Goal: Task Accomplishment & Management: Manage account settings

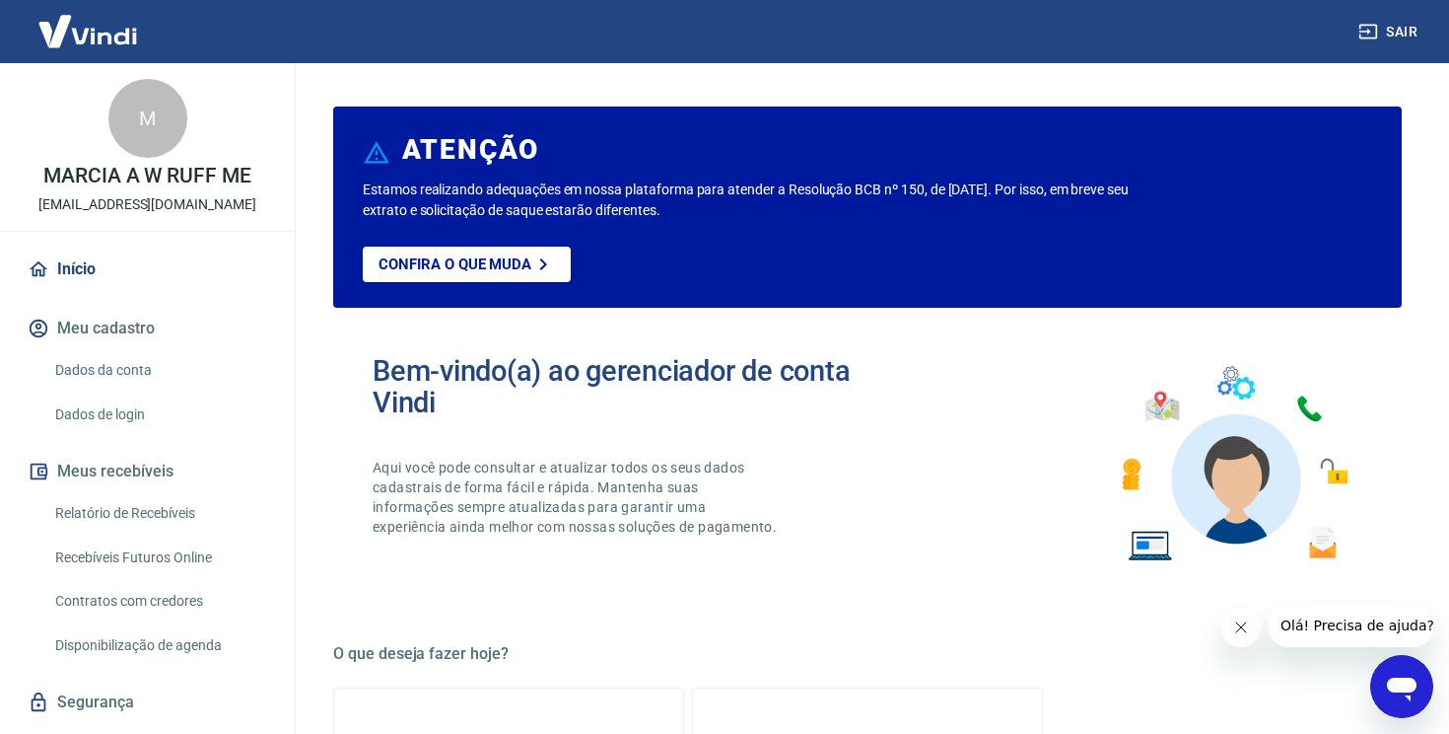
click at [116, 367] on link "Dados da conta" at bounding box center [159, 370] width 224 height 40
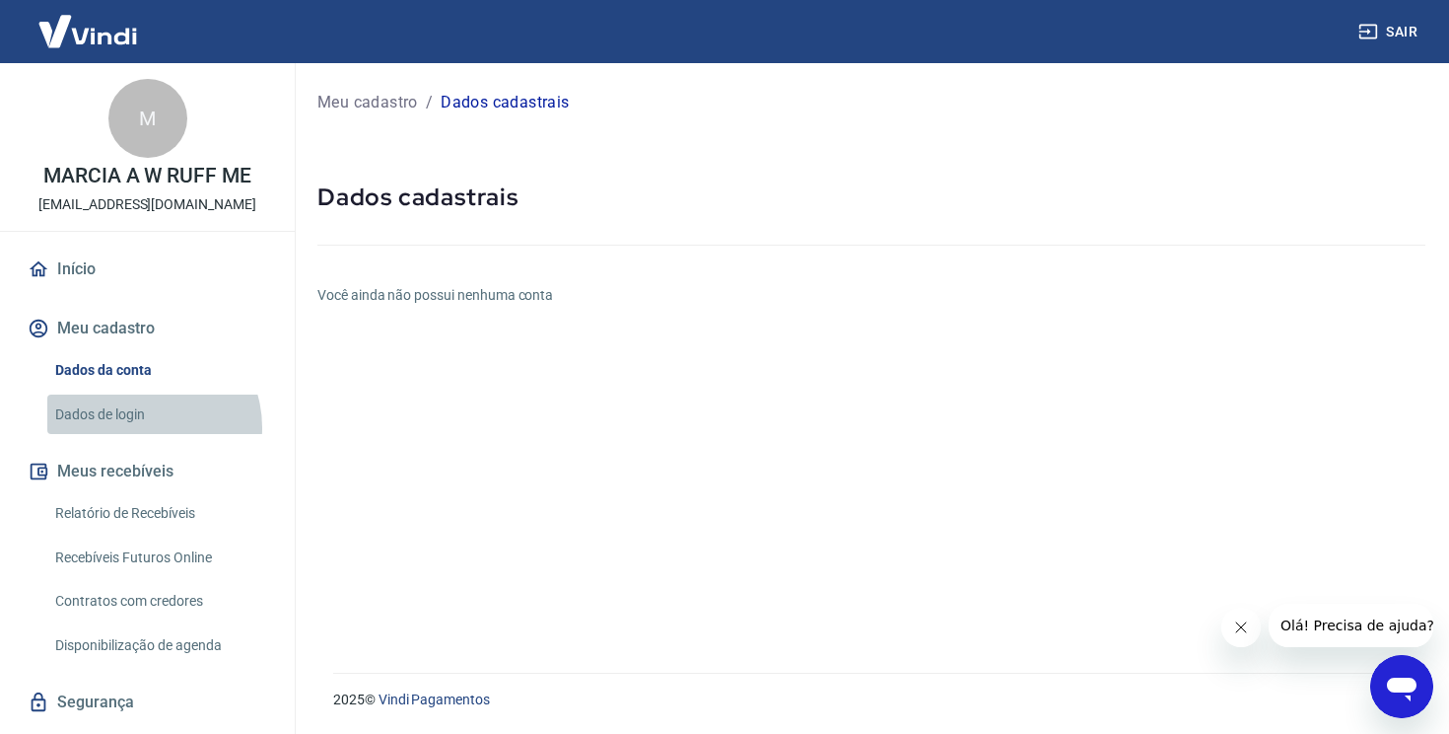
click at [145, 426] on link "Dados de login" at bounding box center [159, 414] width 224 height 40
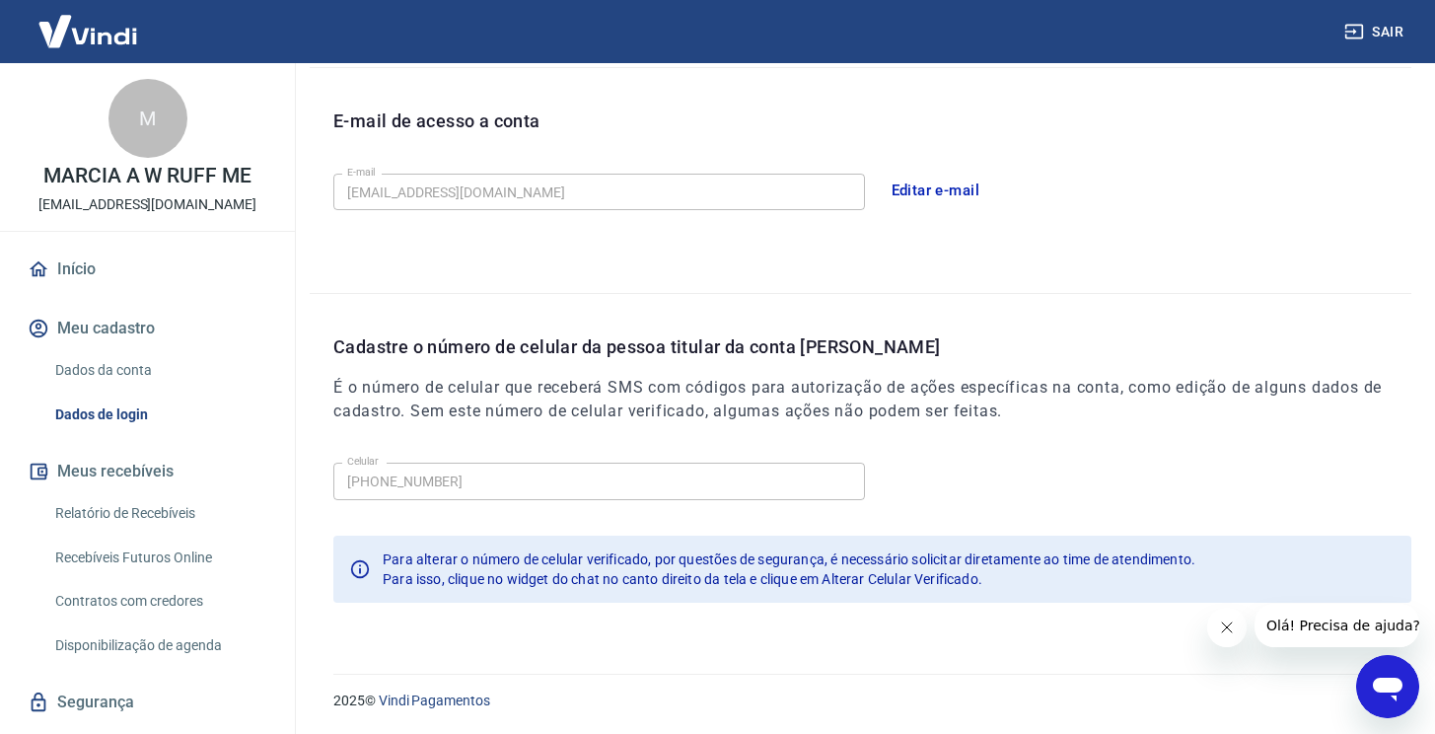
click at [102, 375] on link "Dados da conta" at bounding box center [159, 370] width 224 height 40
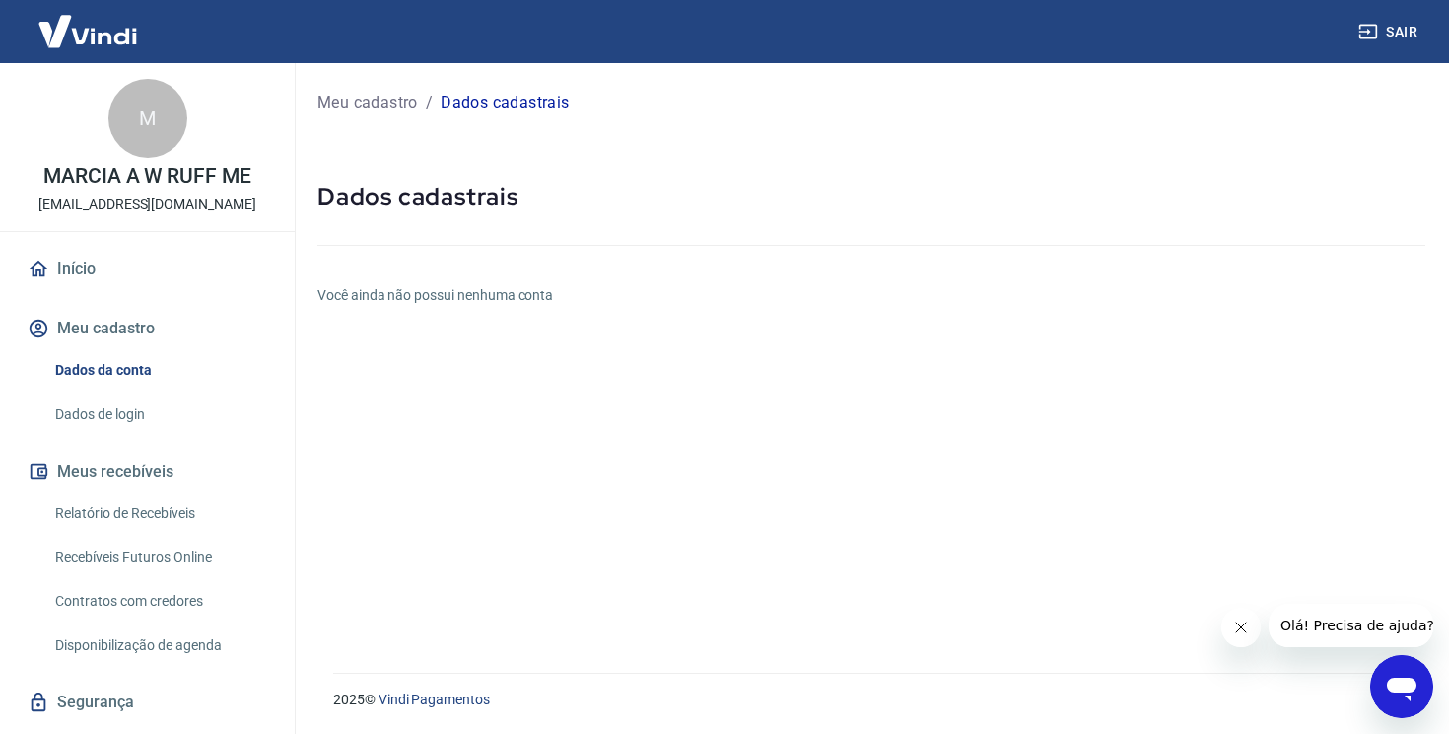
drag, startPoint x: 496, startPoint y: 331, endPoint x: 945, endPoint y: 551, distance: 499.6
click at [924, 552] on div "Meu cadastro / Dados cadastrais Dados cadastrais Você ainda não possui nenhuma …" at bounding box center [872, 356] width 1156 height 586
click at [1237, 619] on icon "Fechar mensagem da empresa" at bounding box center [1241, 627] width 16 height 16
click at [80, 334] on button "Meu cadastro" at bounding box center [147, 328] width 247 height 43
click at [113, 415] on link "Dados de login" at bounding box center [159, 414] width 224 height 40
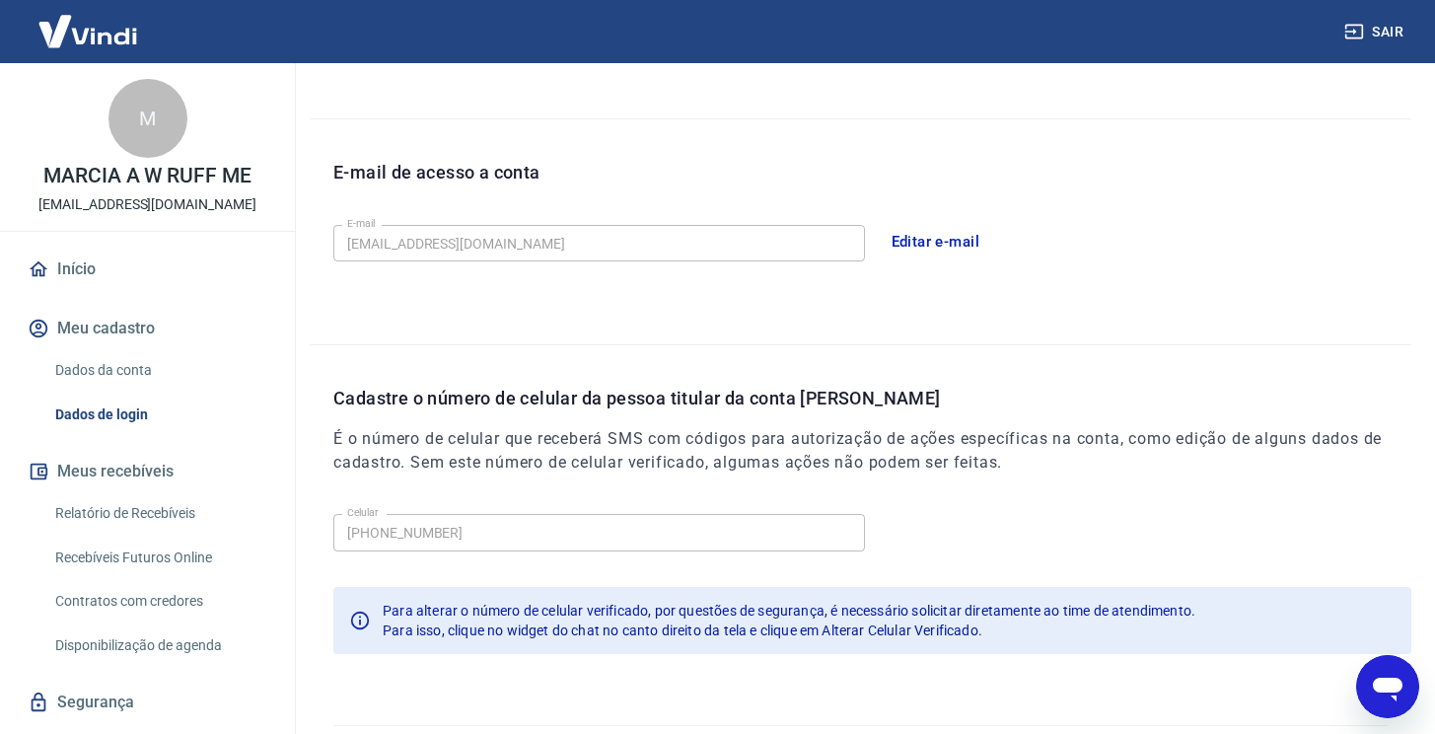
scroll to position [528, 0]
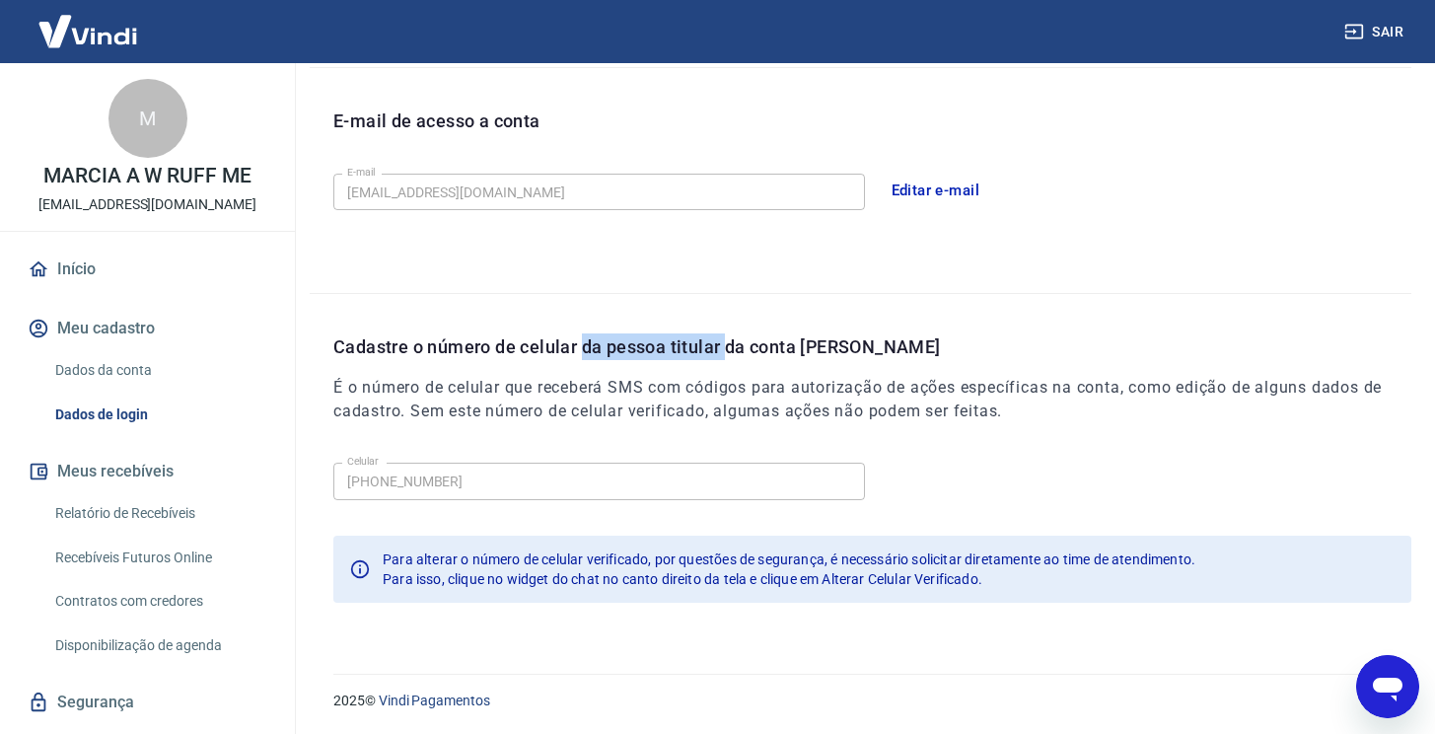
drag, startPoint x: 586, startPoint y: 346, endPoint x: 731, endPoint y: 342, distance: 145.0
click at [731, 342] on p "Cadastre o número de celular da pessoa titular da conta [PERSON_NAME]" at bounding box center [872, 346] width 1078 height 27
click at [855, 347] on p "Cadastre o número de celular da pessoa titular da conta Vindi" at bounding box center [872, 346] width 1078 height 27
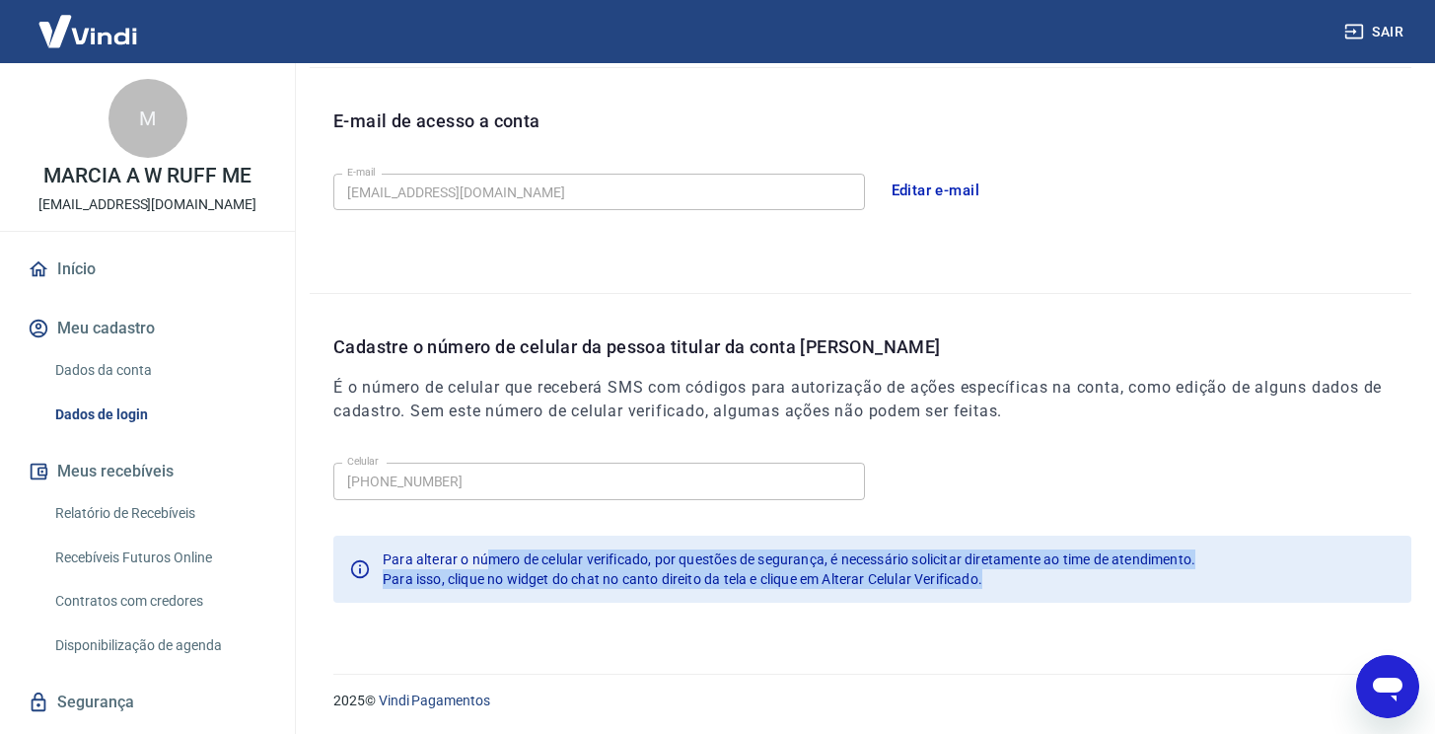
drag, startPoint x: 498, startPoint y: 564, endPoint x: 610, endPoint y: 599, distance: 117.9
click at [694, 600] on div "Para alterar o número de celular verificado, por questões de segurança, é neces…" at bounding box center [872, 568] width 1078 height 67
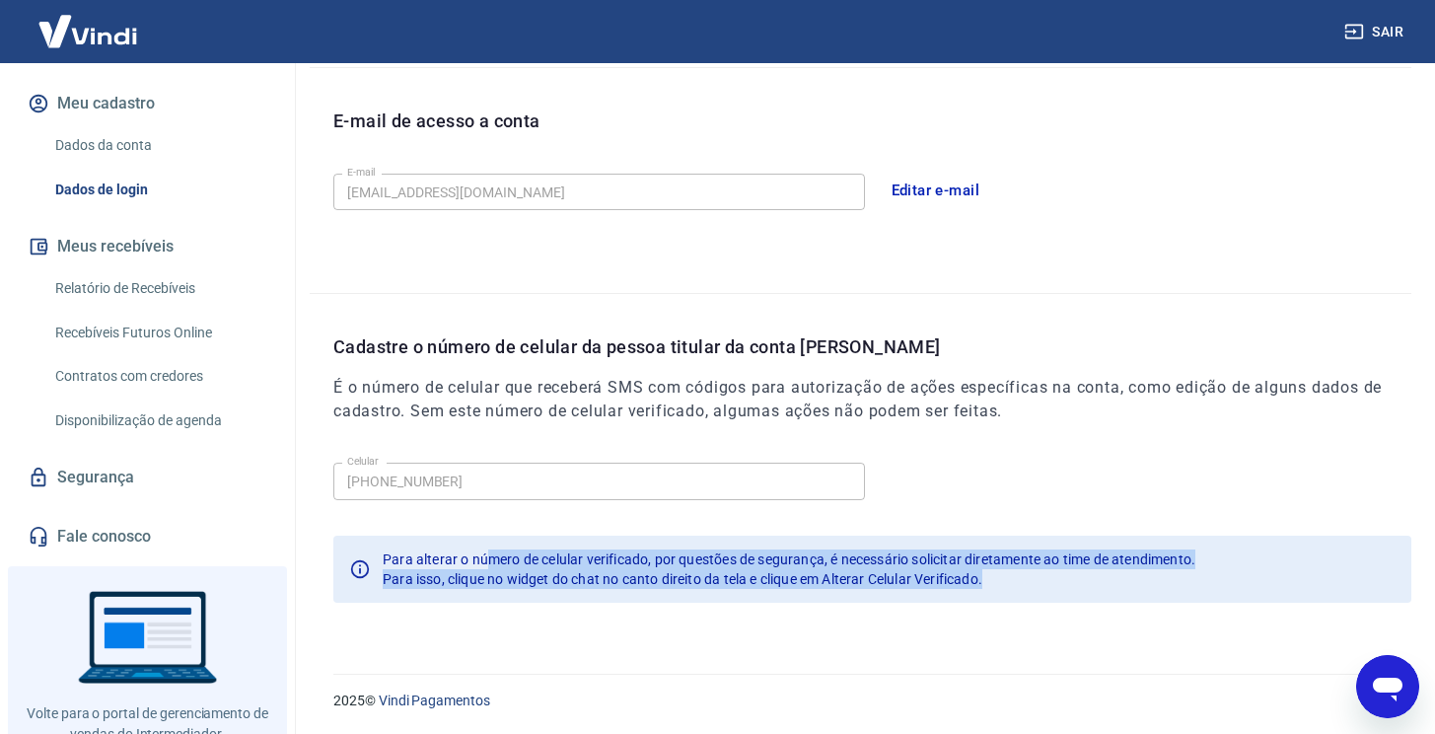
scroll to position [288, 0]
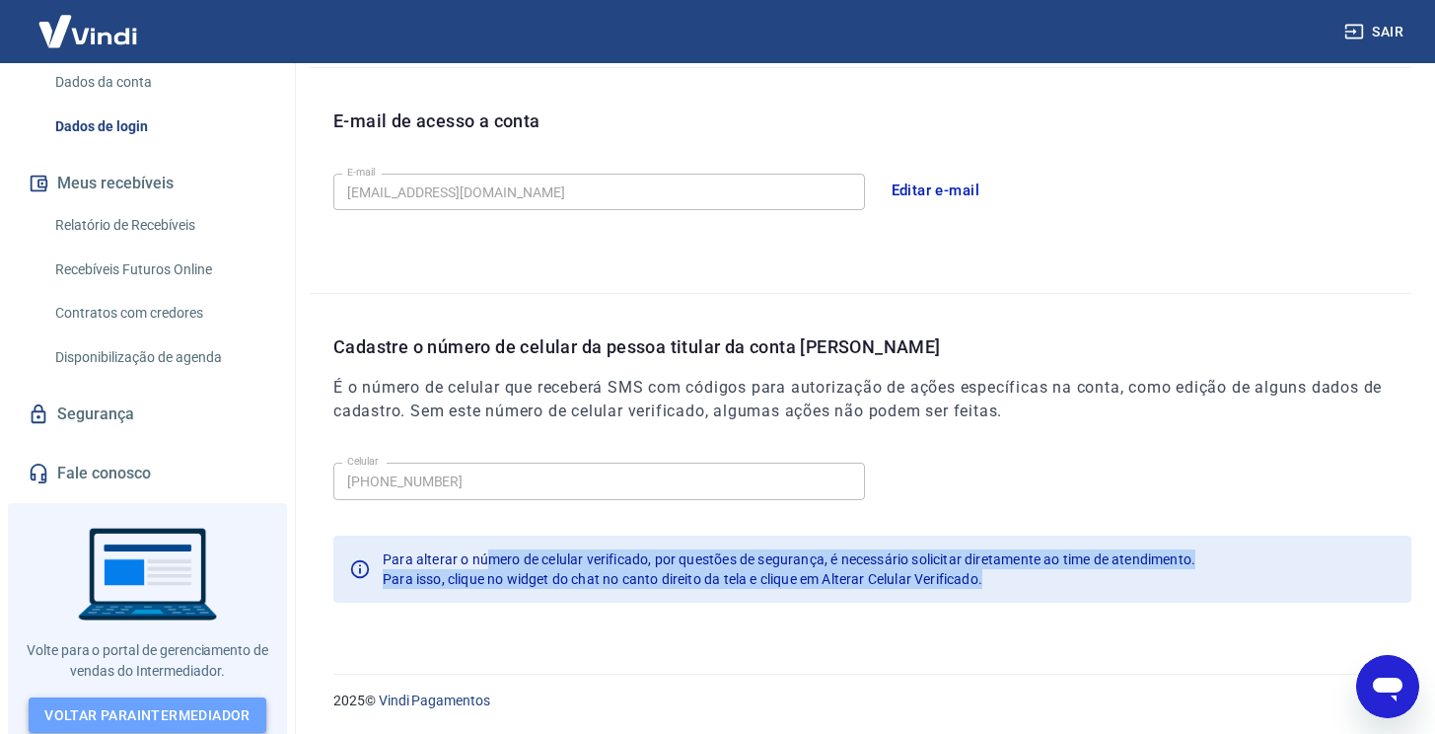
click at [173, 703] on link "Voltar para Intermediador" at bounding box center [148, 715] width 238 height 36
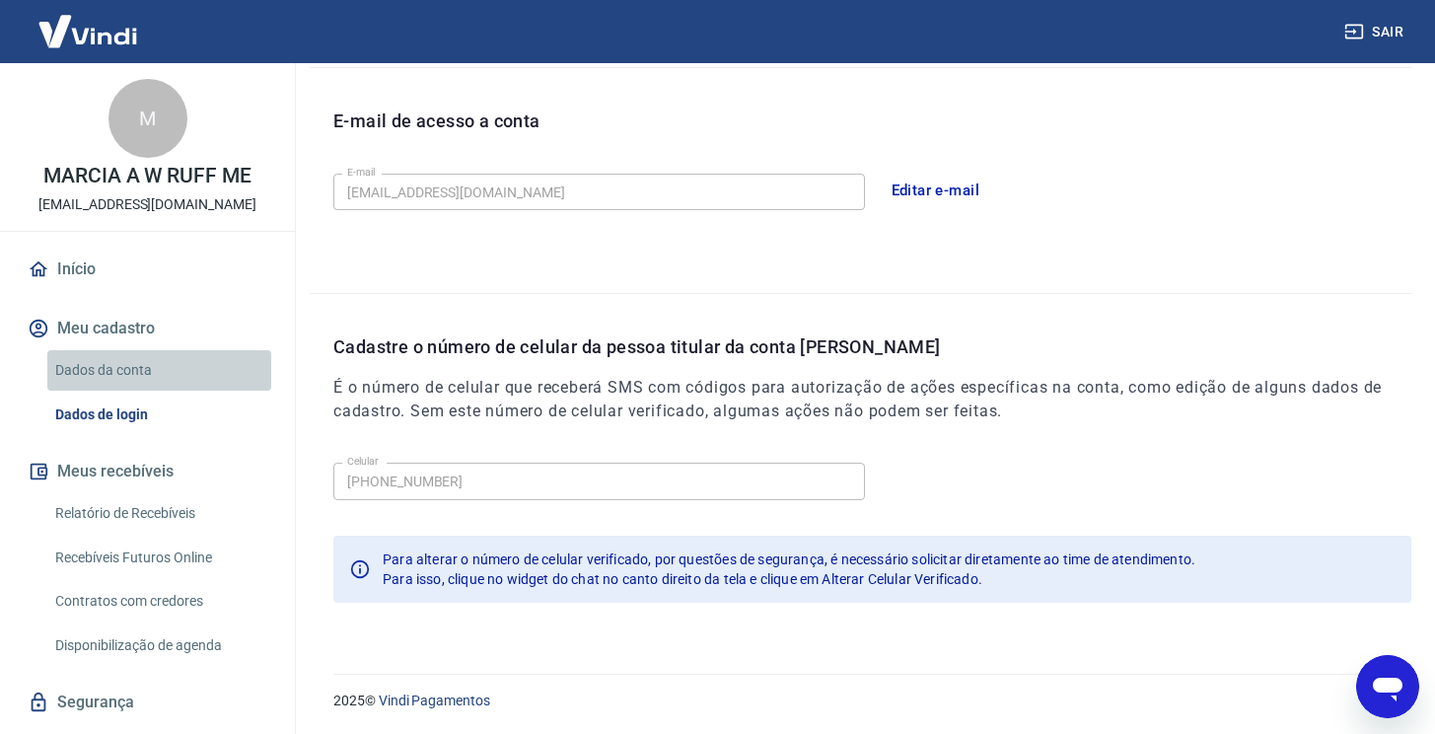
click at [162, 357] on link "Dados da conta" at bounding box center [159, 370] width 224 height 40
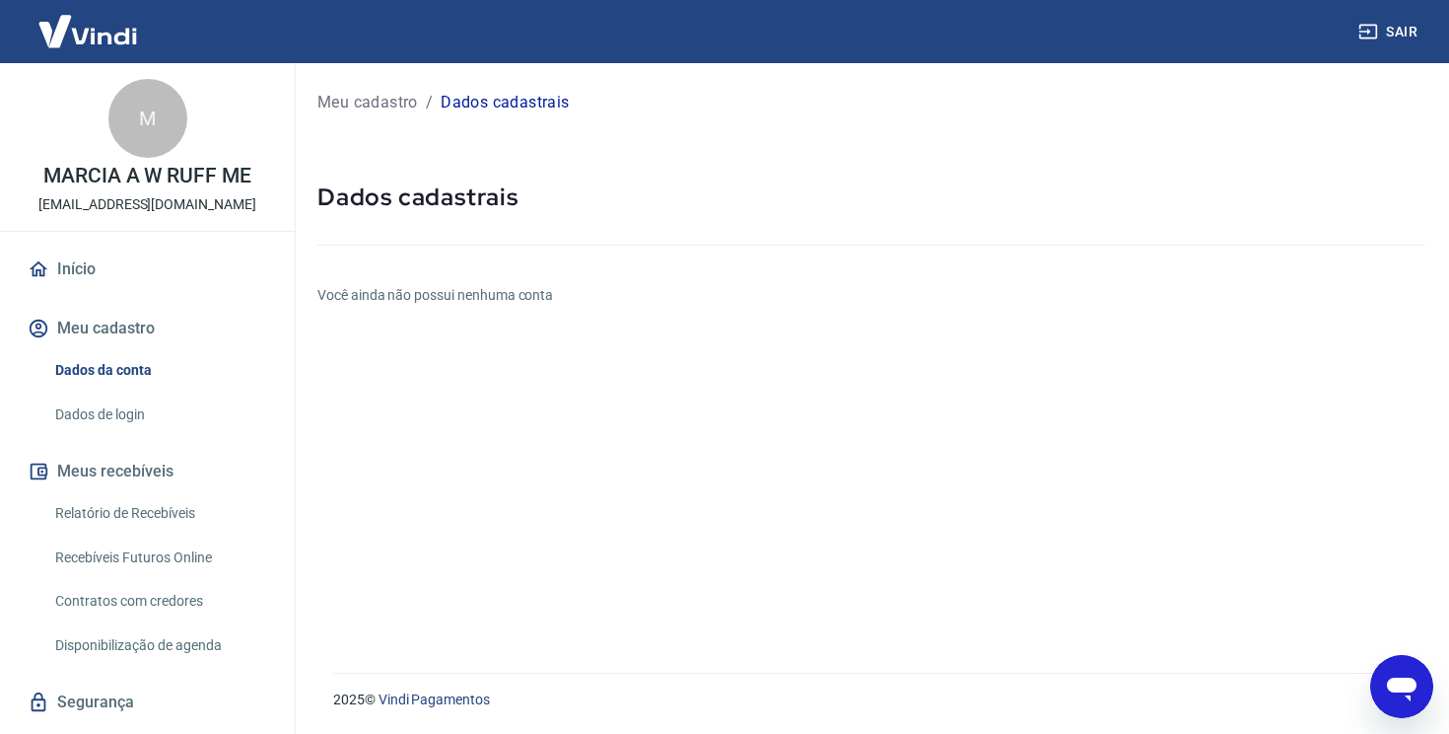
click at [1403, 677] on icon "Abrir janela de mensagens" at bounding box center [1402, 689] width 30 height 24
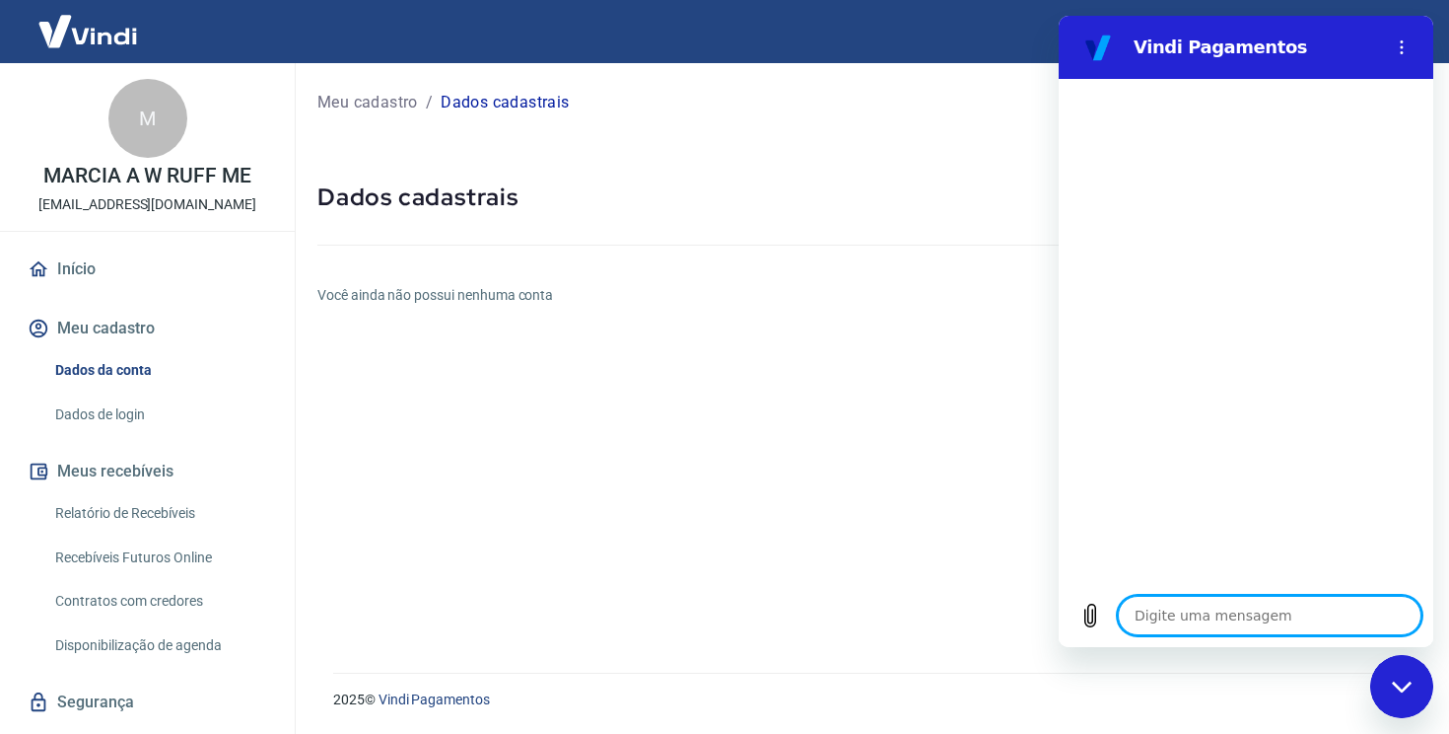
type textarea "x"
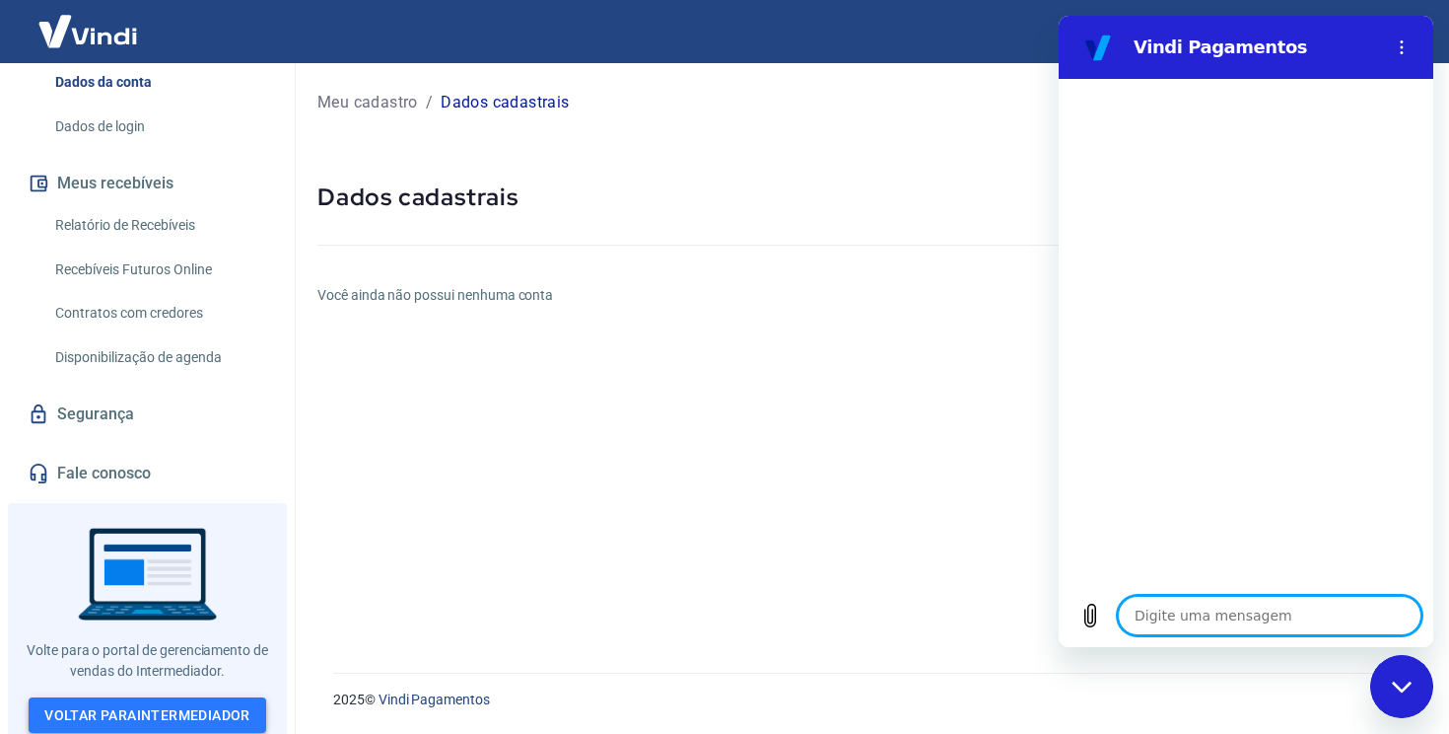
click at [154, 699] on link "Voltar para Intermediador" at bounding box center [148, 715] width 238 height 36
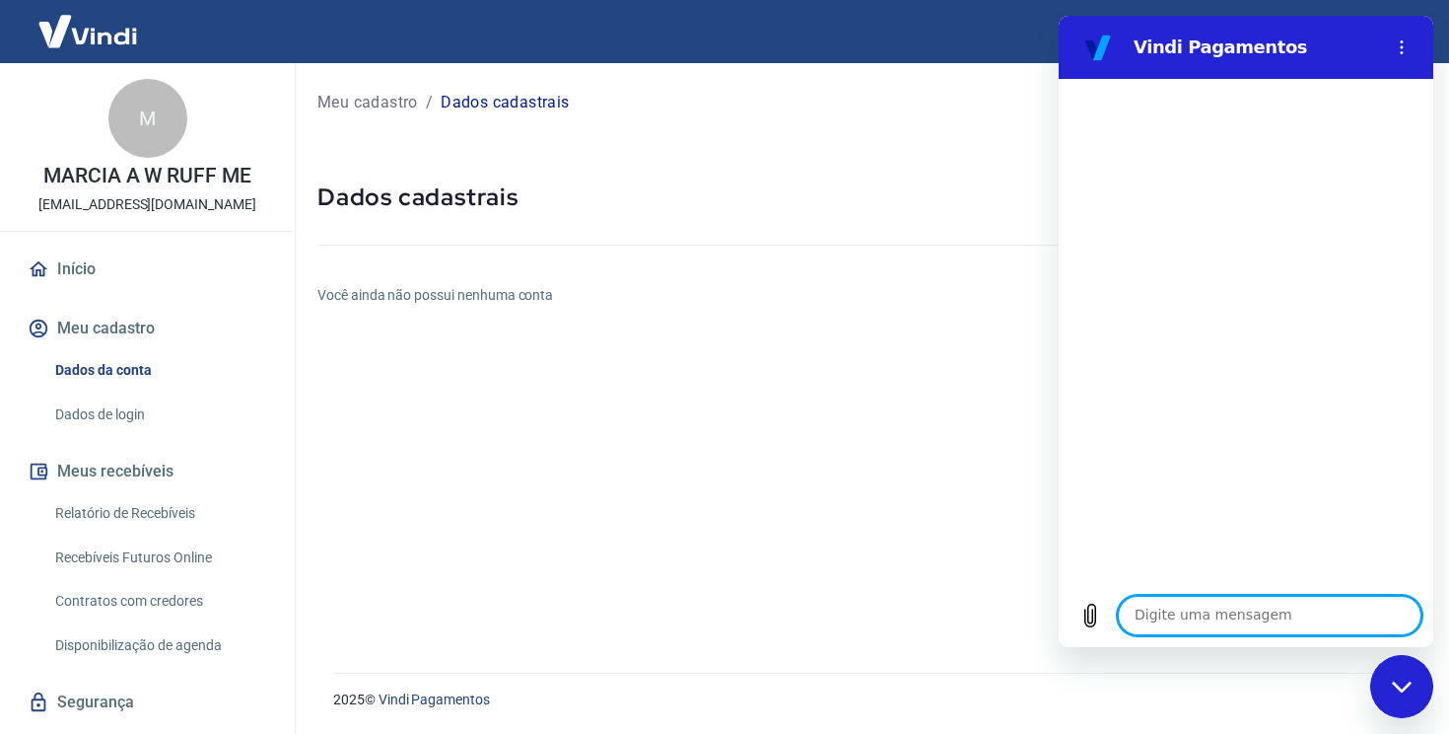
click at [136, 402] on link "Dados de login" at bounding box center [159, 414] width 224 height 40
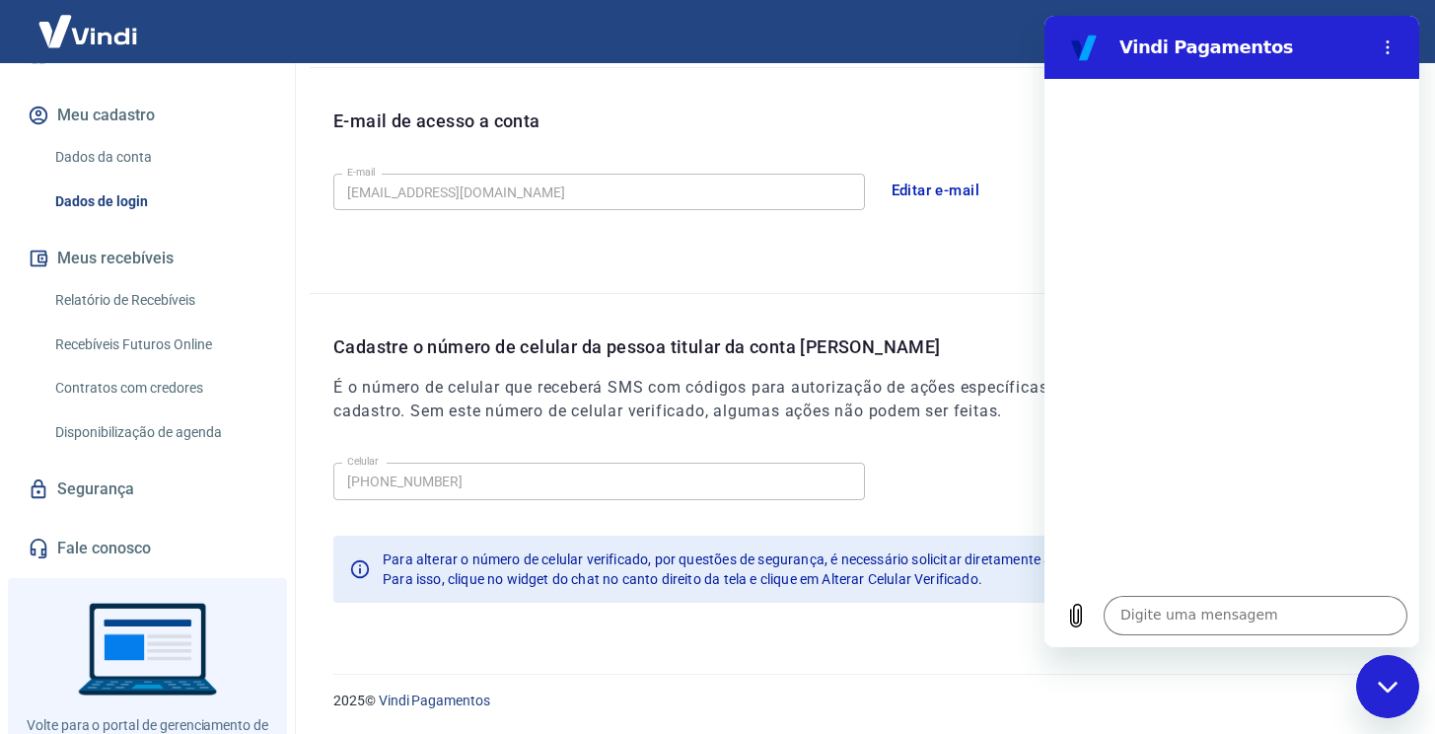
scroll to position [217, 0]
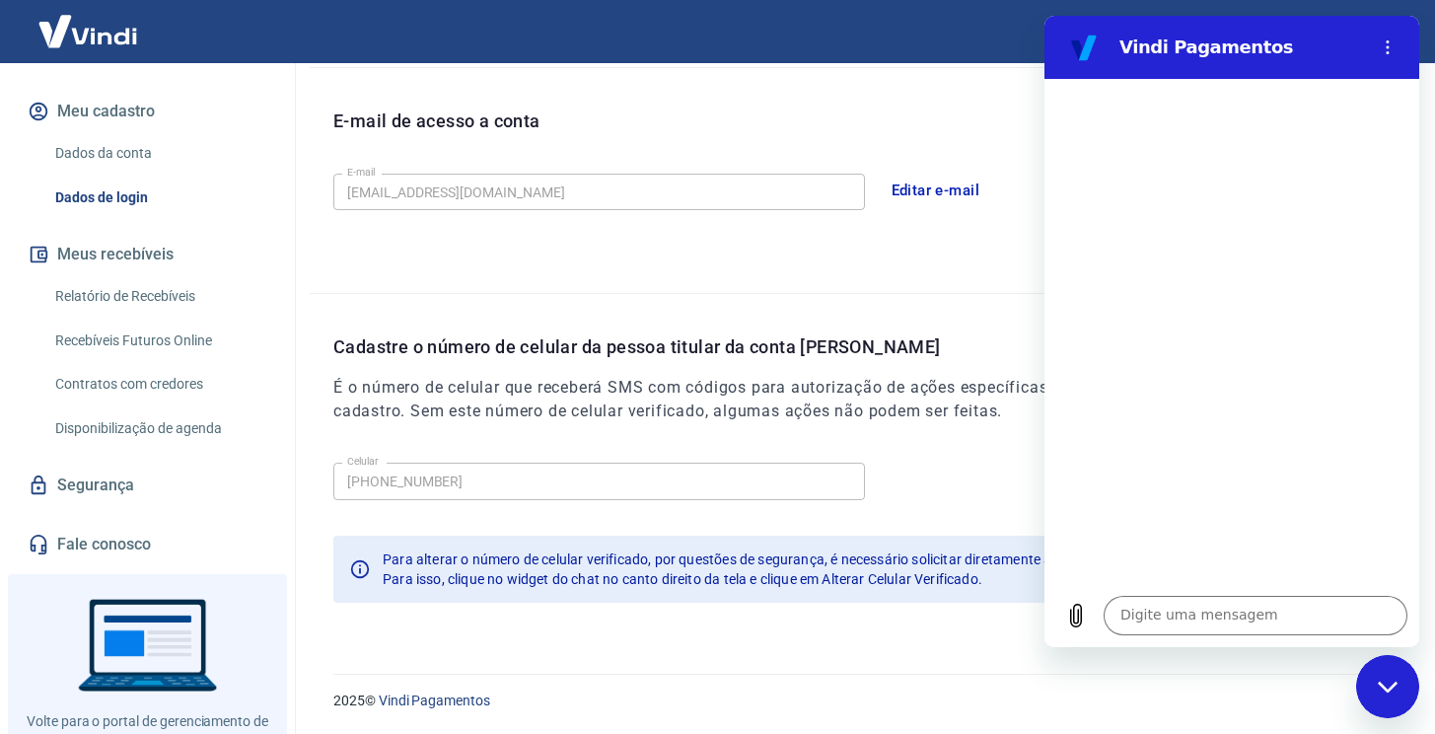
click at [118, 493] on link "Segurança" at bounding box center [147, 484] width 247 height 43
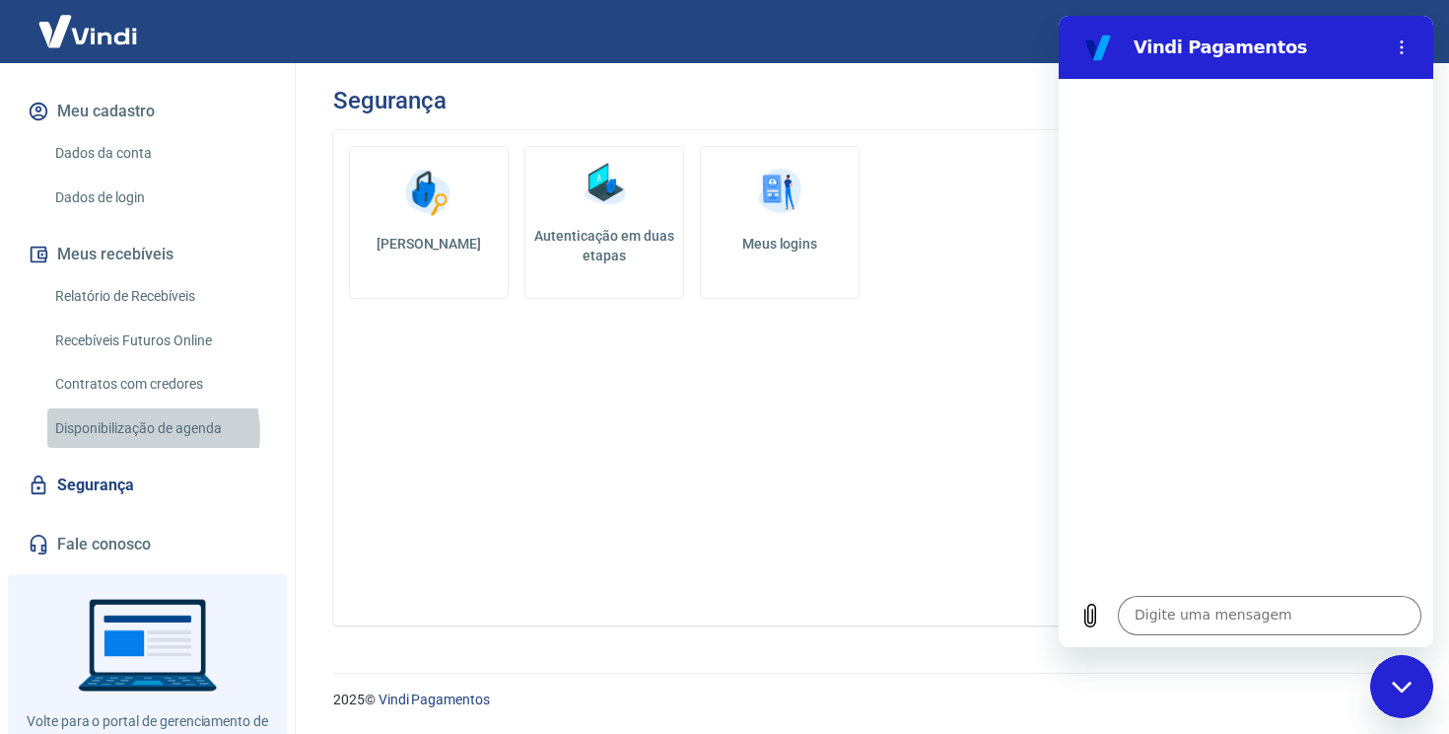
click at [145, 432] on link "Disponibilização de agenda" at bounding box center [159, 428] width 224 height 40
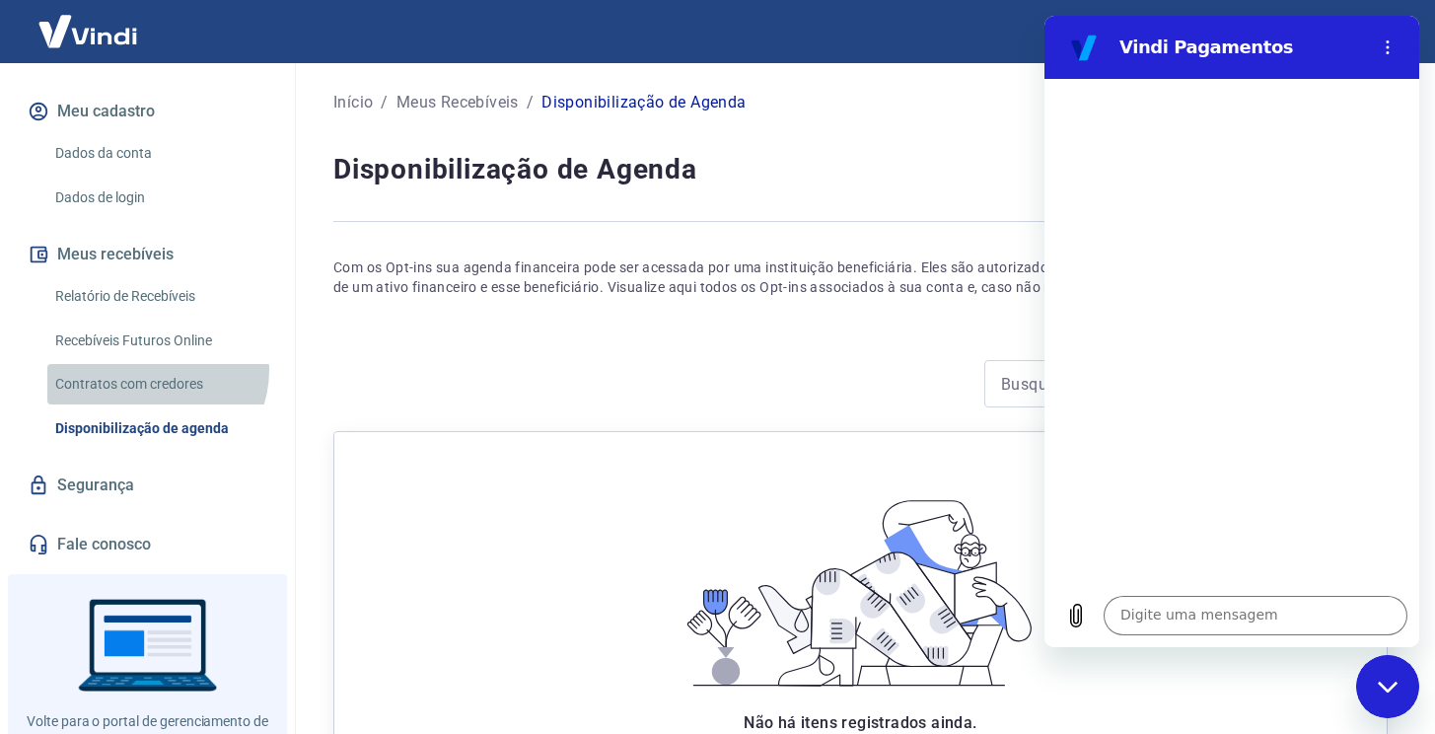
click at [155, 369] on link "Contratos com credores" at bounding box center [159, 384] width 224 height 40
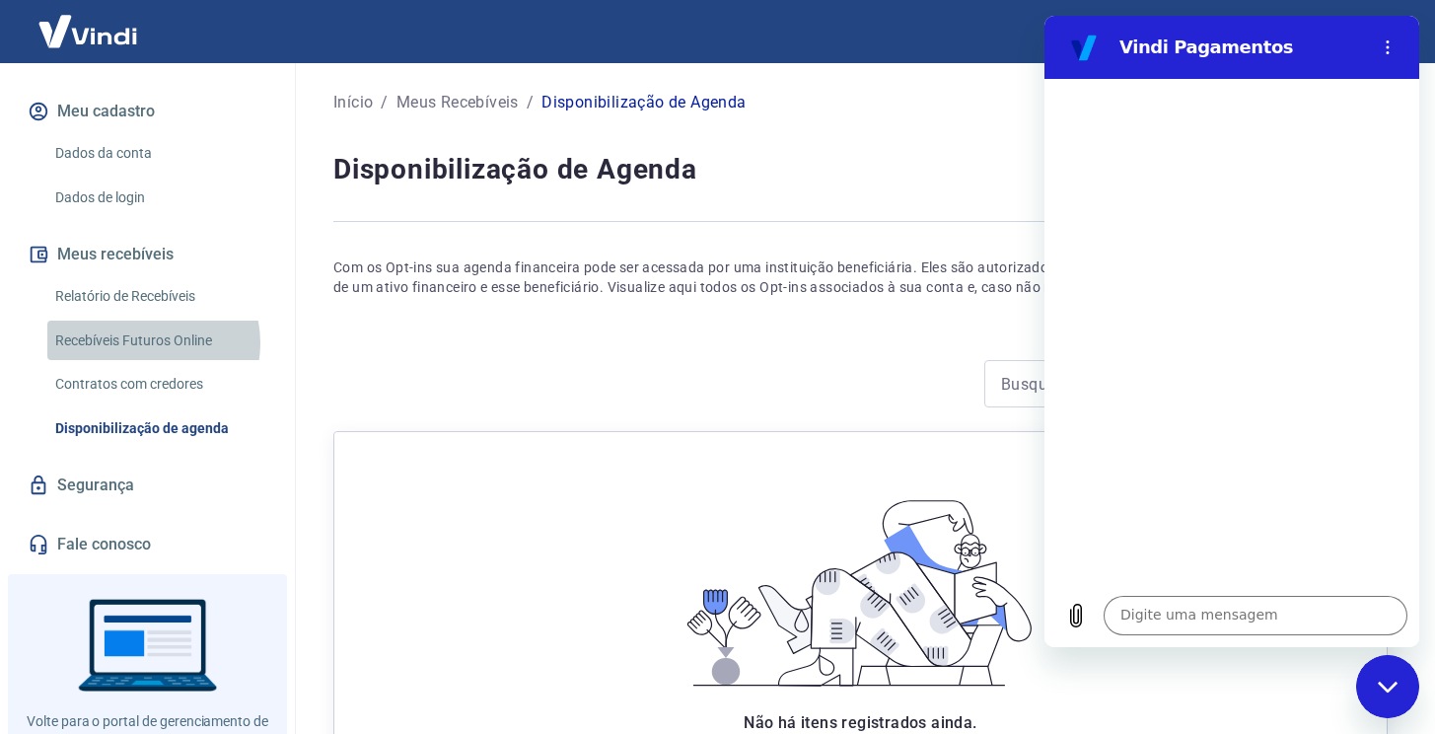
click at [145, 342] on link "Recebíveis Futuros Online" at bounding box center [159, 340] width 224 height 40
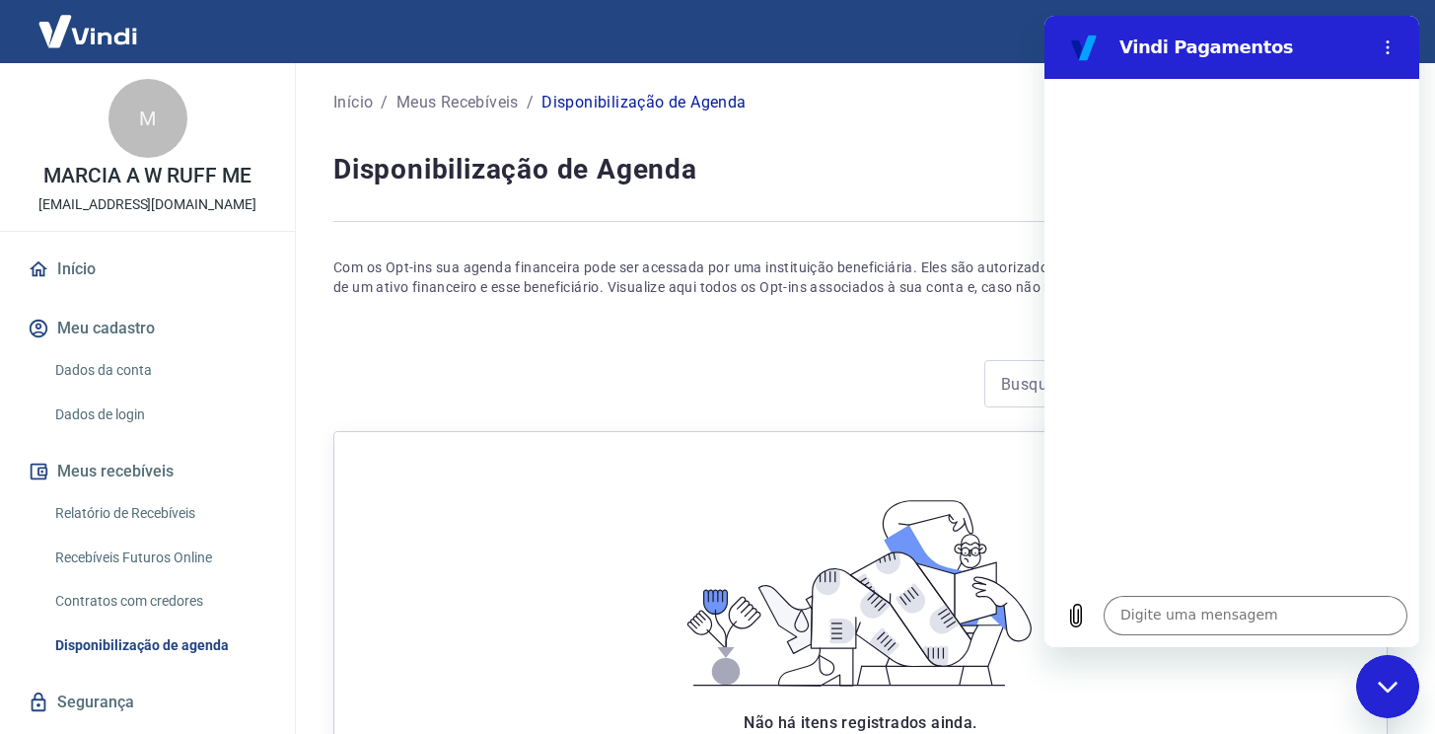
click at [107, 270] on link "Início" at bounding box center [147, 268] width 247 height 43
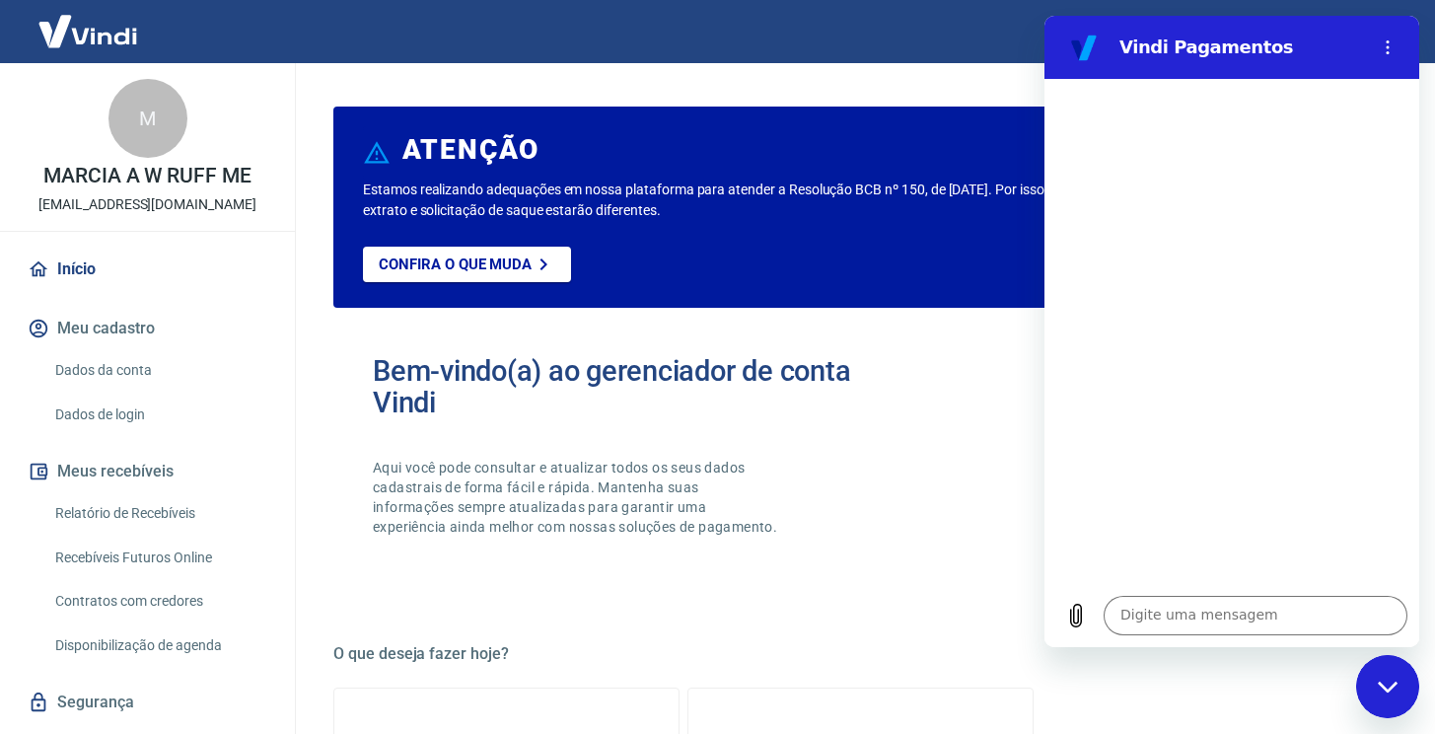
click at [1377, 685] on icon "Fechar janela de mensagens" at bounding box center [1387, 686] width 21 height 13
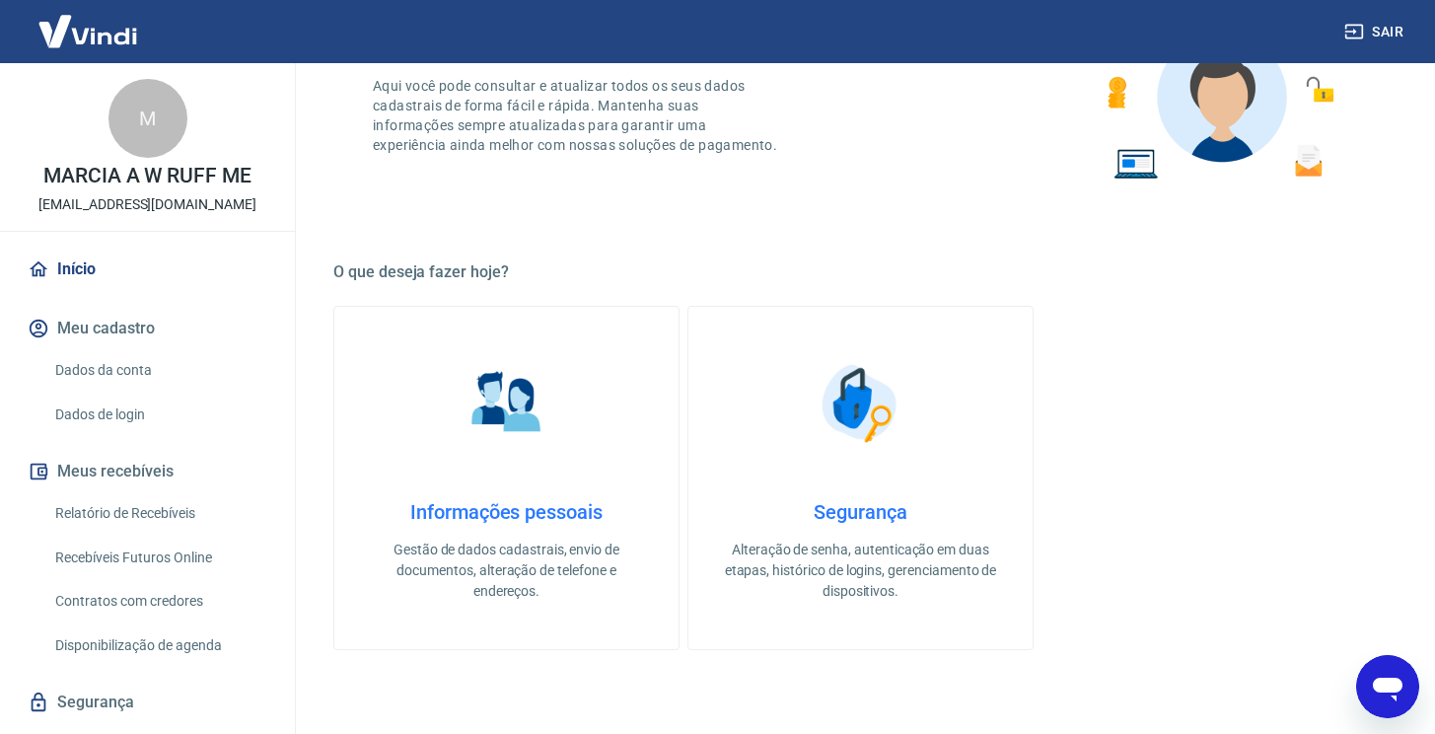
scroll to position [387, 0]
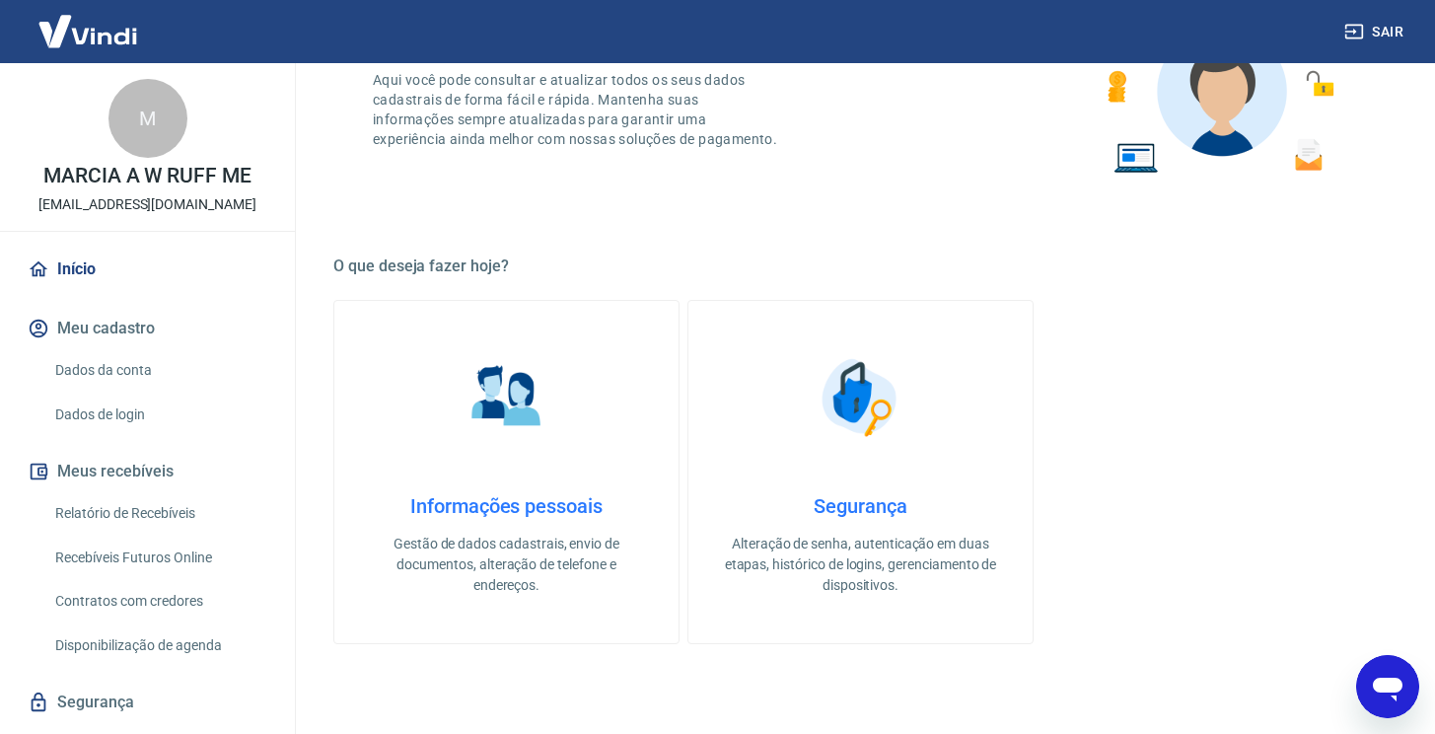
click at [481, 499] on h4 "Informações pessoais" at bounding box center [506, 506] width 281 height 24
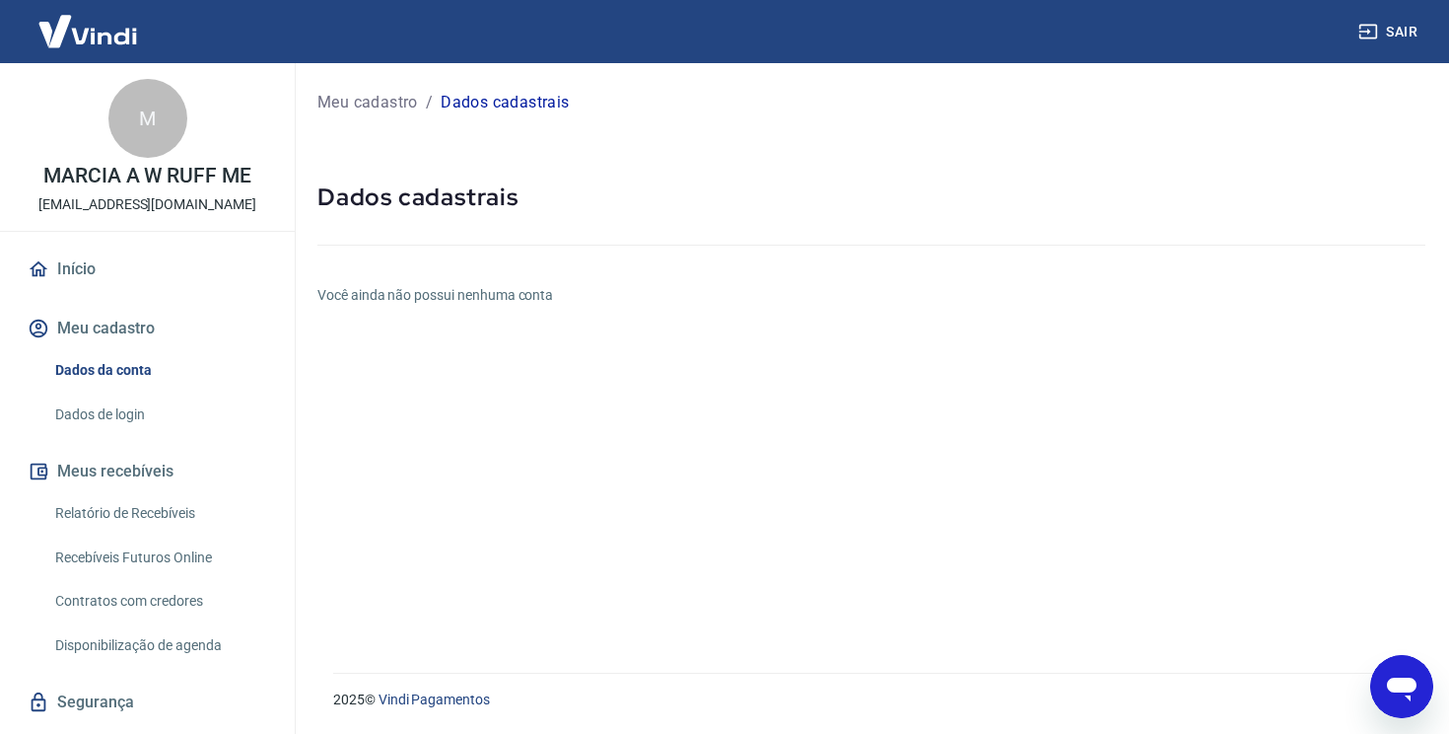
click at [148, 197] on p "[EMAIL_ADDRESS][DOMAIN_NAME]" at bounding box center [147, 204] width 218 height 21
click at [94, 280] on link "Início" at bounding box center [147, 268] width 247 height 43
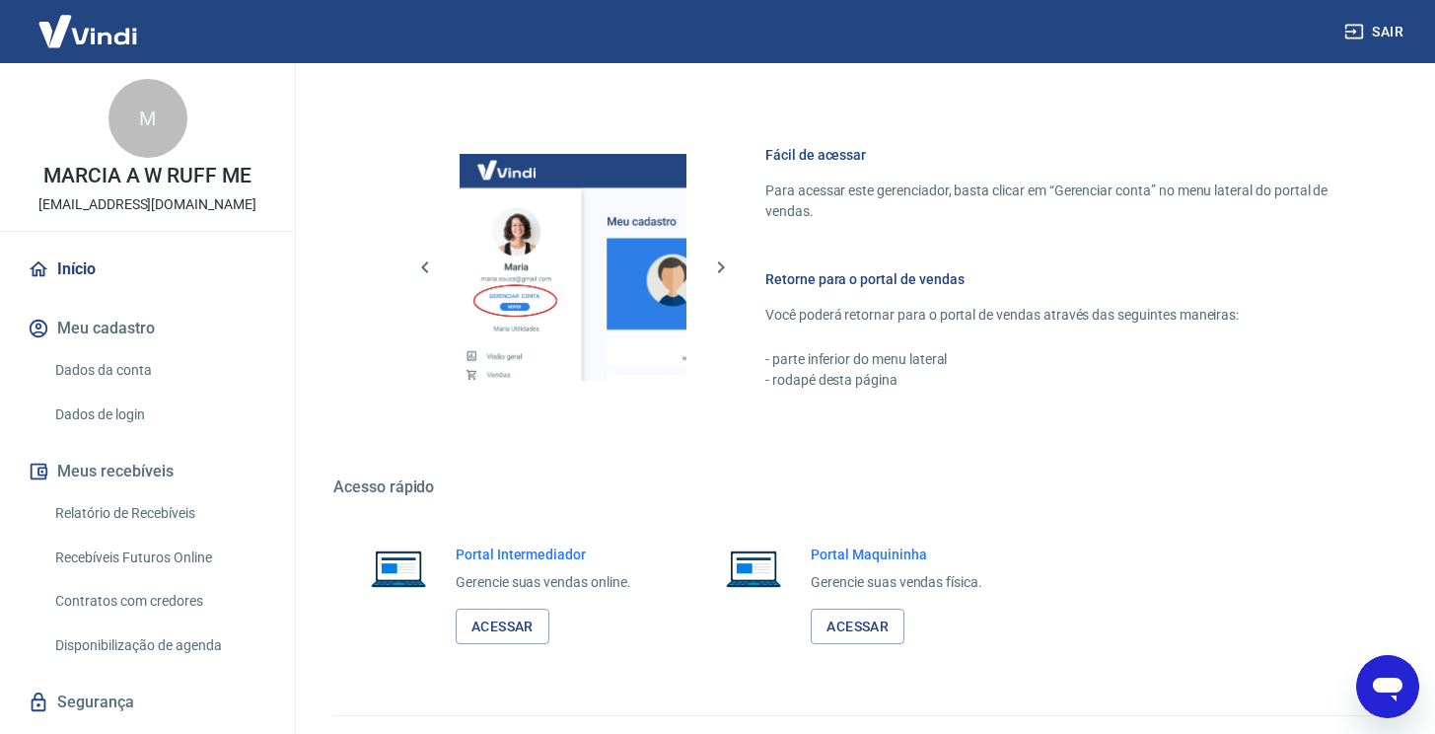
scroll to position [900, 0]
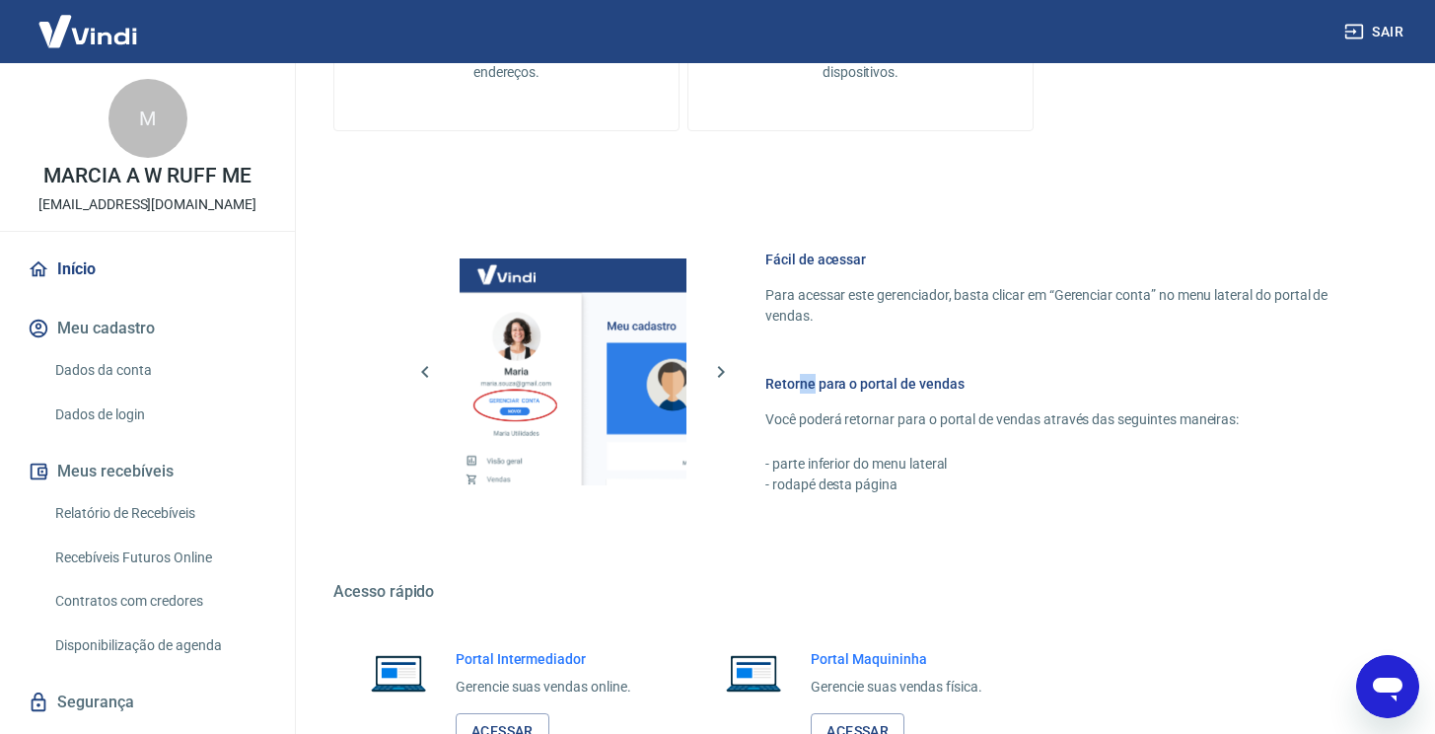
drag, startPoint x: 812, startPoint y: 387, endPoint x: 799, endPoint y: 386, distance: 13.8
click at [799, 386] on h6 "Retorne para o portal de vendas" at bounding box center [1052, 384] width 575 height 20
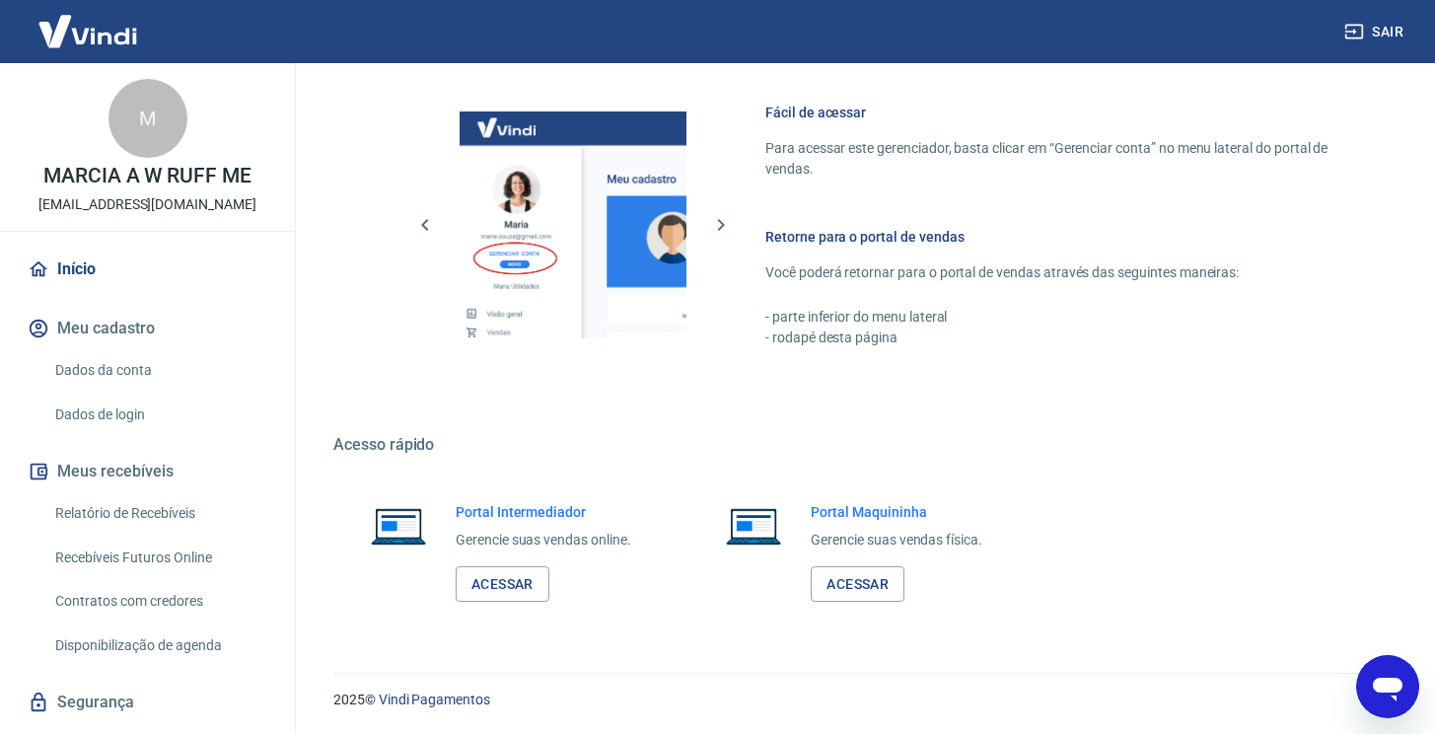
scroll to position [288, 0]
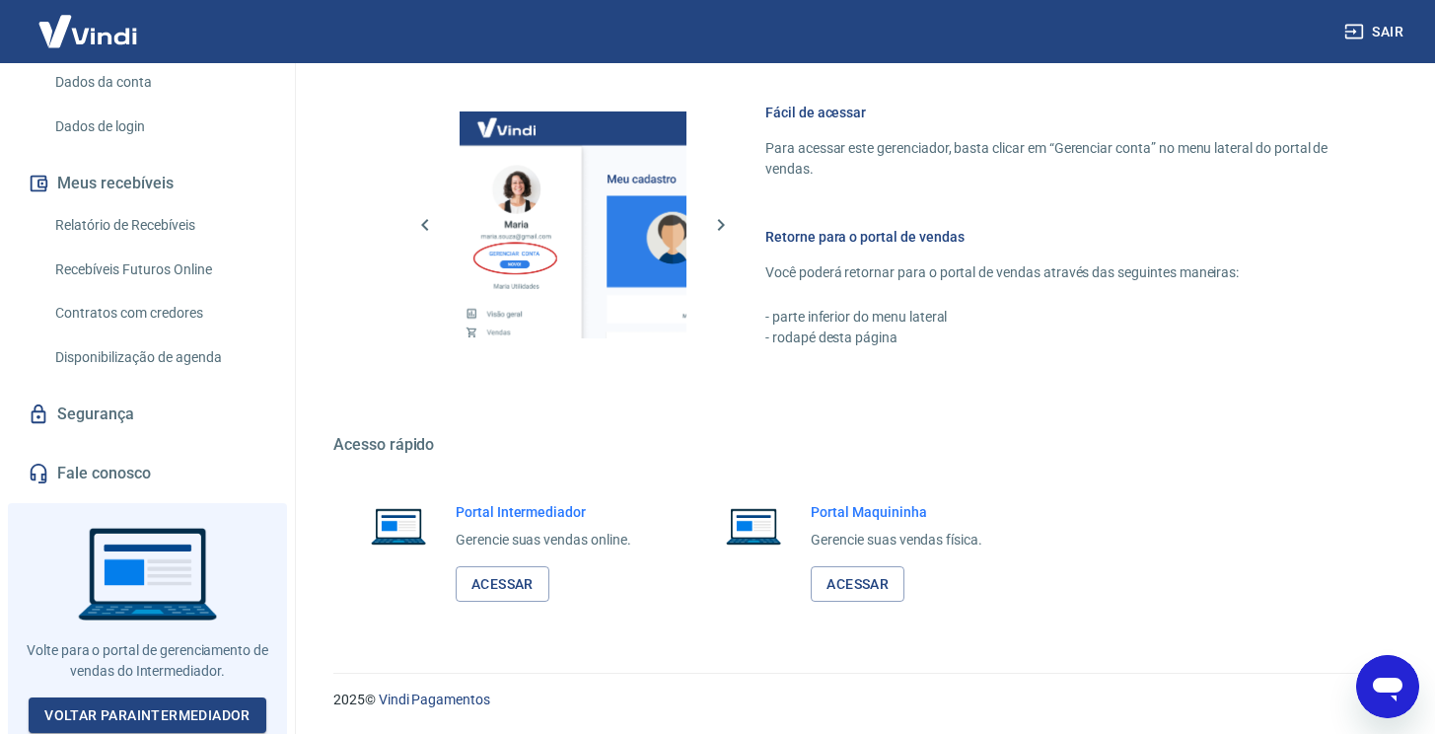
click at [1379, 682] on icon "Abrir janela de mensagens" at bounding box center [1388, 689] width 30 height 24
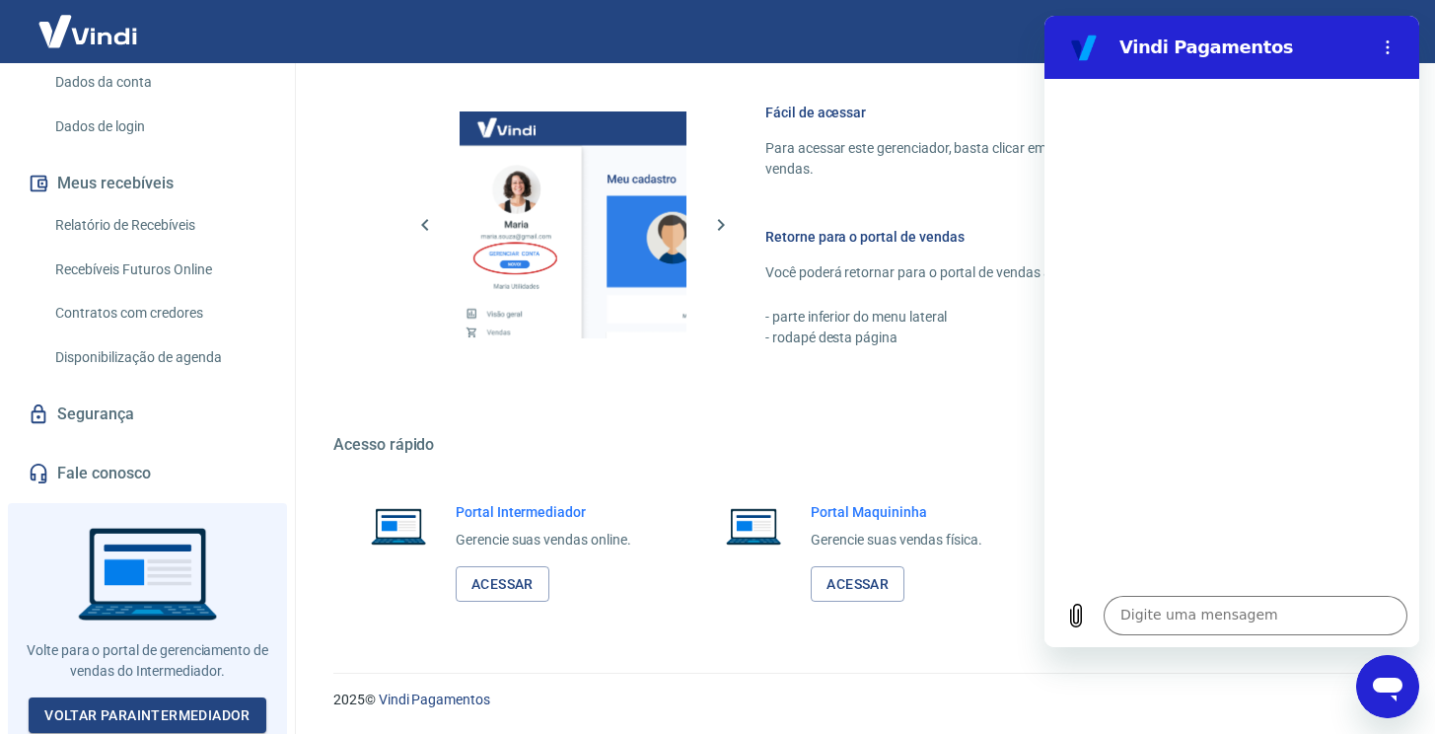
scroll to position [0, 0]
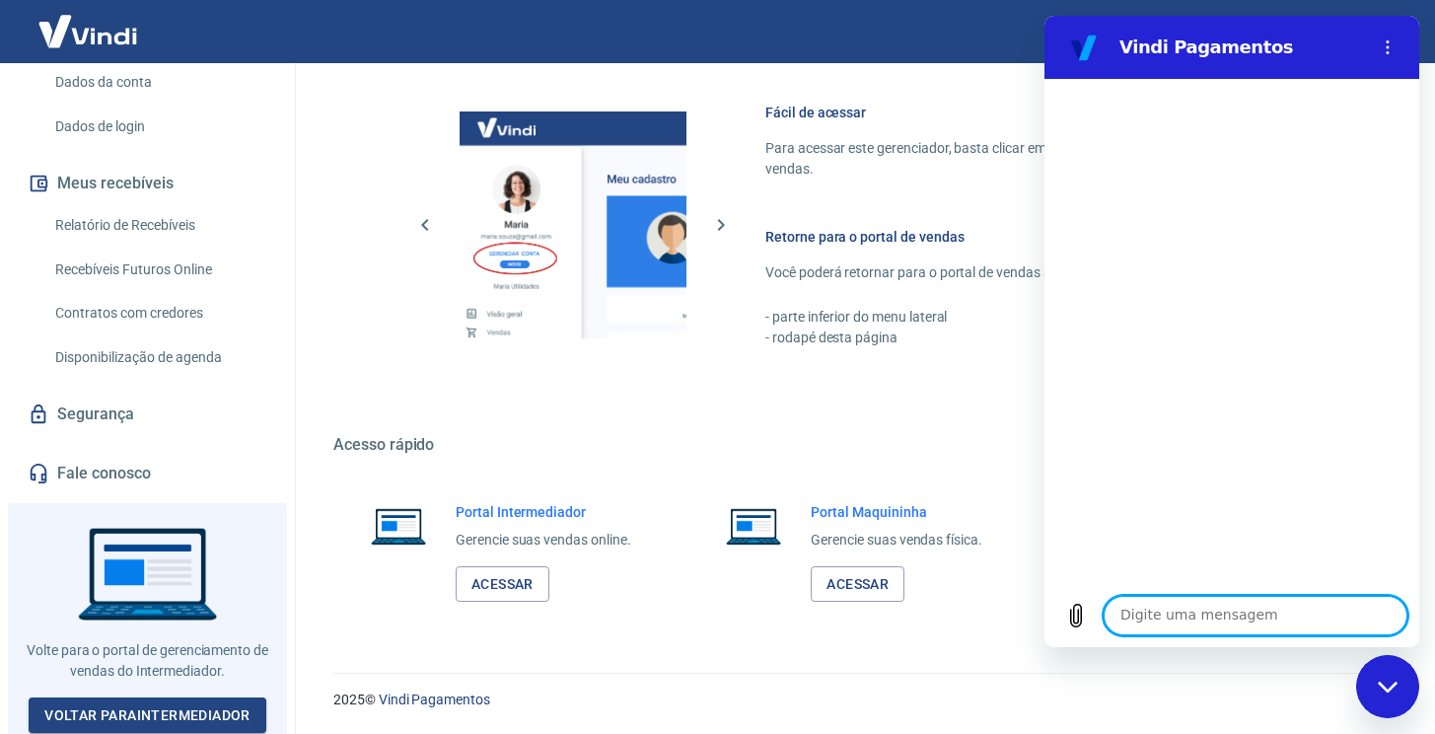
click at [1241, 619] on textarea at bounding box center [1255, 615] width 304 height 39
type textarea "Como faço para colocar o CPF na minha conta?"
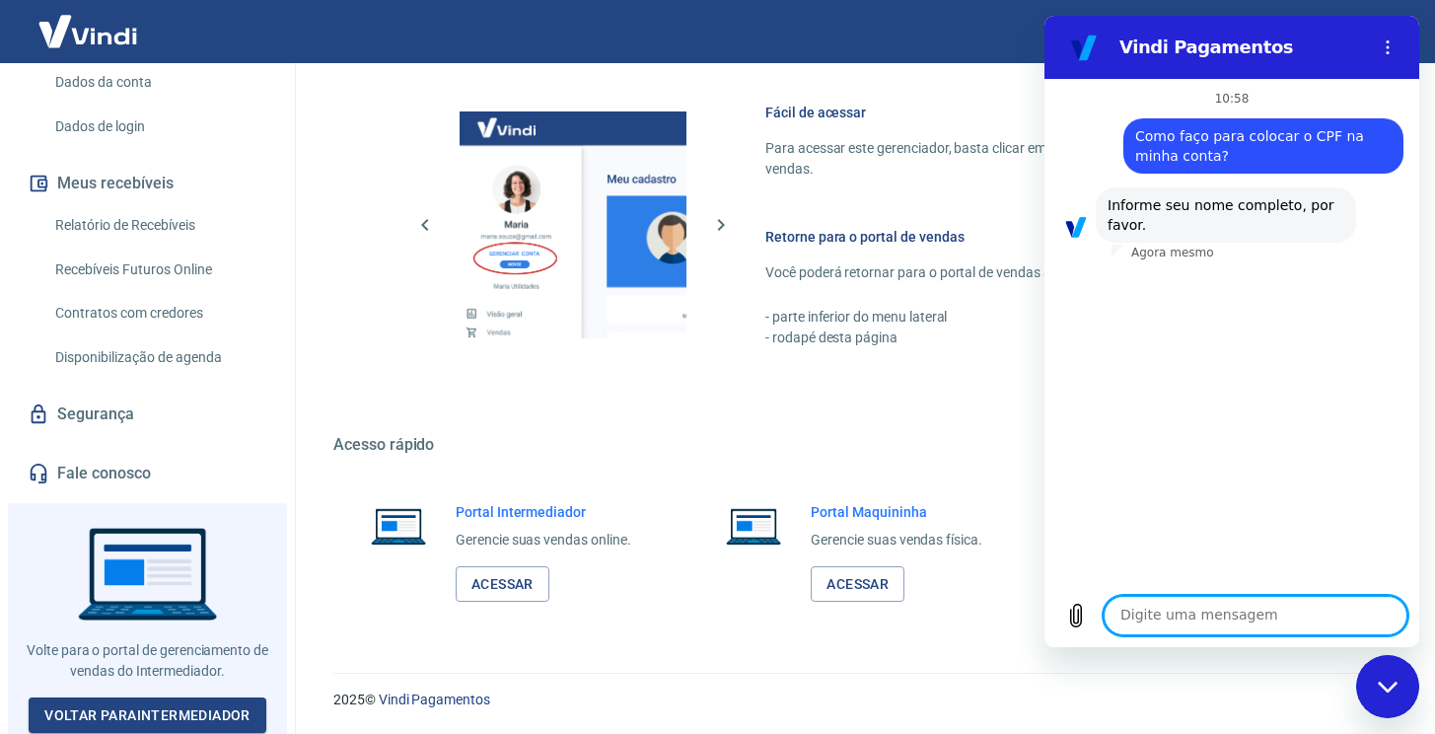
click at [1233, 613] on textarea at bounding box center [1255, 615] width 304 height 39
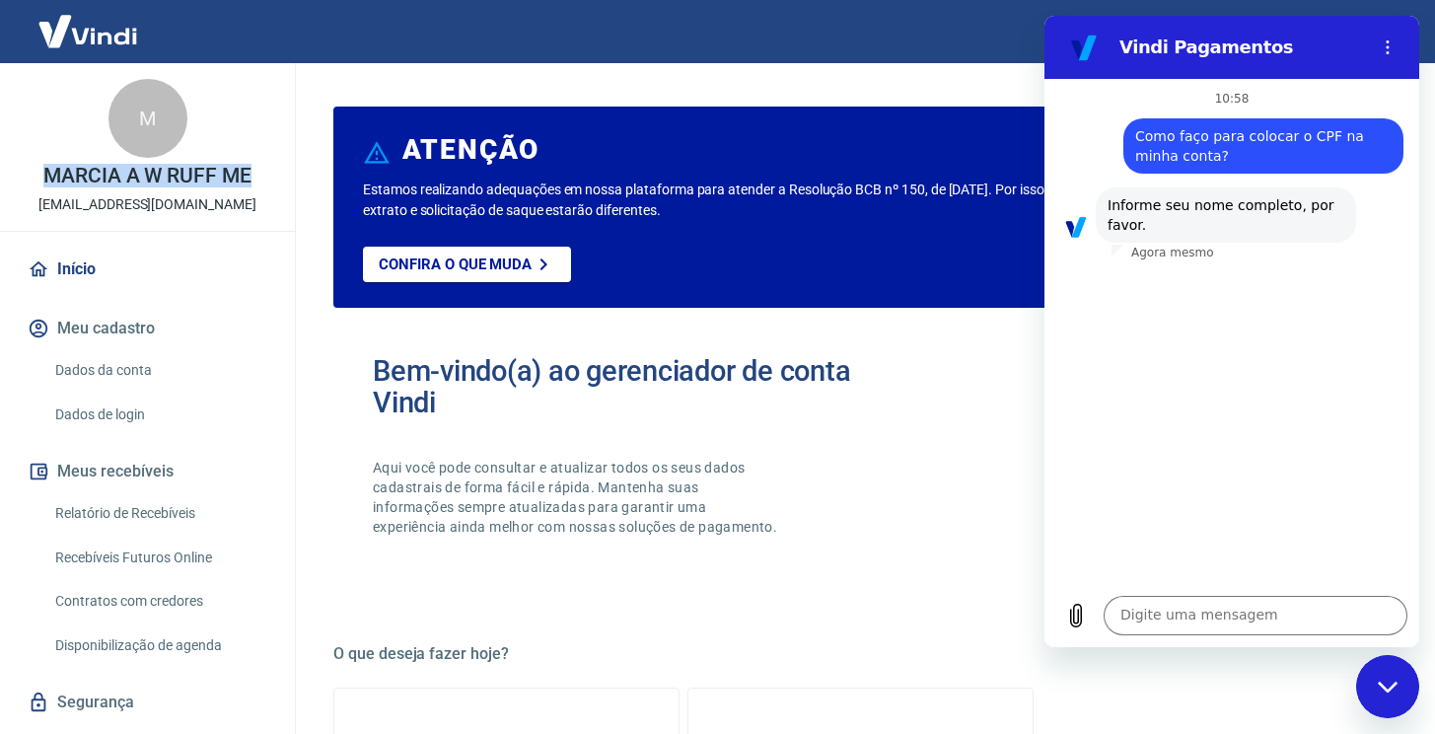
drag, startPoint x: 38, startPoint y: 174, endPoint x: 254, endPoint y: 177, distance: 216.0
click at [254, 177] on div "M MARCIA A W RUFF ME marciaruff05@gmail.com" at bounding box center [147, 147] width 295 height 168
copy p "MARCIA A W RUFF ME"
click at [1183, 614] on textarea at bounding box center [1255, 615] width 304 height 39
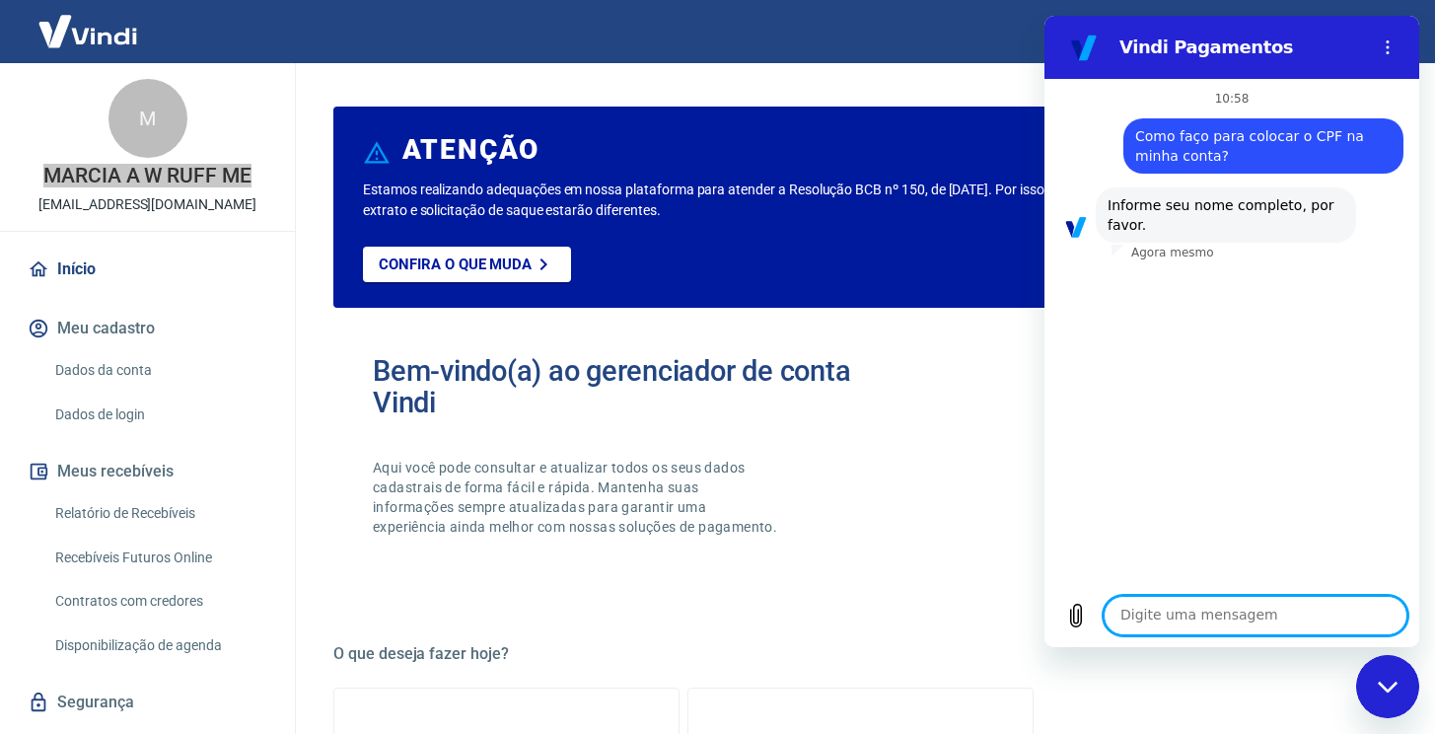
paste textarea "MARCIA A W RUFF ME"
type textarea "MARCIA A W RUFF ME"
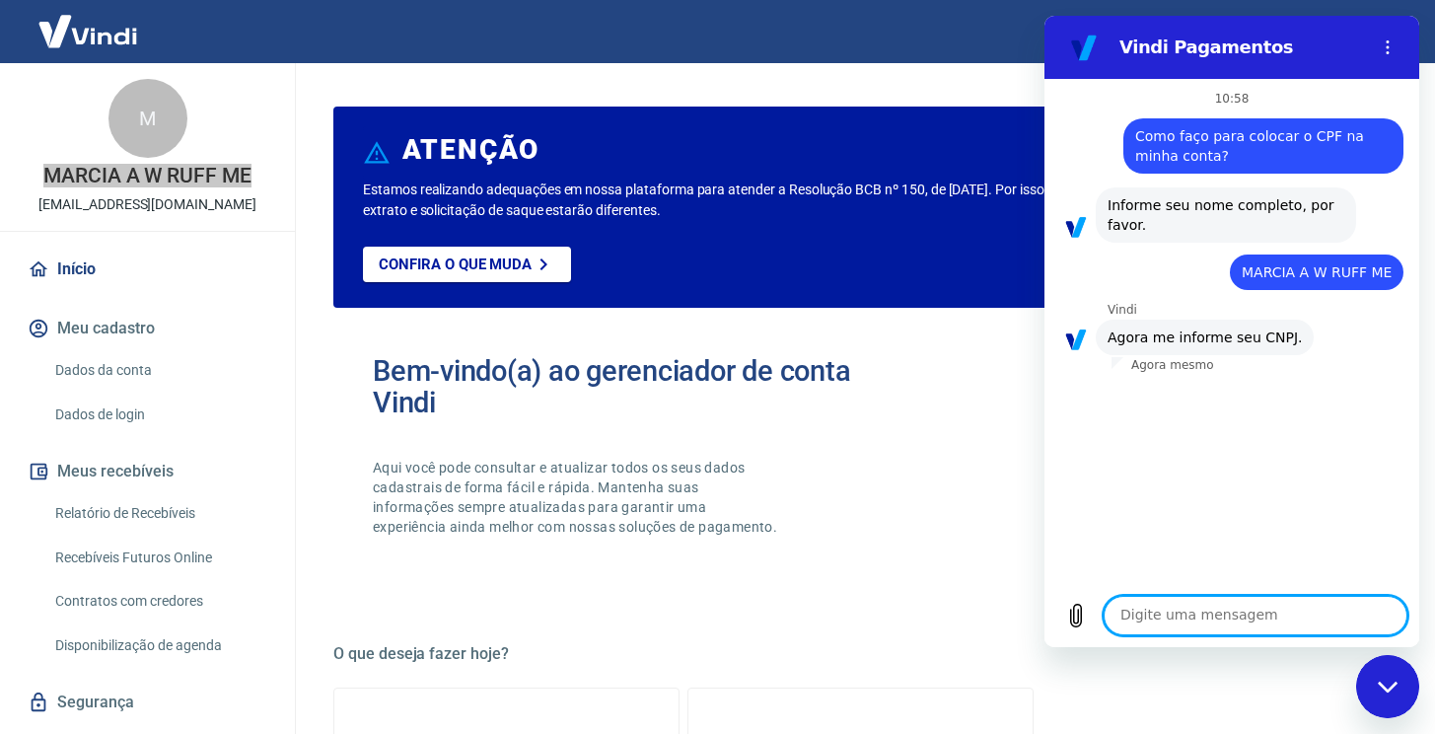
paste textarea "25.204.230/0001-01"
type textarea "25.204.230/0001-01"
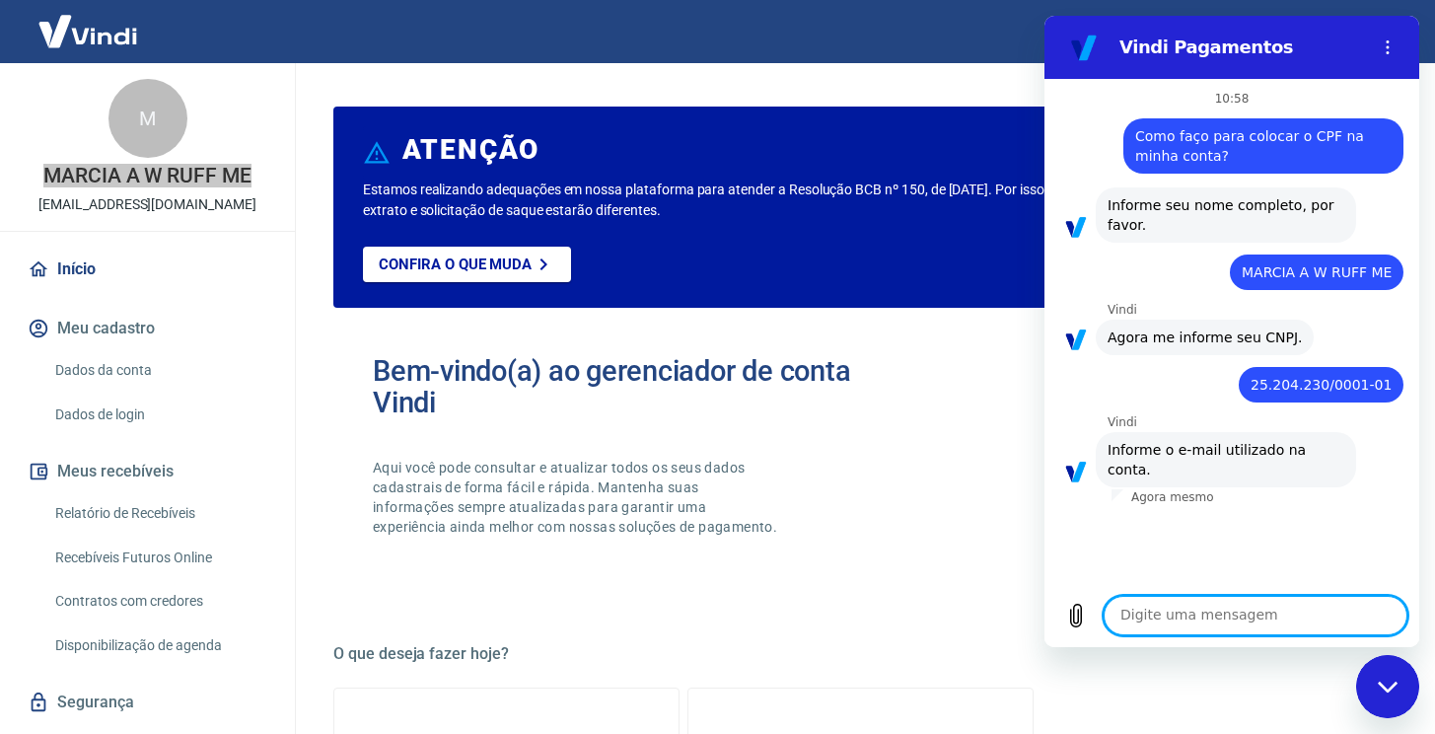
click at [1273, 610] on textarea at bounding box center [1255, 615] width 304 height 39
paste textarea "[EMAIL_ADDRESS][DOMAIN_NAME]"
type textarea "[EMAIL_ADDRESS][DOMAIN_NAME]"
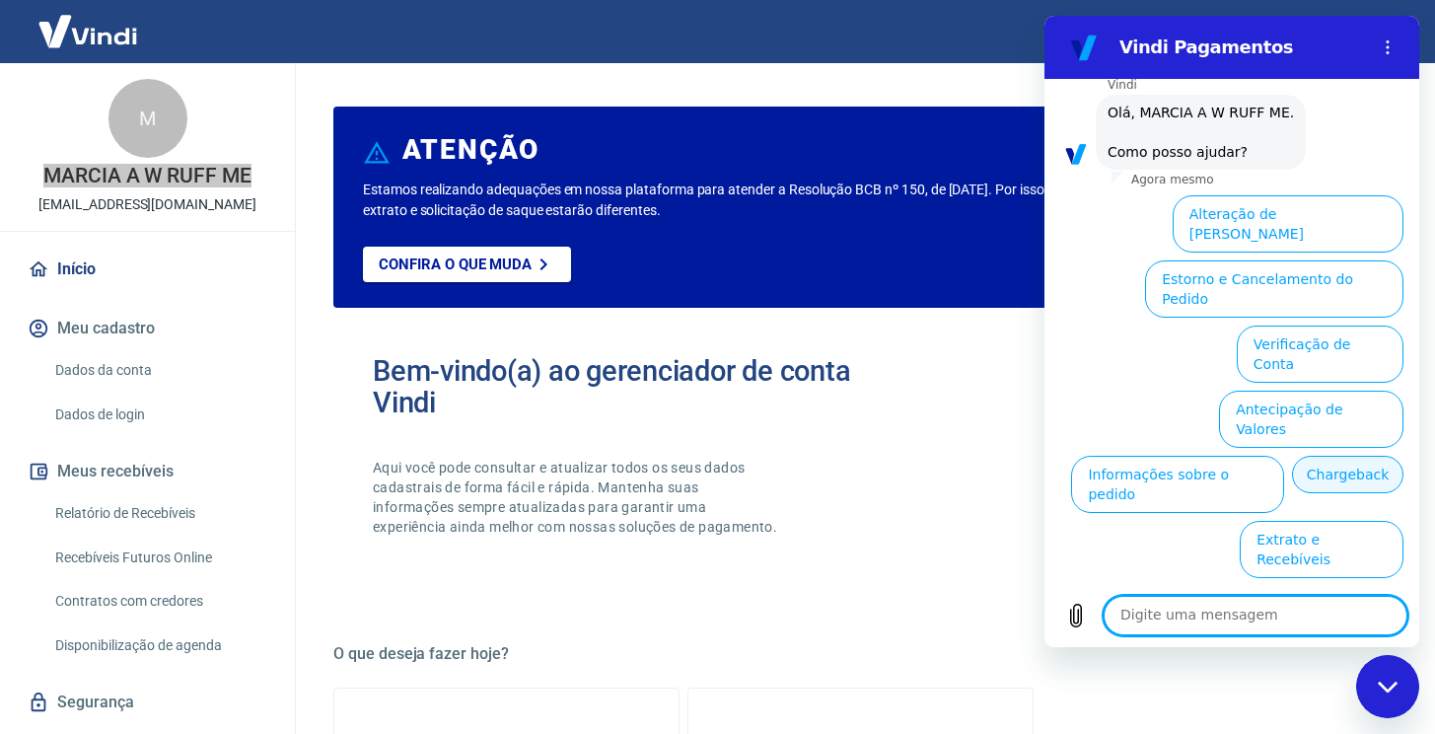
scroll to position [486, 0]
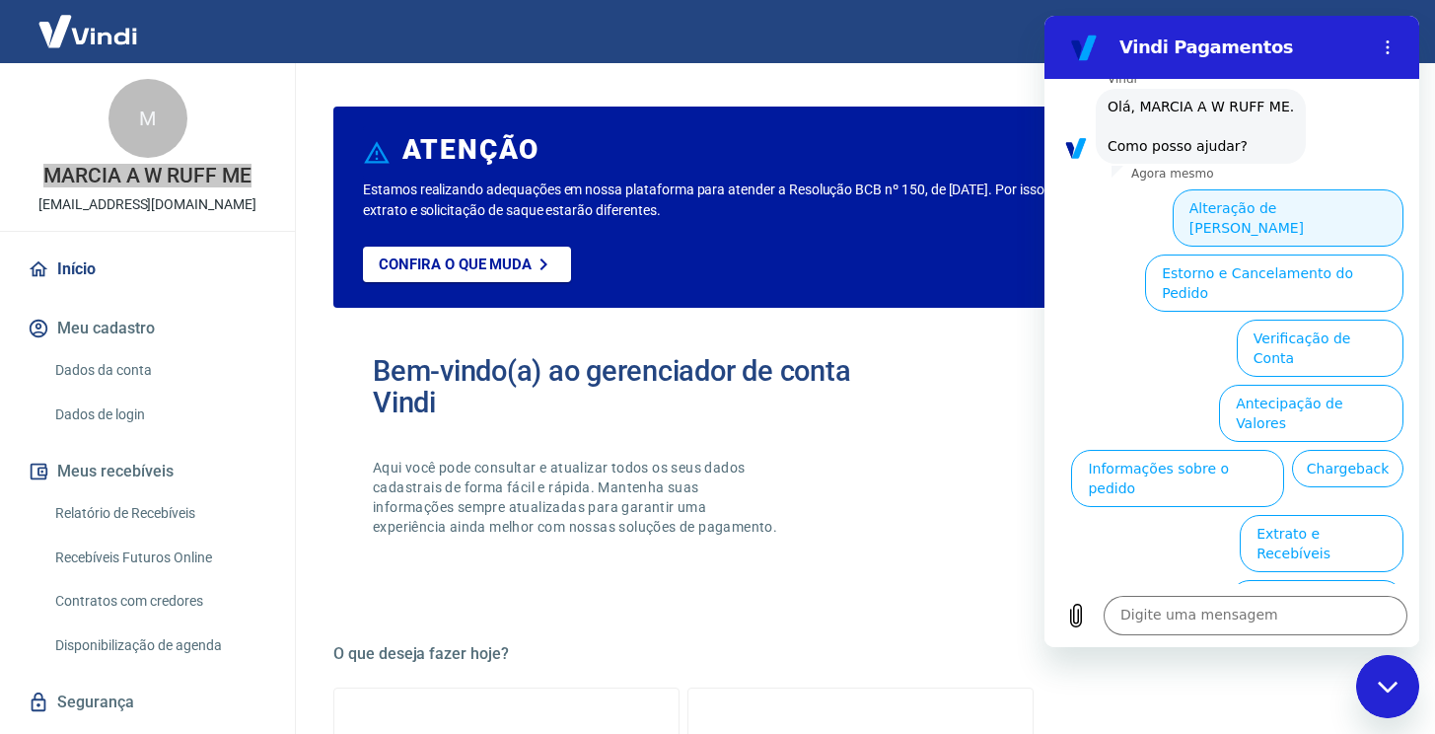
click at [1242, 197] on button "Alteração de Dados Cadastrais" at bounding box center [1287, 217] width 231 height 57
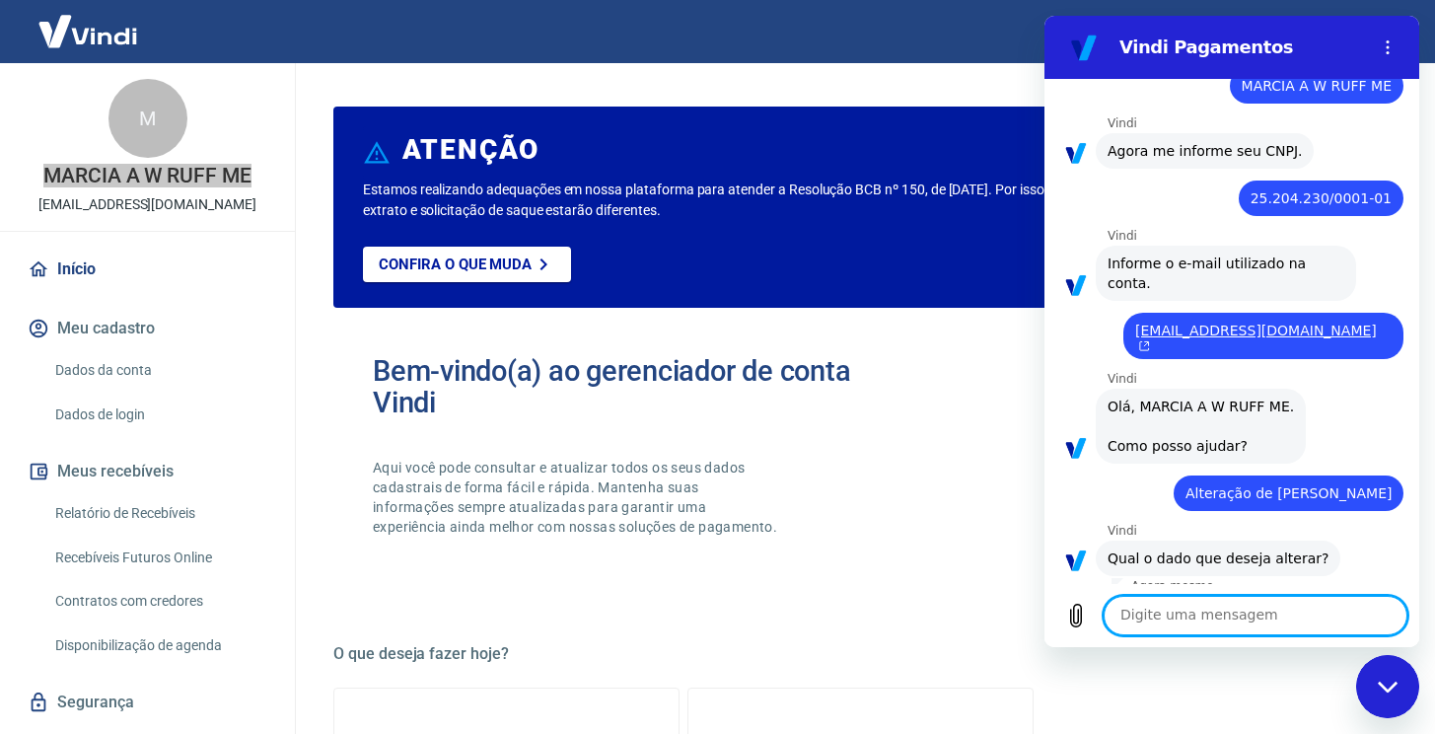
scroll to position [417, 0]
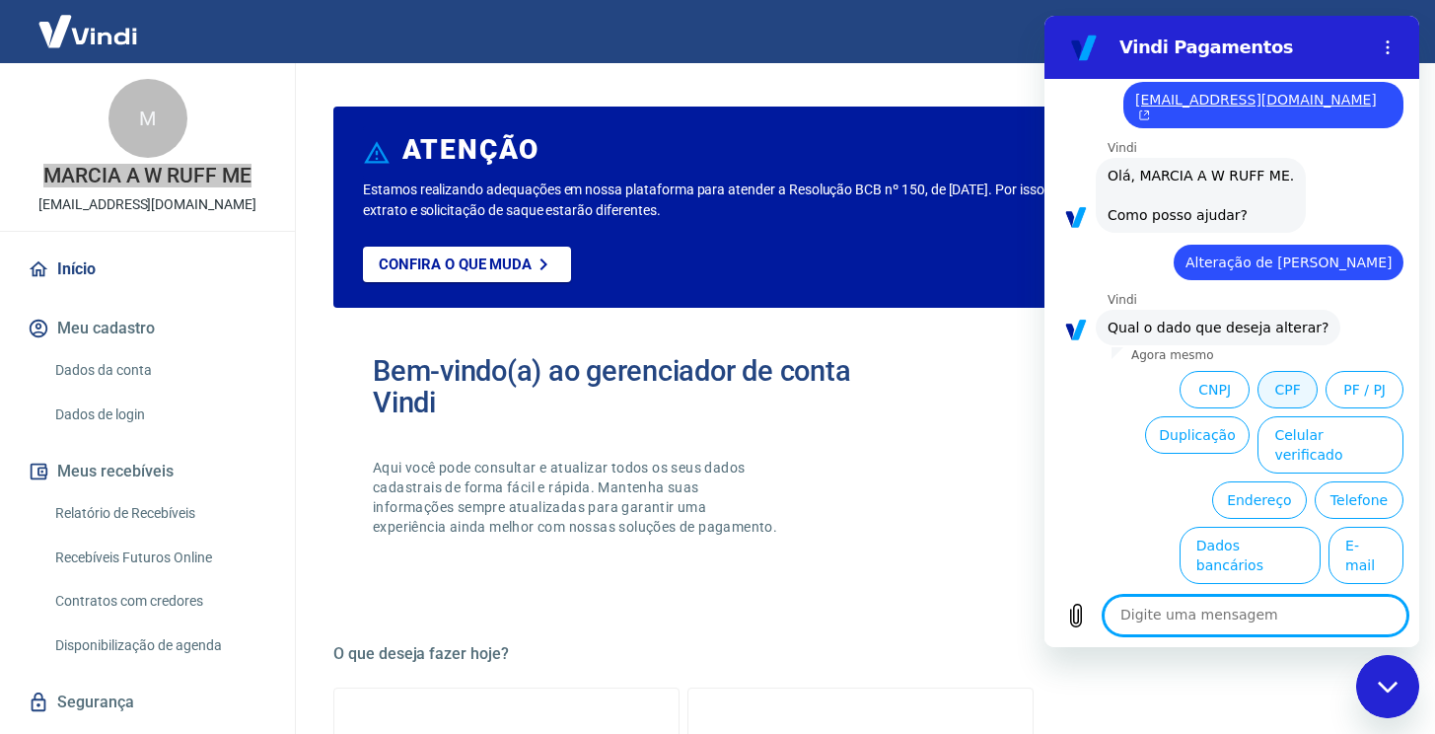
click at [1268, 387] on button "CPF" at bounding box center [1287, 389] width 60 height 37
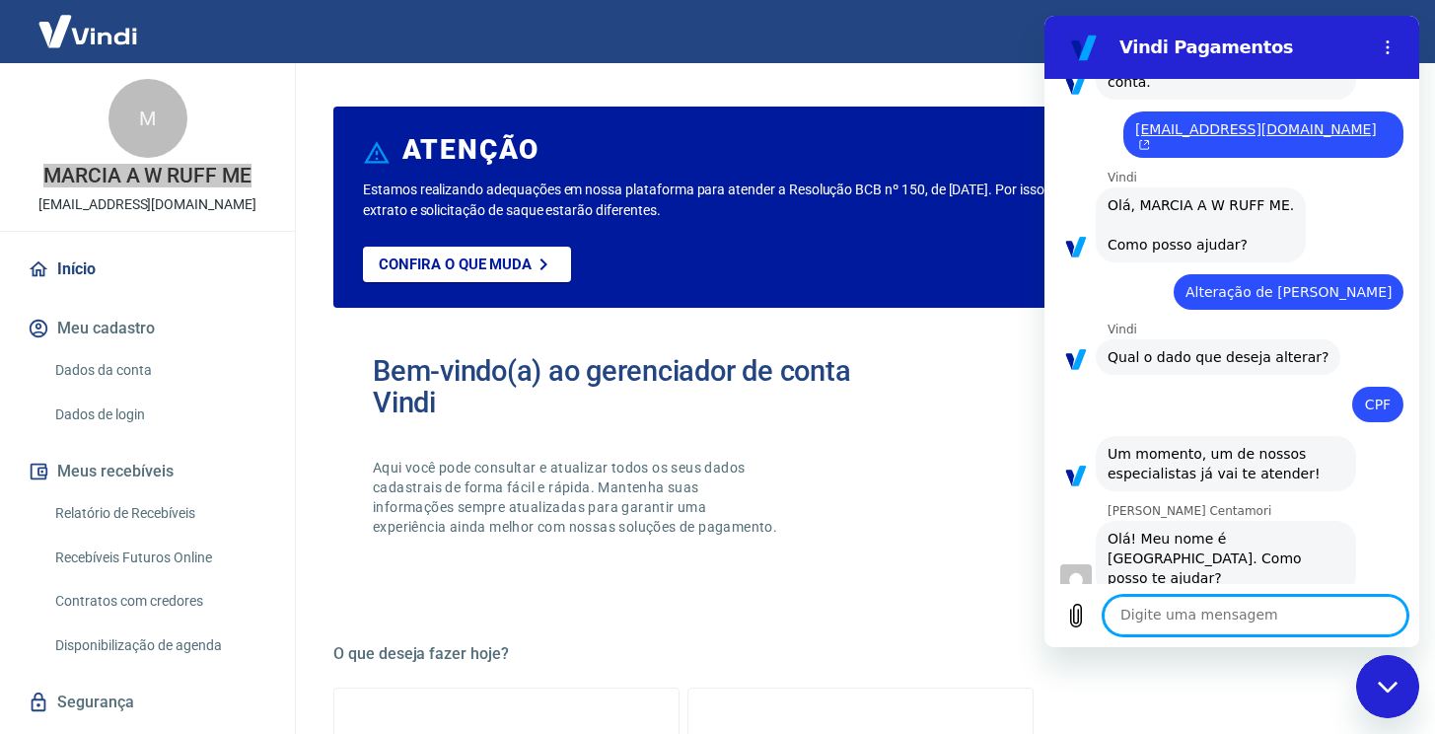
scroll to position [391, 0]
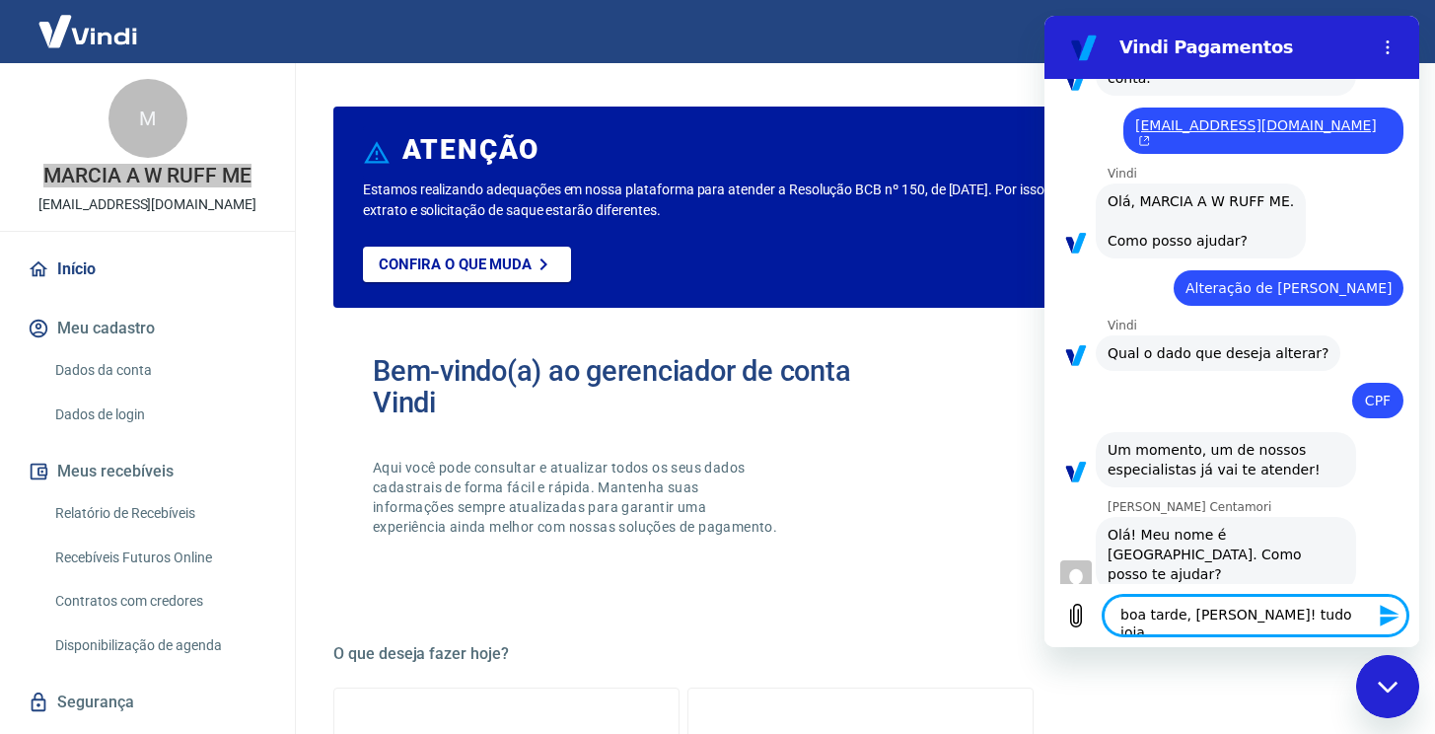
type textarea "boa tarde, Mariana! tudo joia?"
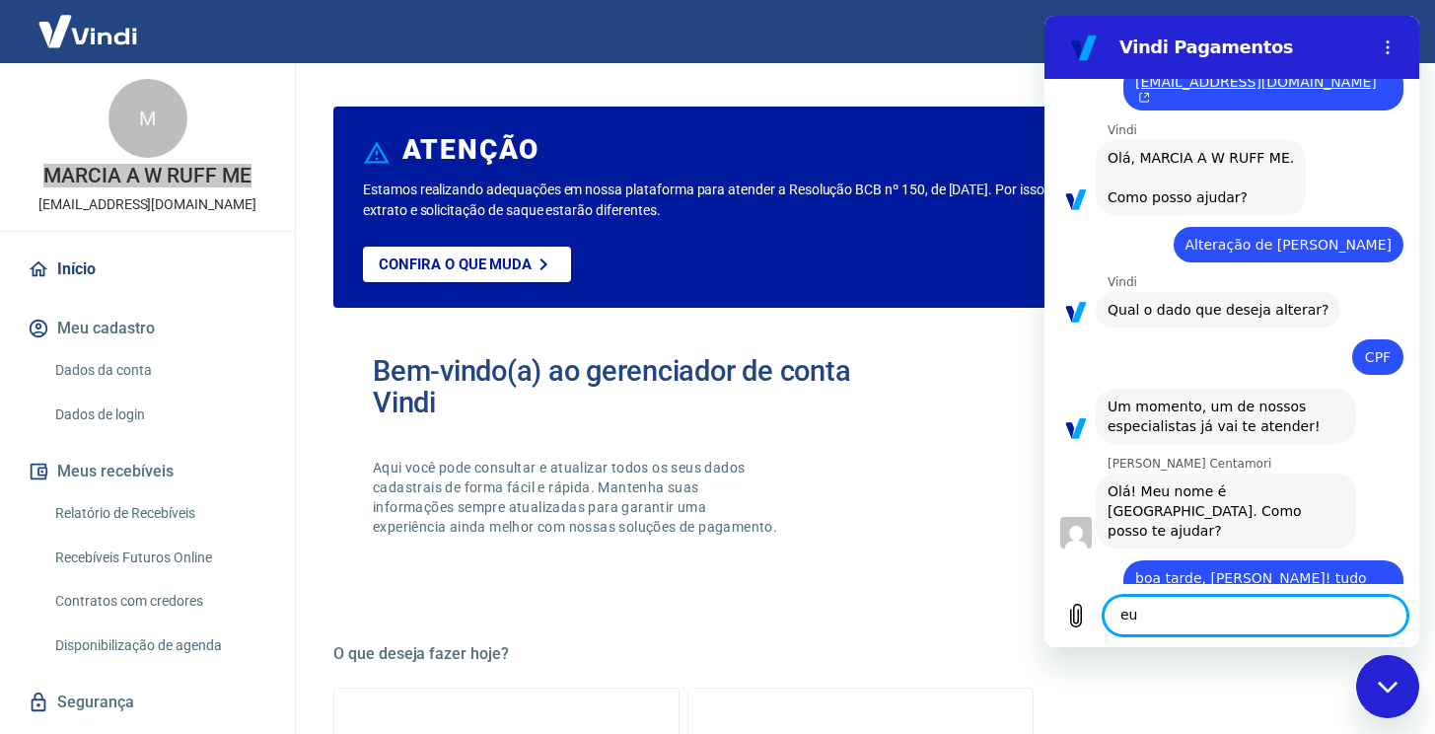
scroll to position [439, 0]
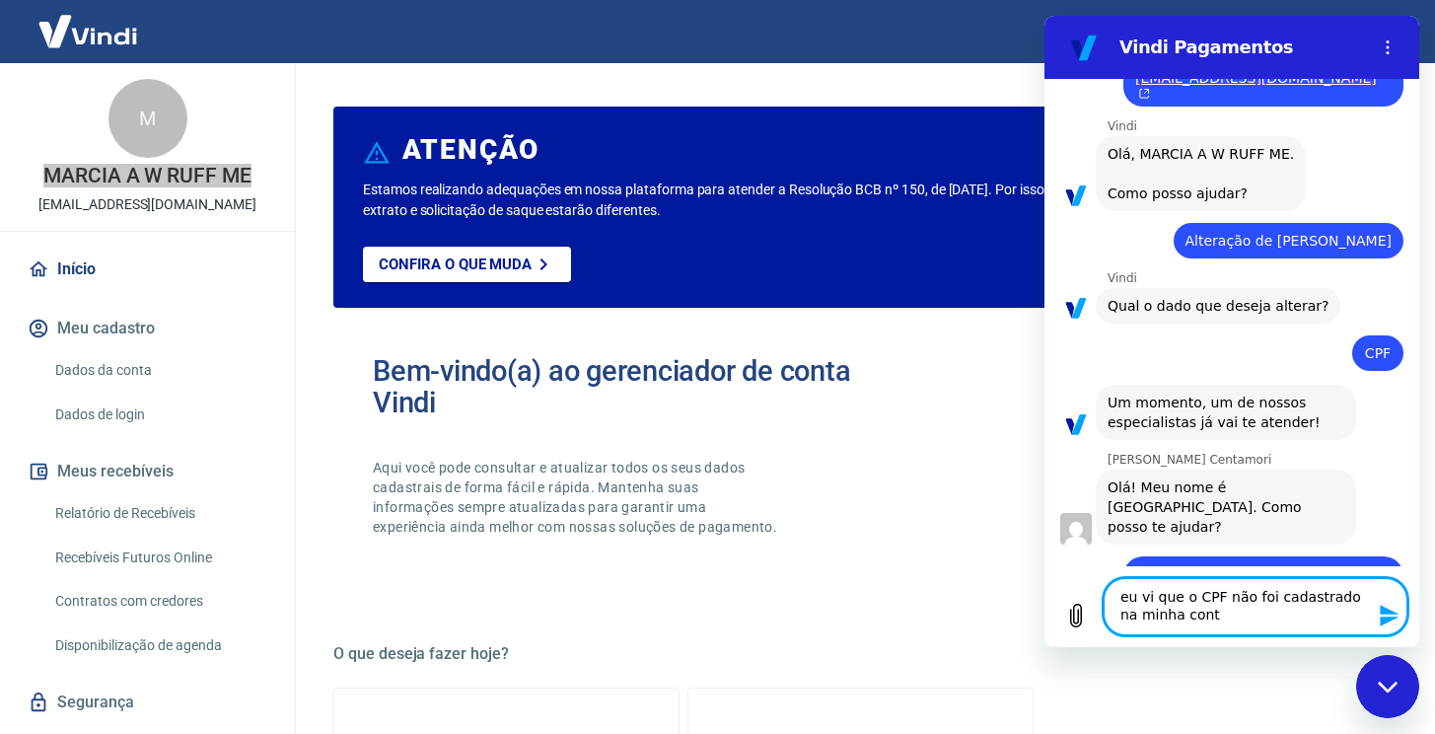
type textarea "eu vi que o CPF não foi cadastrado na minha conta"
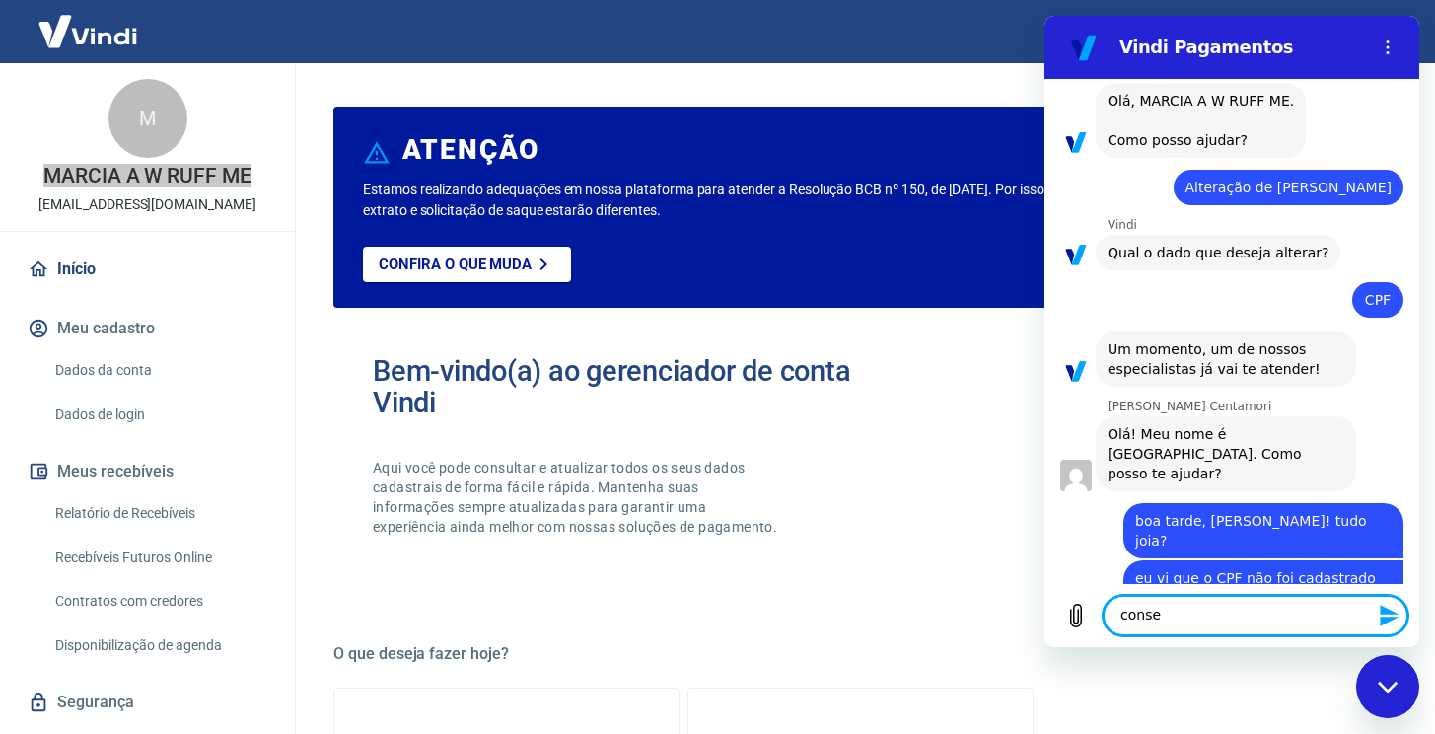
scroll to position [496, 0]
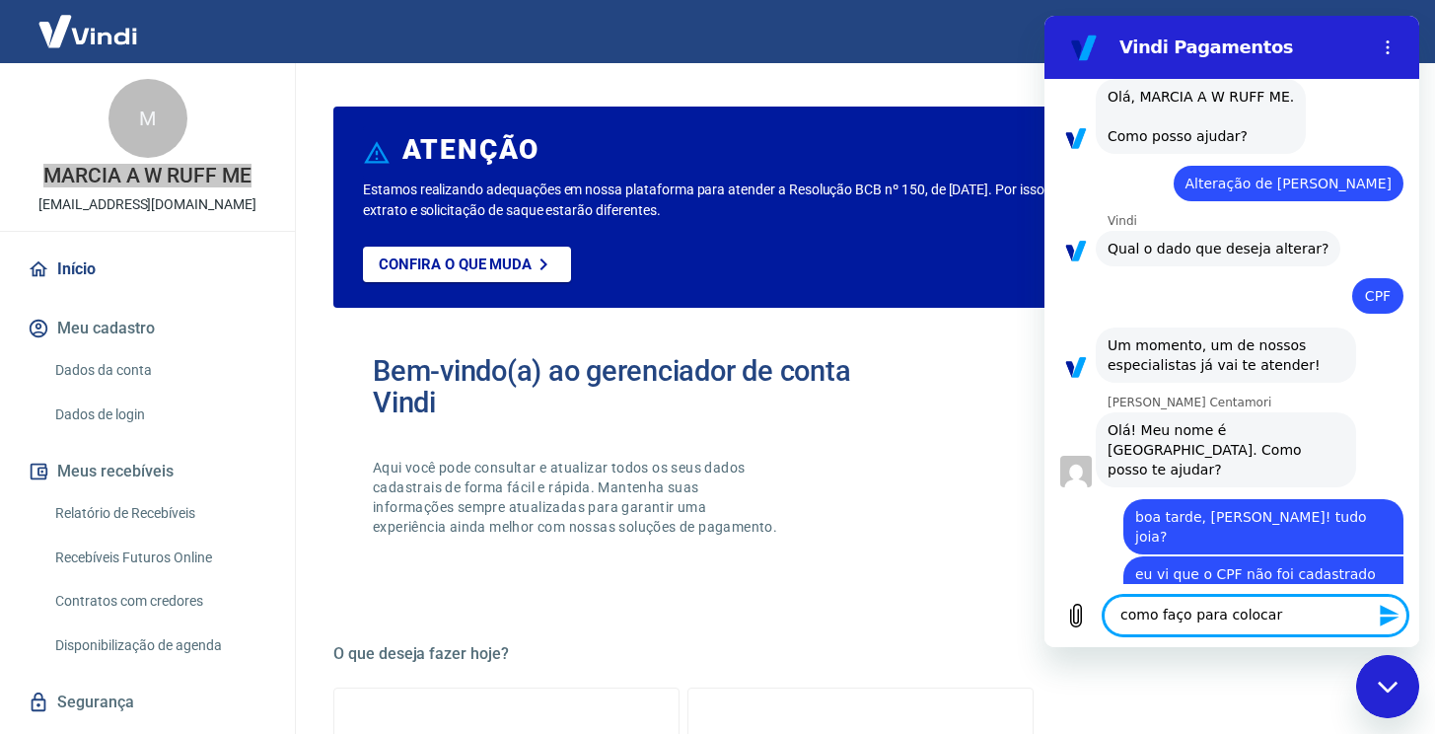
type textarea "como faço para colocar?"
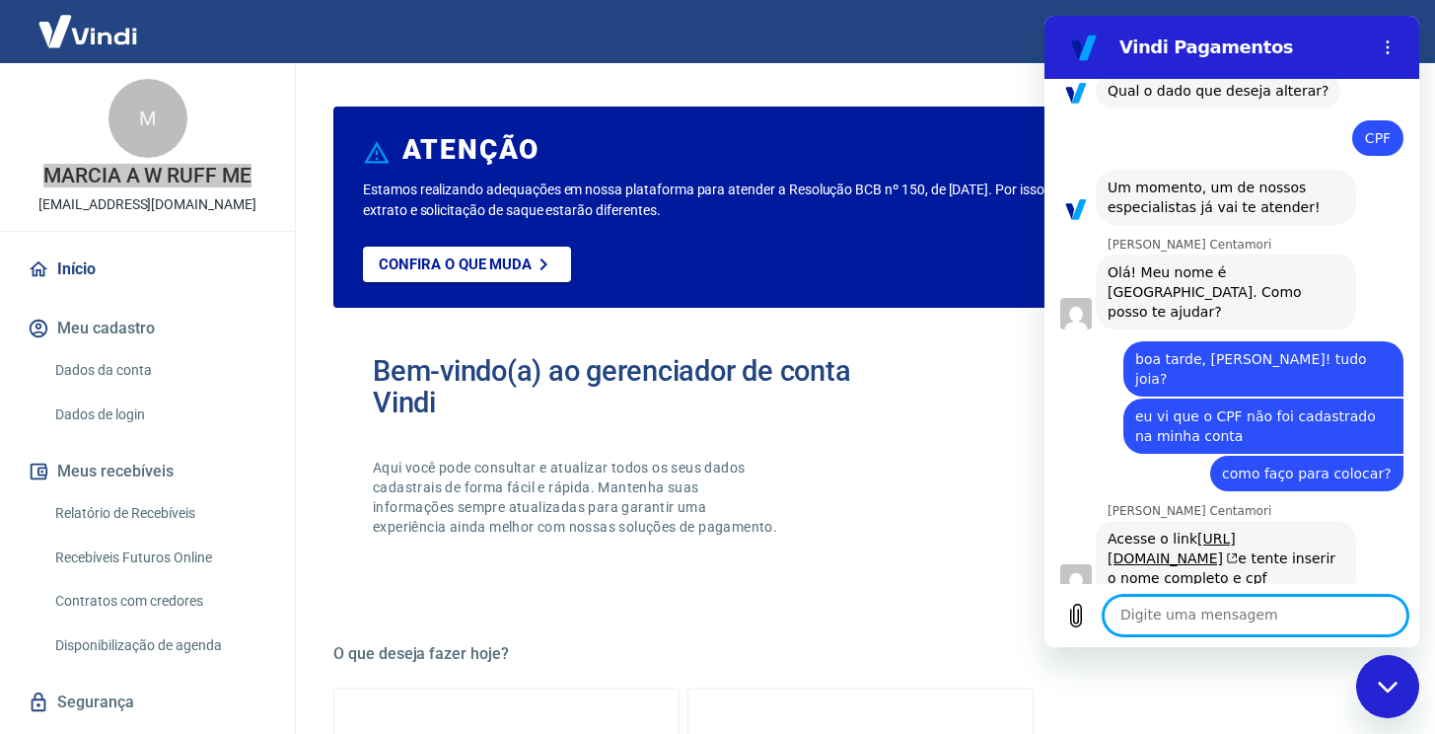
scroll to position [658, 0]
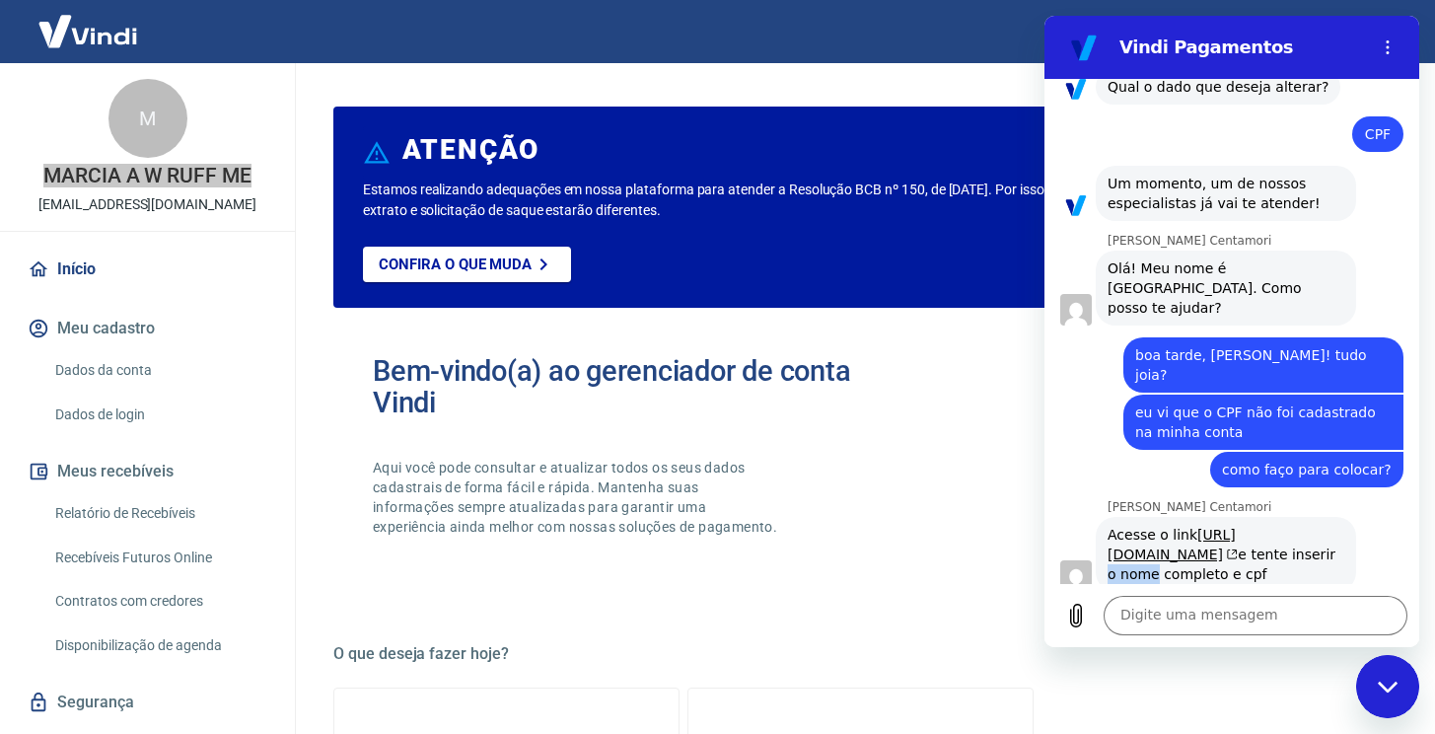
drag, startPoint x: 1144, startPoint y: 545, endPoint x: 1187, endPoint y: 544, distance: 43.4
click at [1187, 544] on div "Acesse o link https://myaccount.yapay.com.br/personal-information/ e tente inse…" at bounding box center [1225, 554] width 237 height 59
click at [1176, 527] on link "https://myaccount.yapay.com.br/personal-information/" at bounding box center [1172, 544] width 130 height 35
click at [1079, 604] on icon "Carregar arquivo" at bounding box center [1076, 615] width 11 height 23
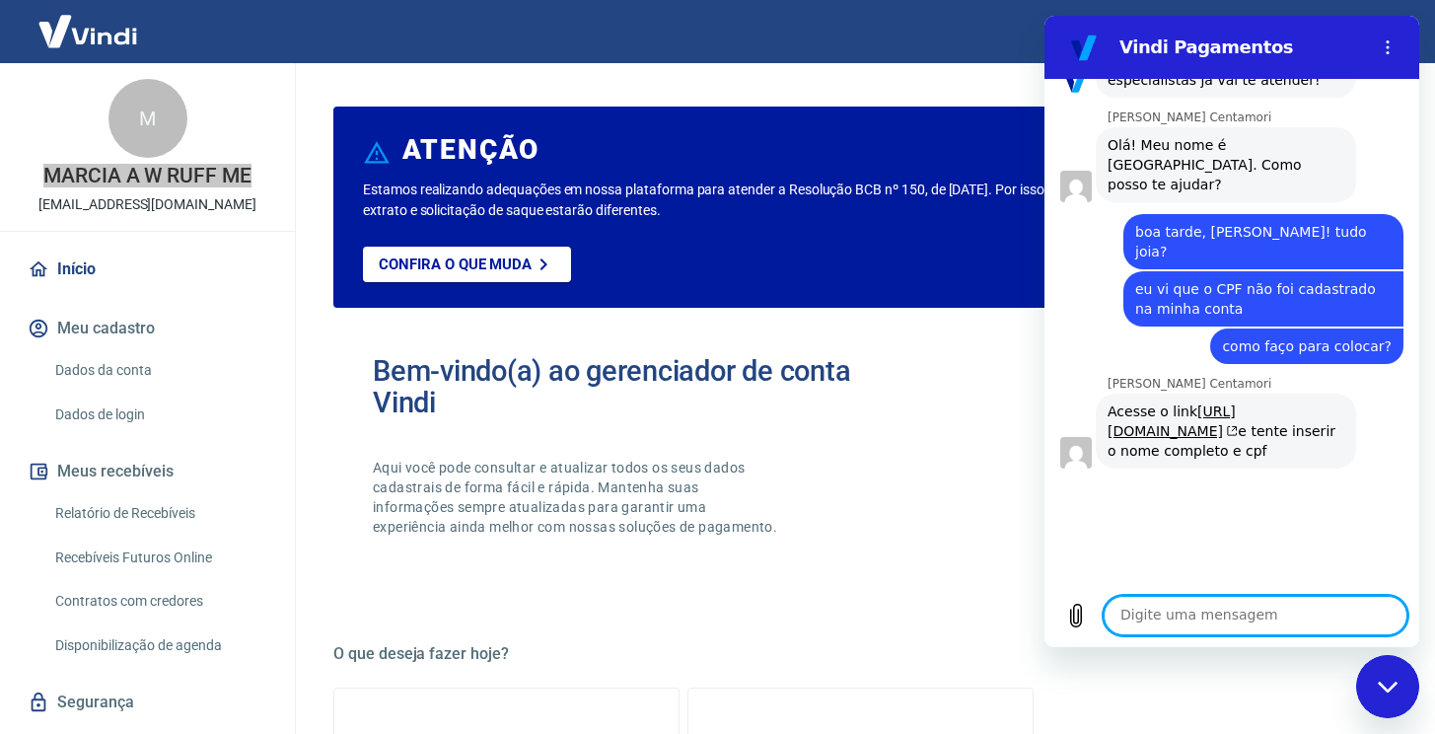
scroll to position [780, 0]
click at [1273, 613] on textarea at bounding box center [1255, 615] width 304 height 39
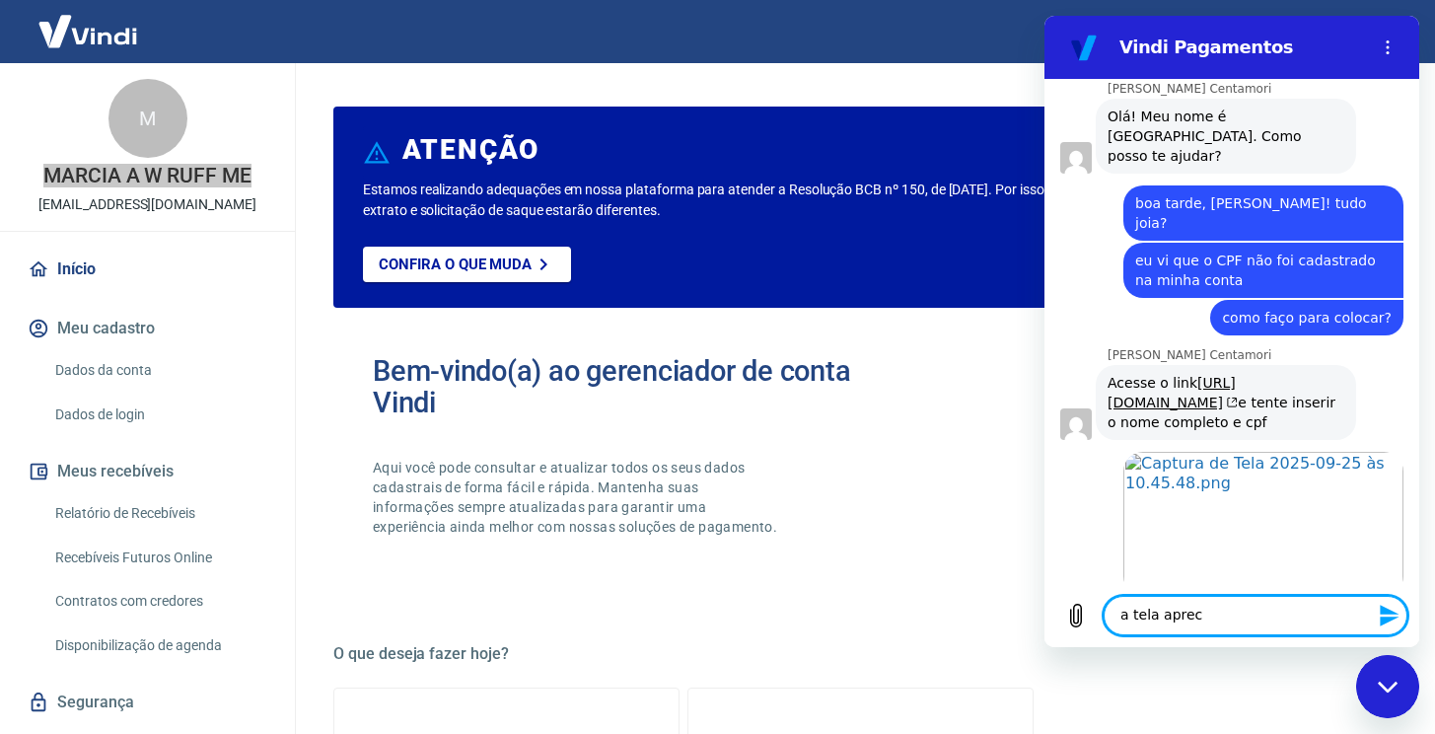
scroll to position [813, 0]
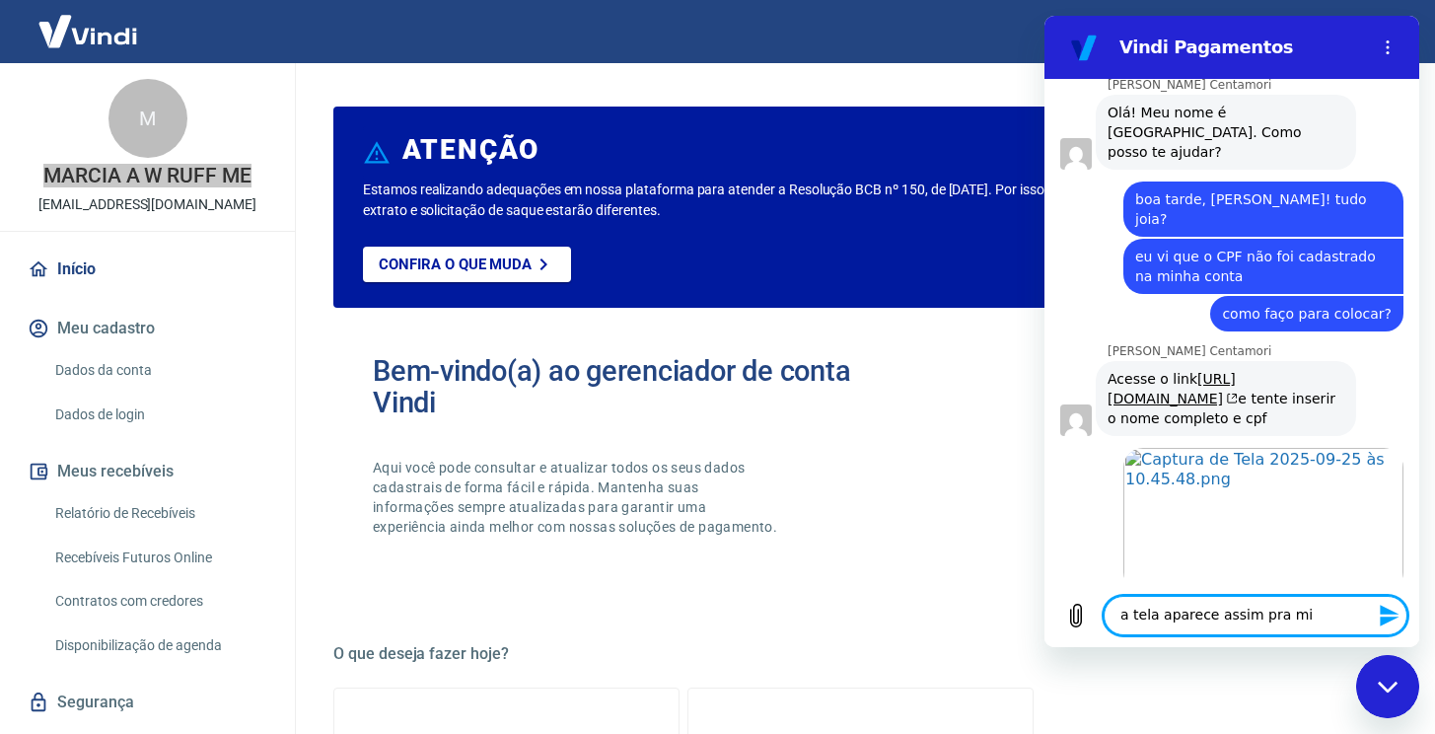
type textarea "a tela aparece assim pra mim"
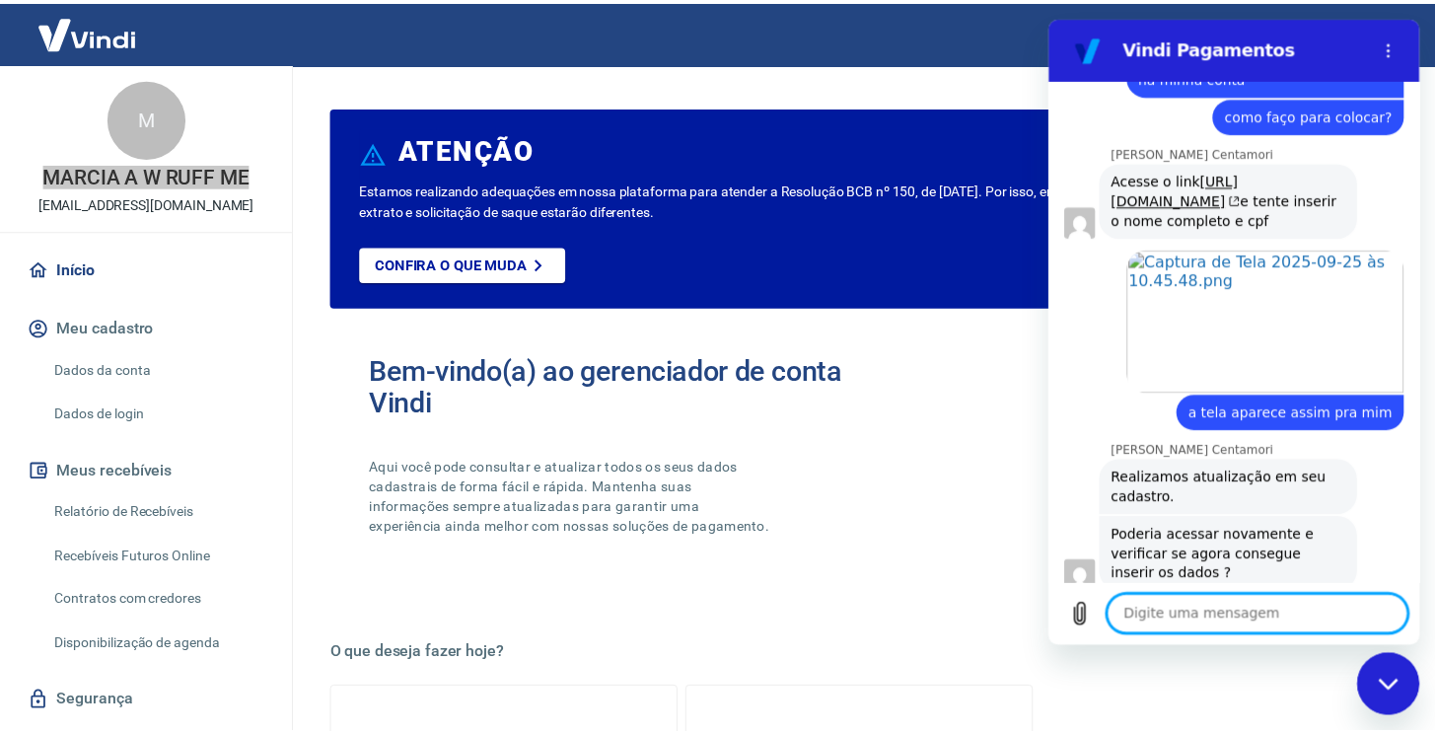
scroll to position [993, 0]
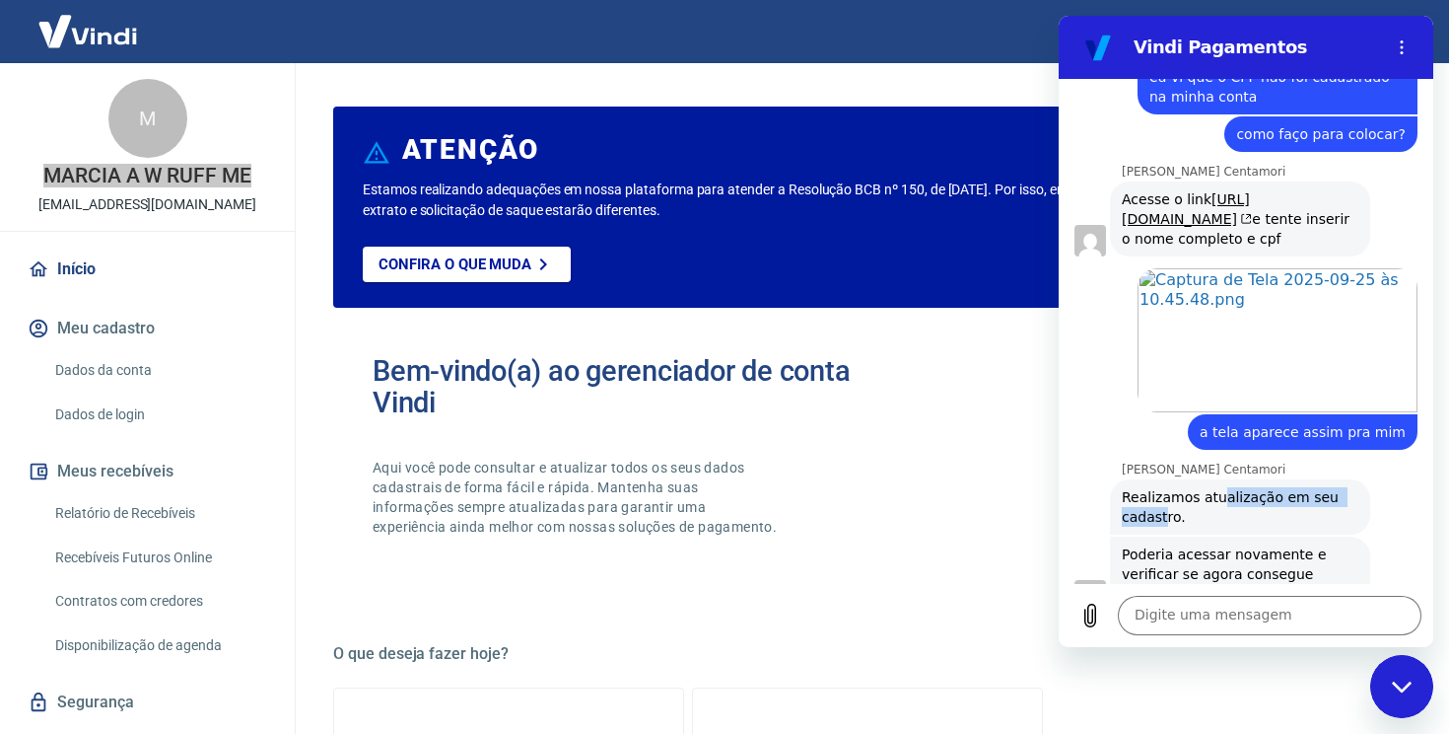
drag, startPoint x: 1166, startPoint y: 457, endPoint x: 1208, endPoint y: 460, distance: 41.6
click at [1222, 487] on span "Realizamos atualização em seu cadastro." at bounding box center [1240, 506] width 237 height 39
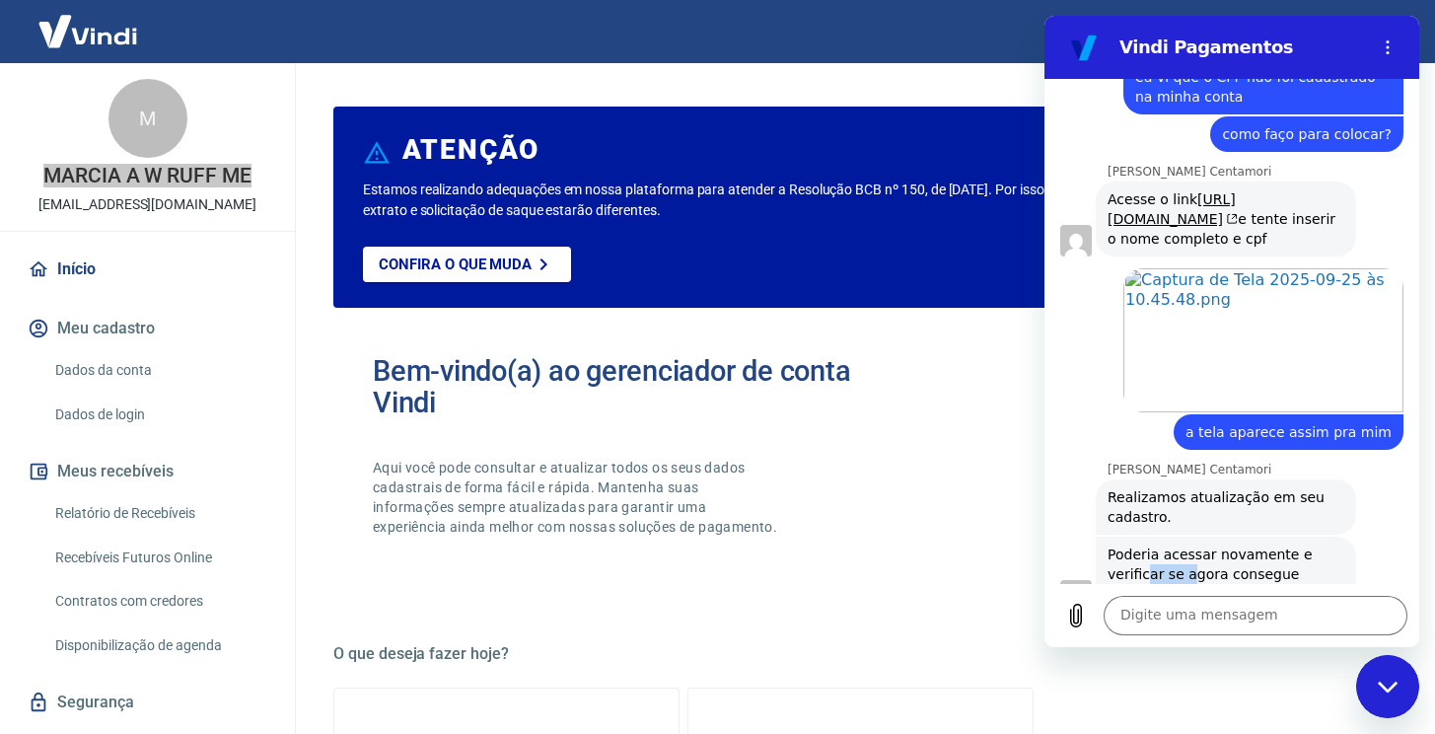
drag, startPoint x: 1149, startPoint y: 542, endPoint x: 1222, endPoint y: 549, distance: 73.3
click at [1222, 549] on span "Poderia acessar novamente e verificar se agora consegue inserir os dados ?" at bounding box center [1225, 573] width 237 height 59
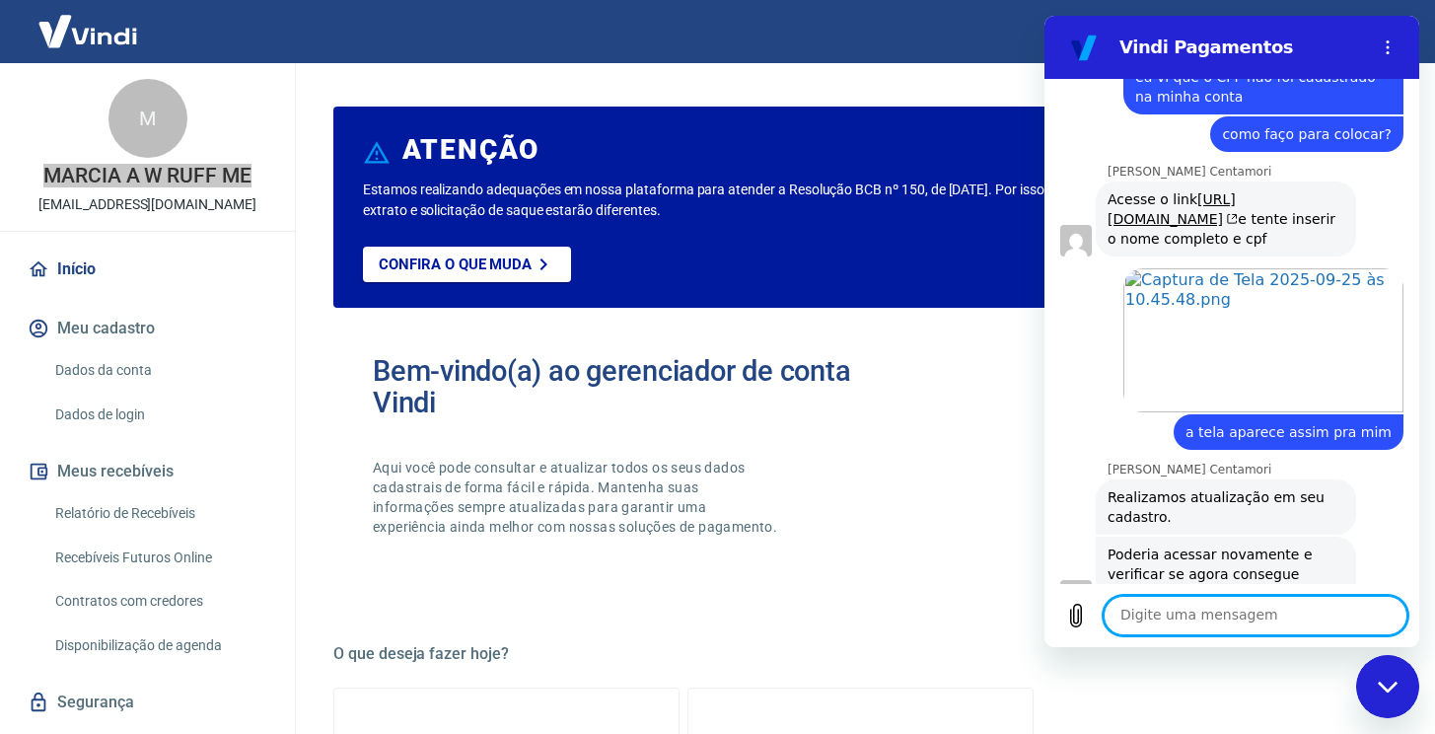
click at [1274, 618] on textarea at bounding box center [1255, 615] width 304 height 39
type textarea "claro, só um minuto"
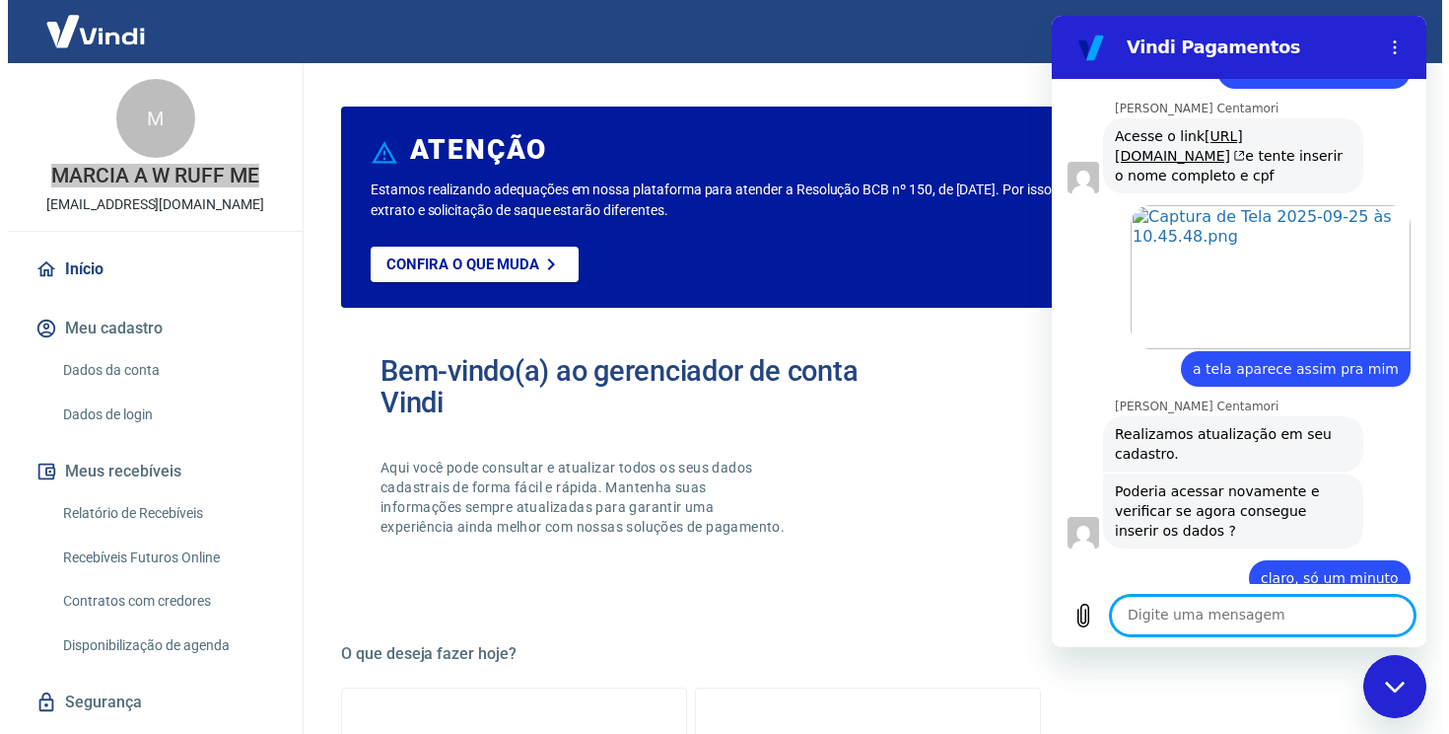
scroll to position [1060, 0]
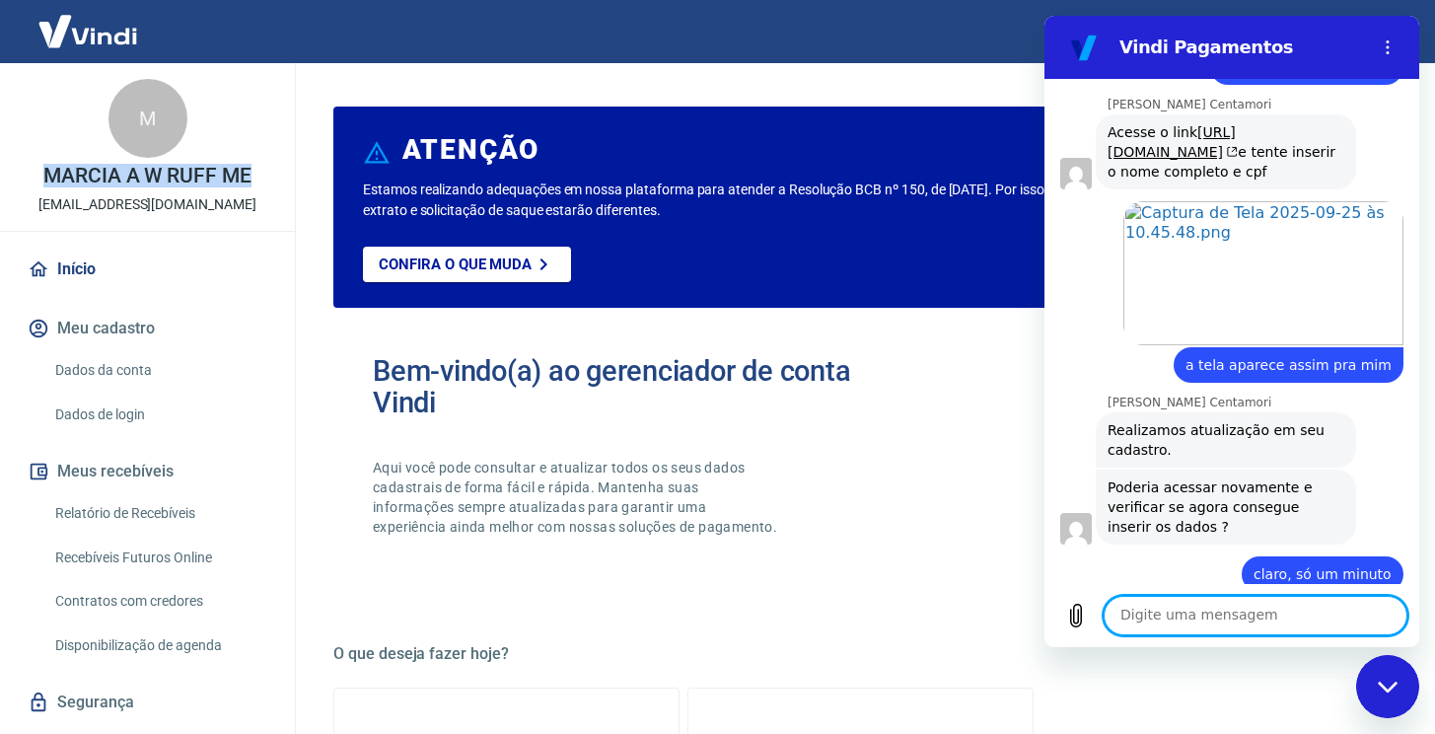
click at [74, 354] on link "Dados da conta" at bounding box center [159, 370] width 224 height 40
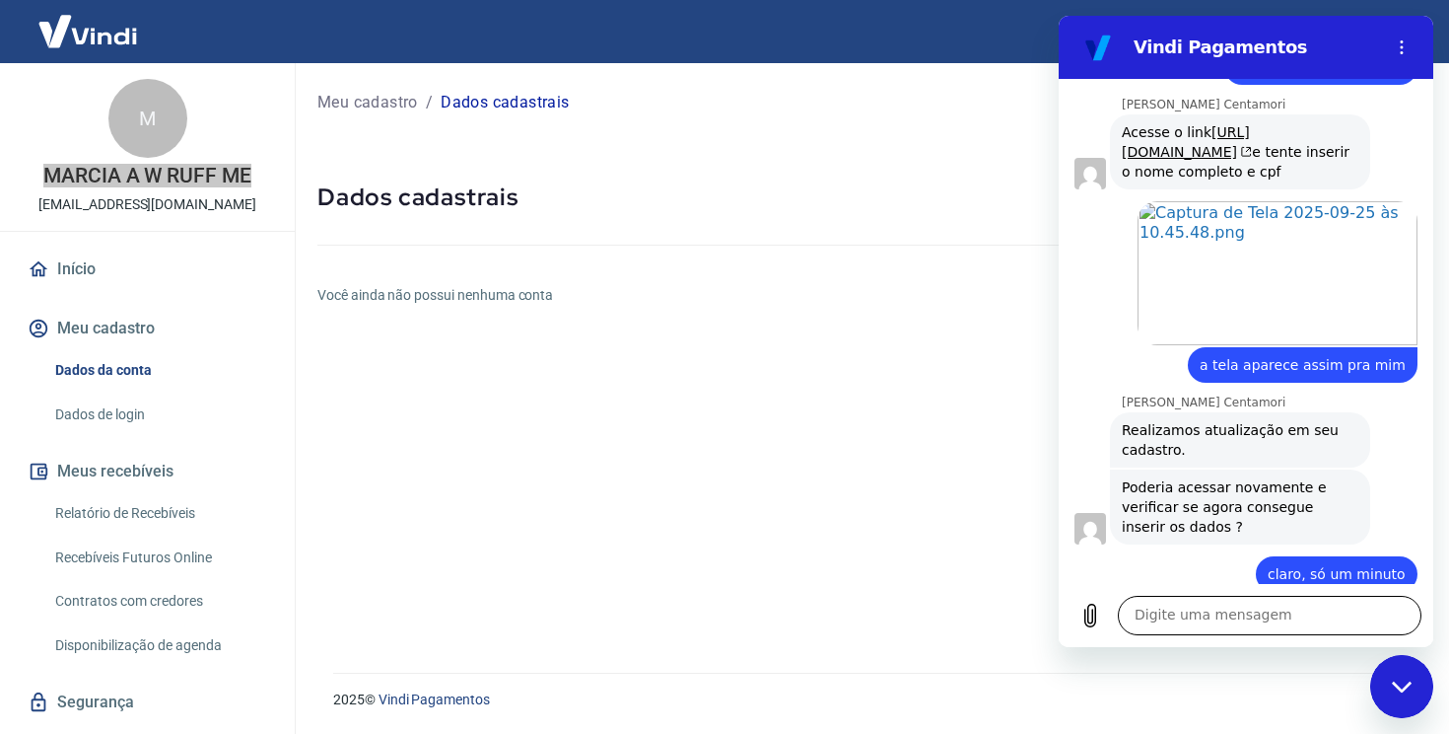
click at [1233, 631] on textarea at bounding box center [1270, 615] width 304 height 39
click at [1233, 619] on textarea at bounding box center [1270, 615] width 304 height 39
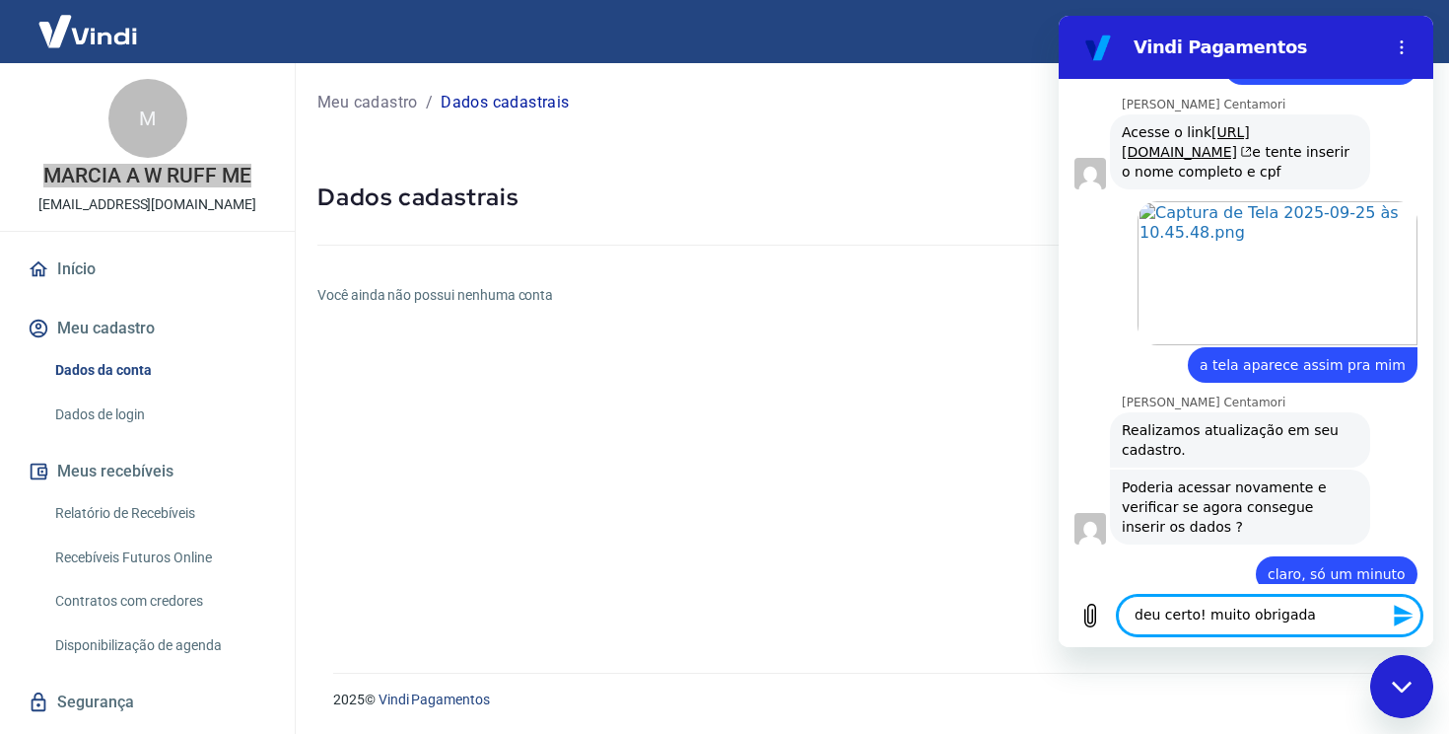
type textarea "deu certo! muito obrigada!"
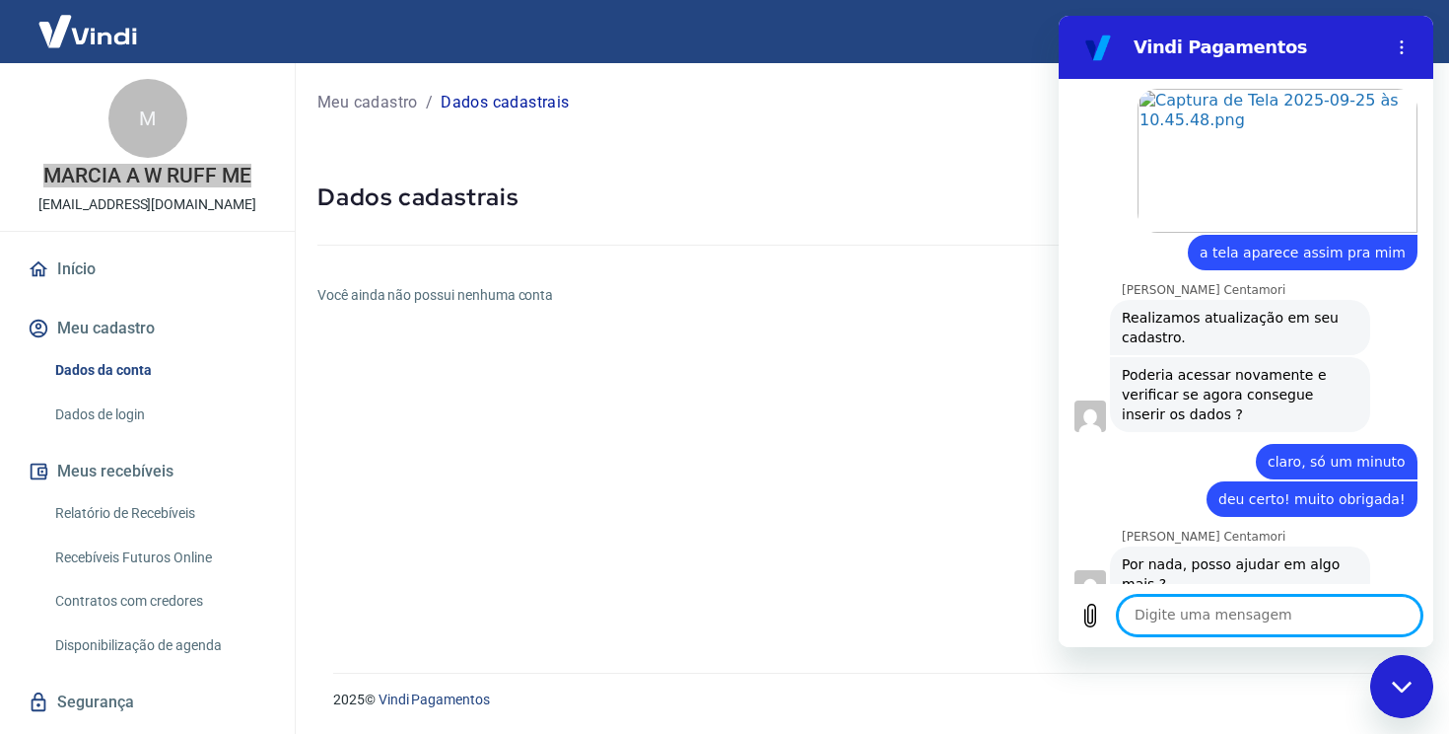
scroll to position [1182, 0]
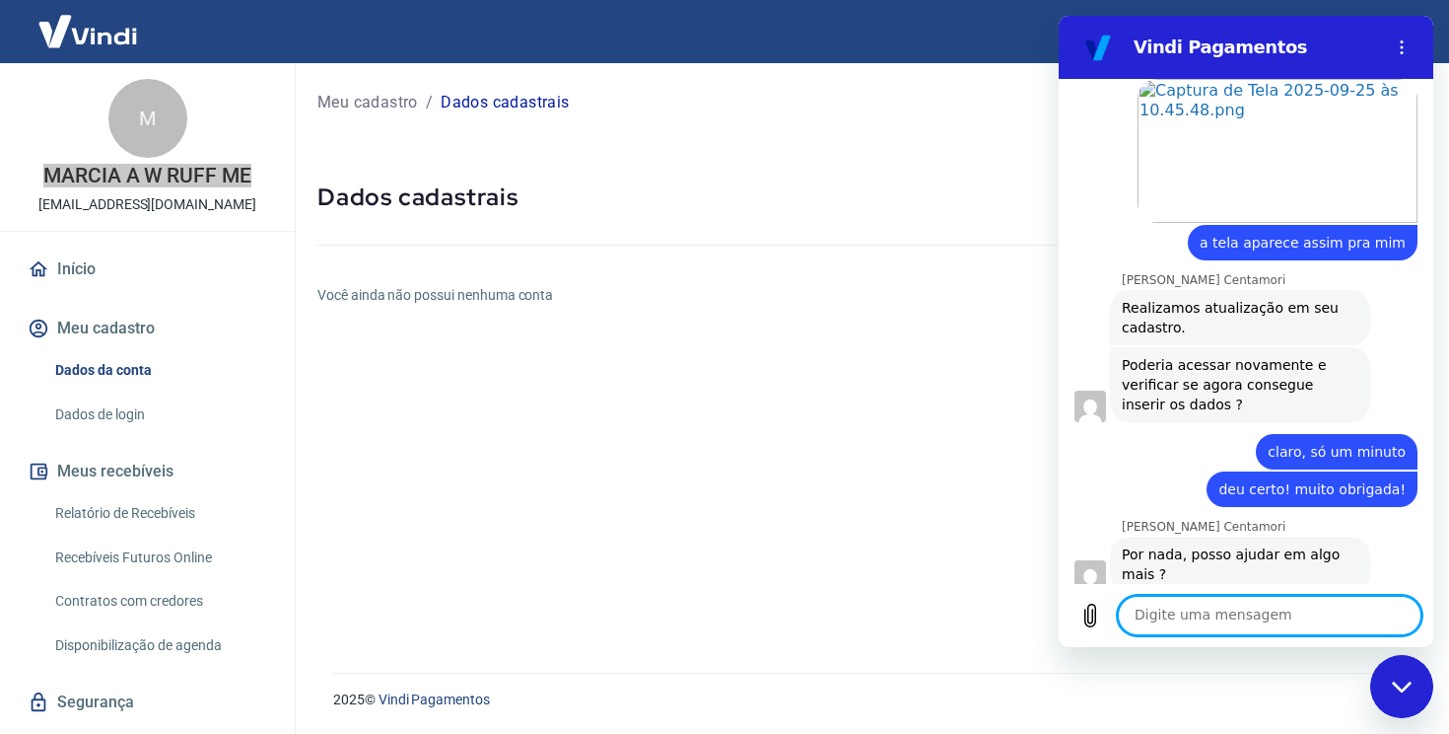
click at [1284, 619] on textarea at bounding box center [1270, 615] width 304 height 39
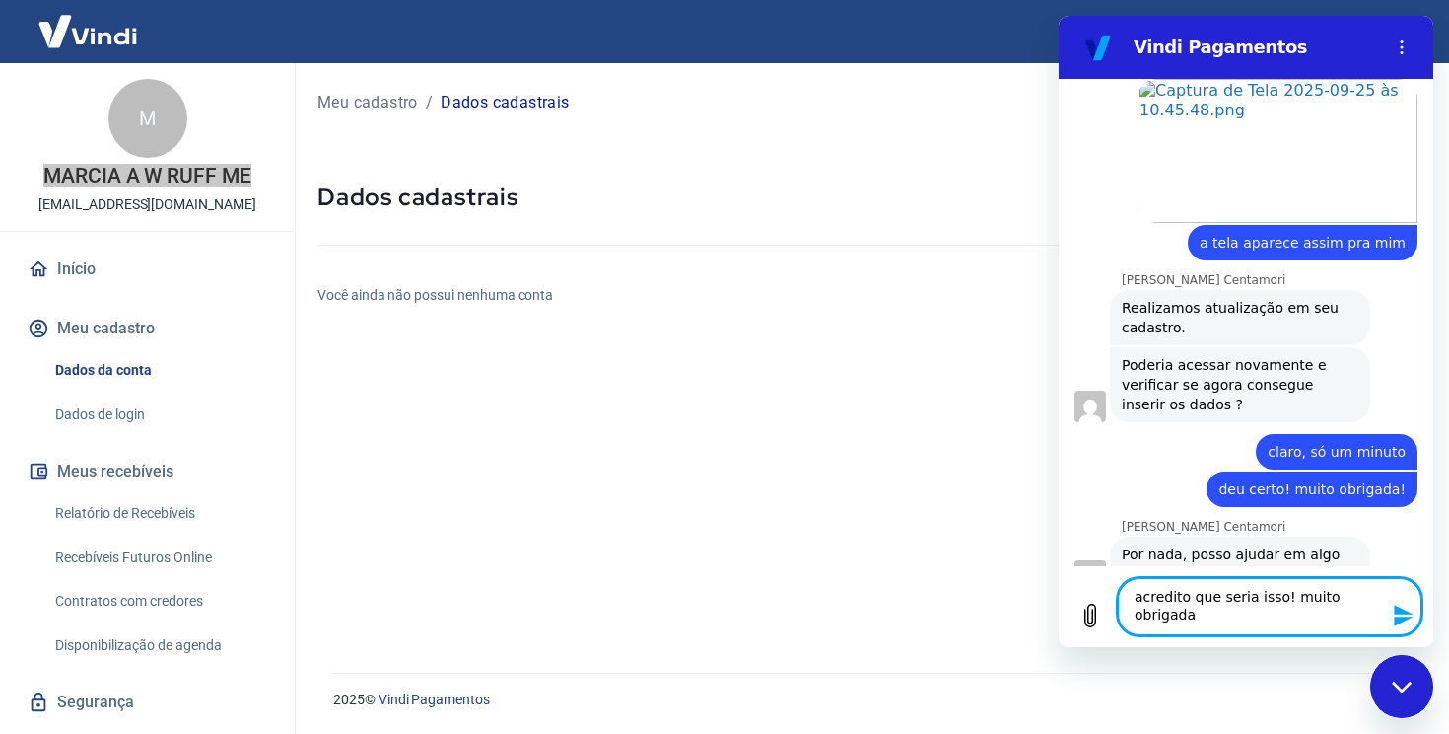
type textarea "acredito que seria isso! muito obrigada!"
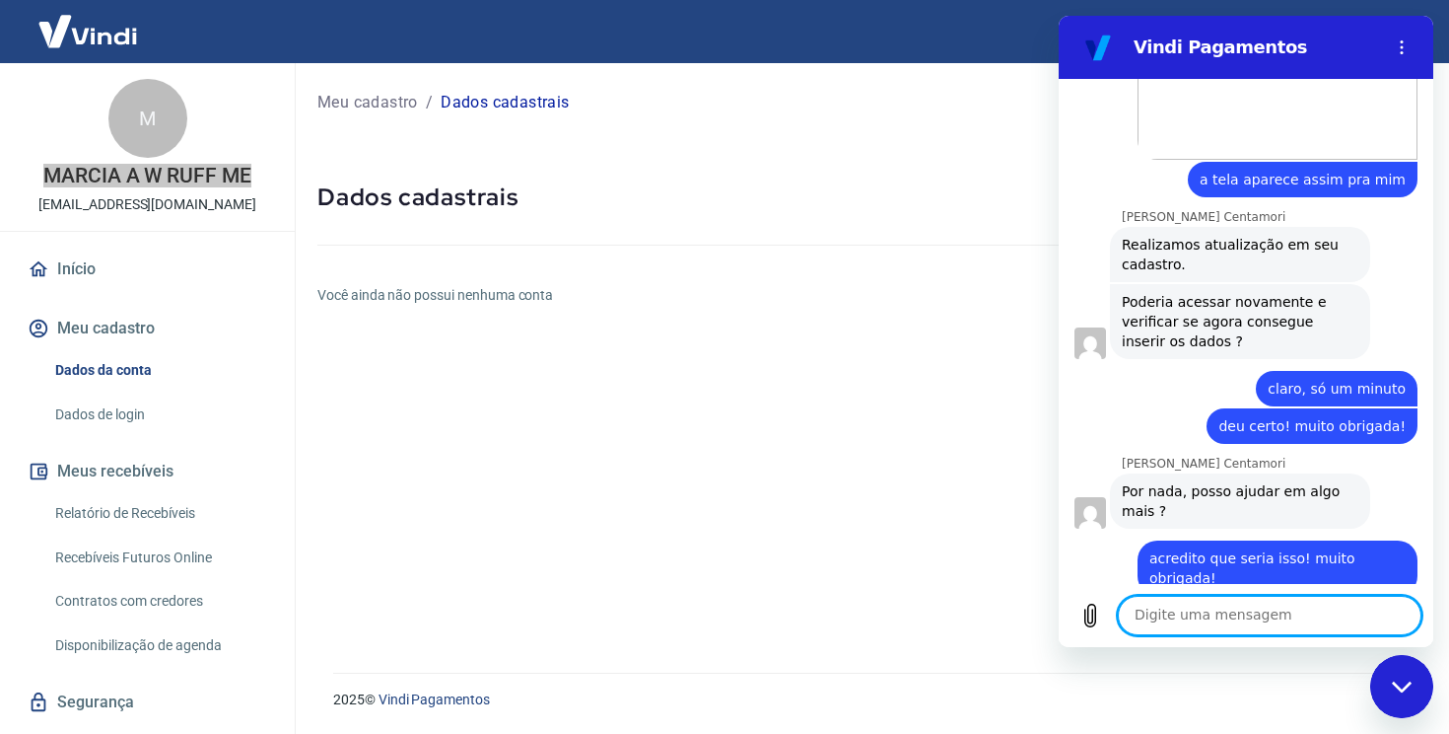
scroll to position [1249, 0]
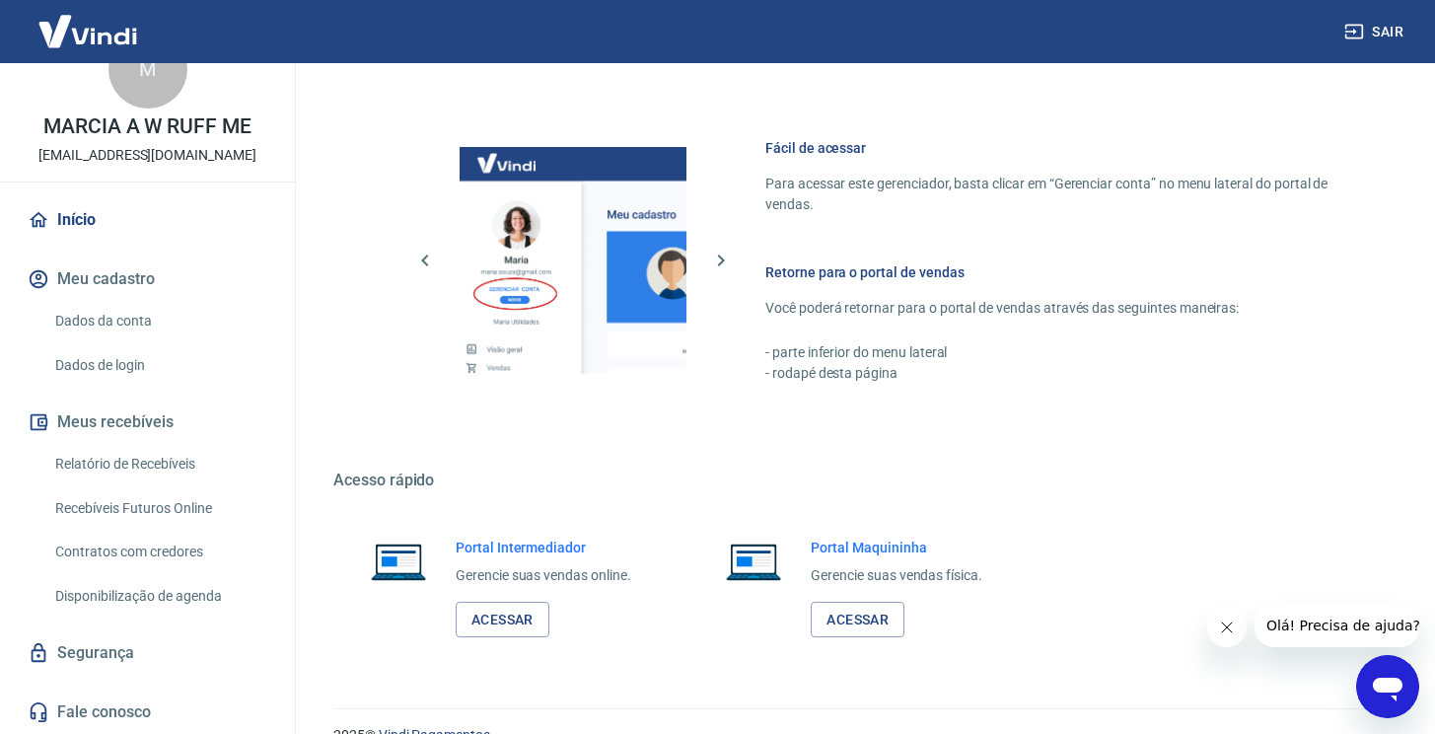
scroll to position [1047, 0]
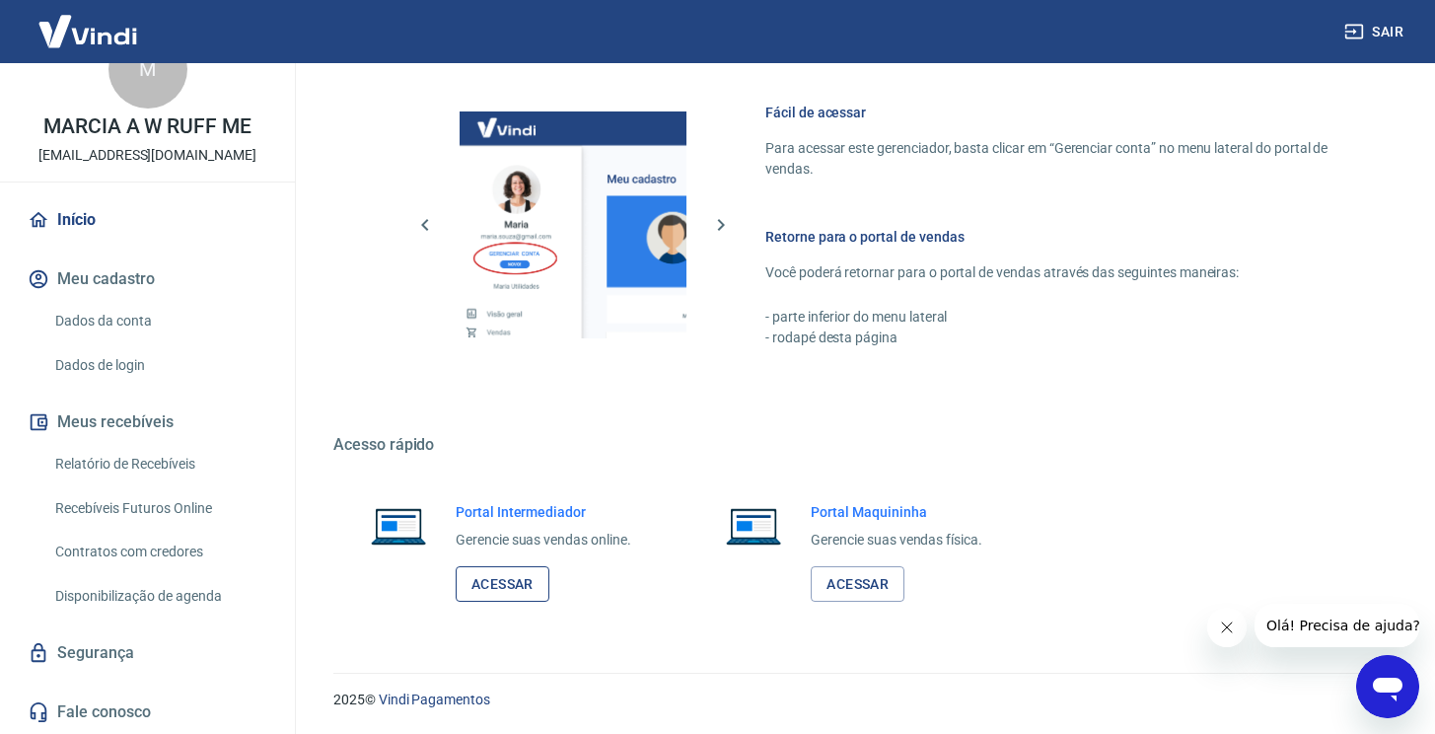
click at [499, 585] on link "Acessar" at bounding box center [503, 584] width 94 height 36
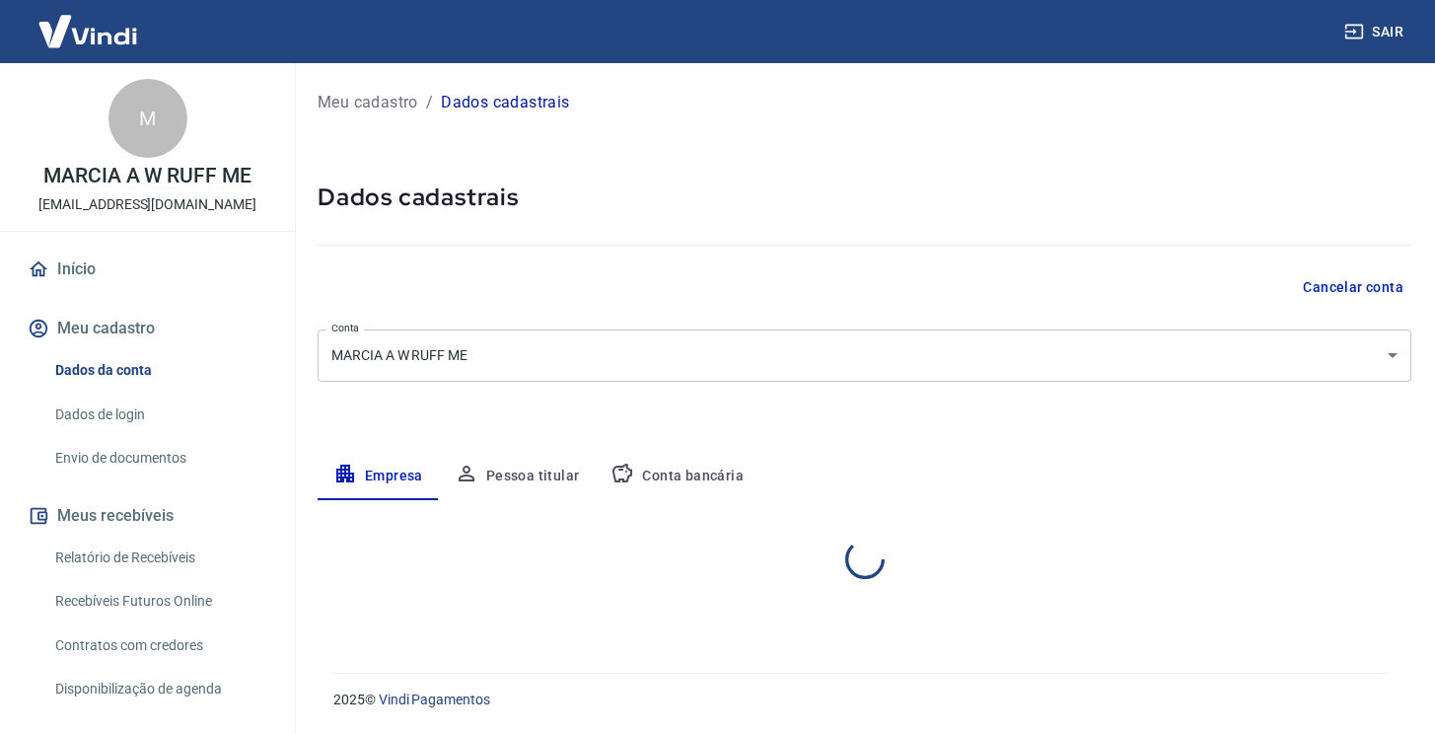
select select "MT"
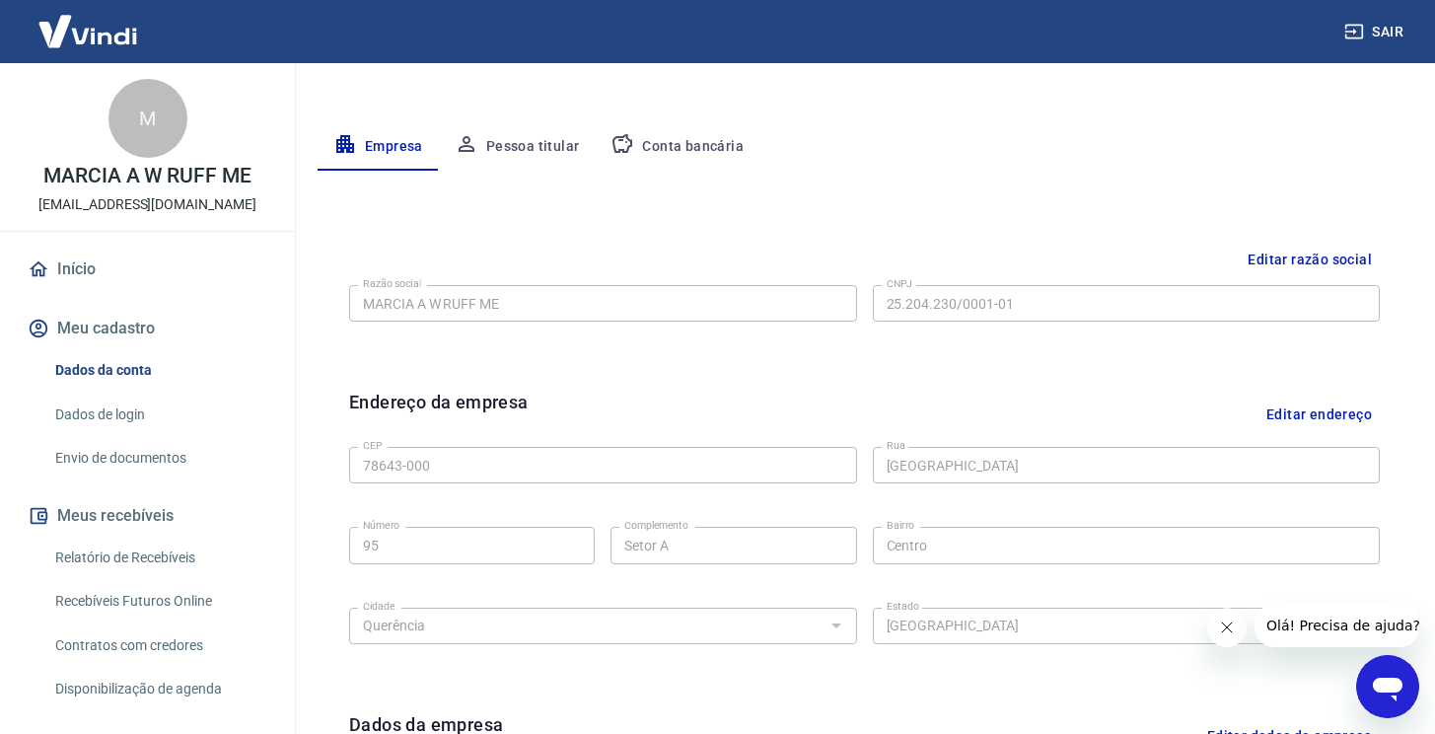
scroll to position [321, 0]
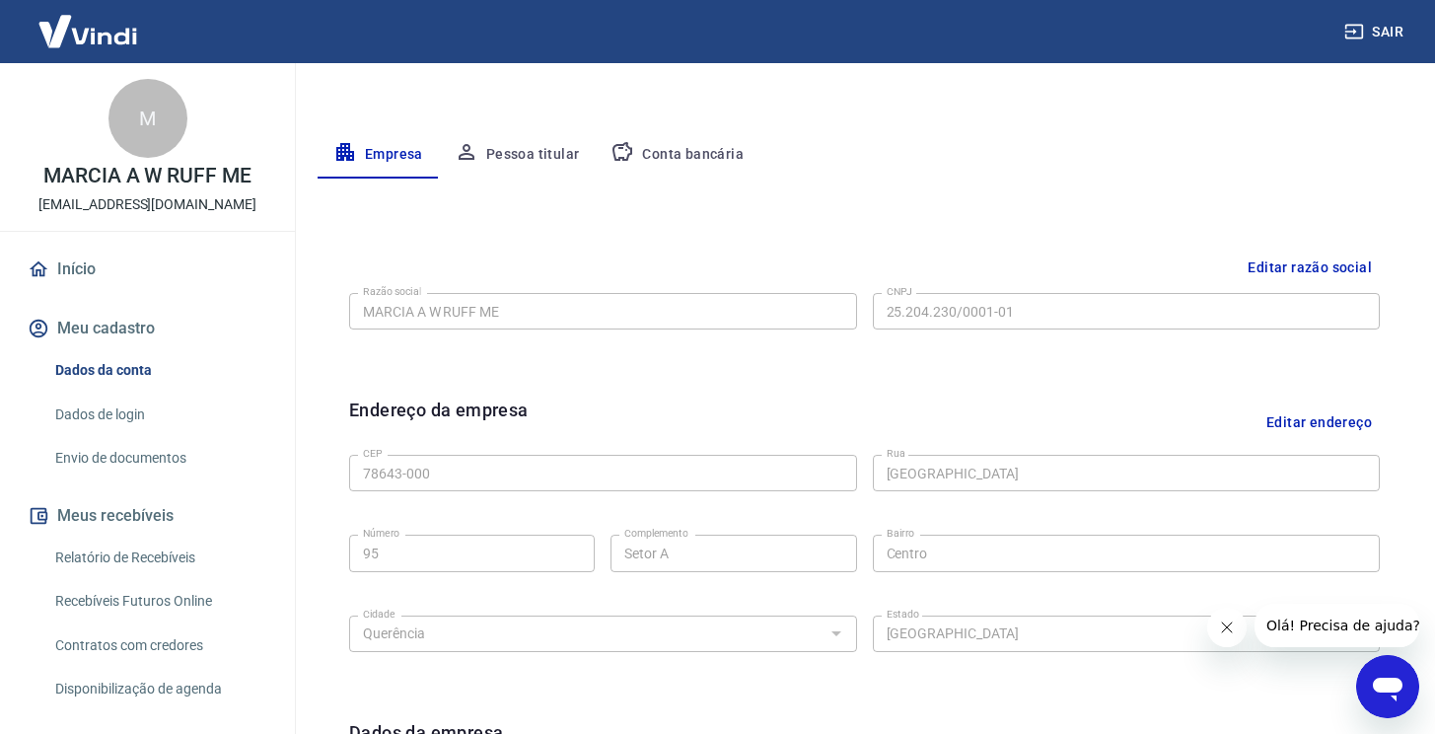
click at [532, 143] on button "Pessoa titular" at bounding box center [517, 154] width 157 height 47
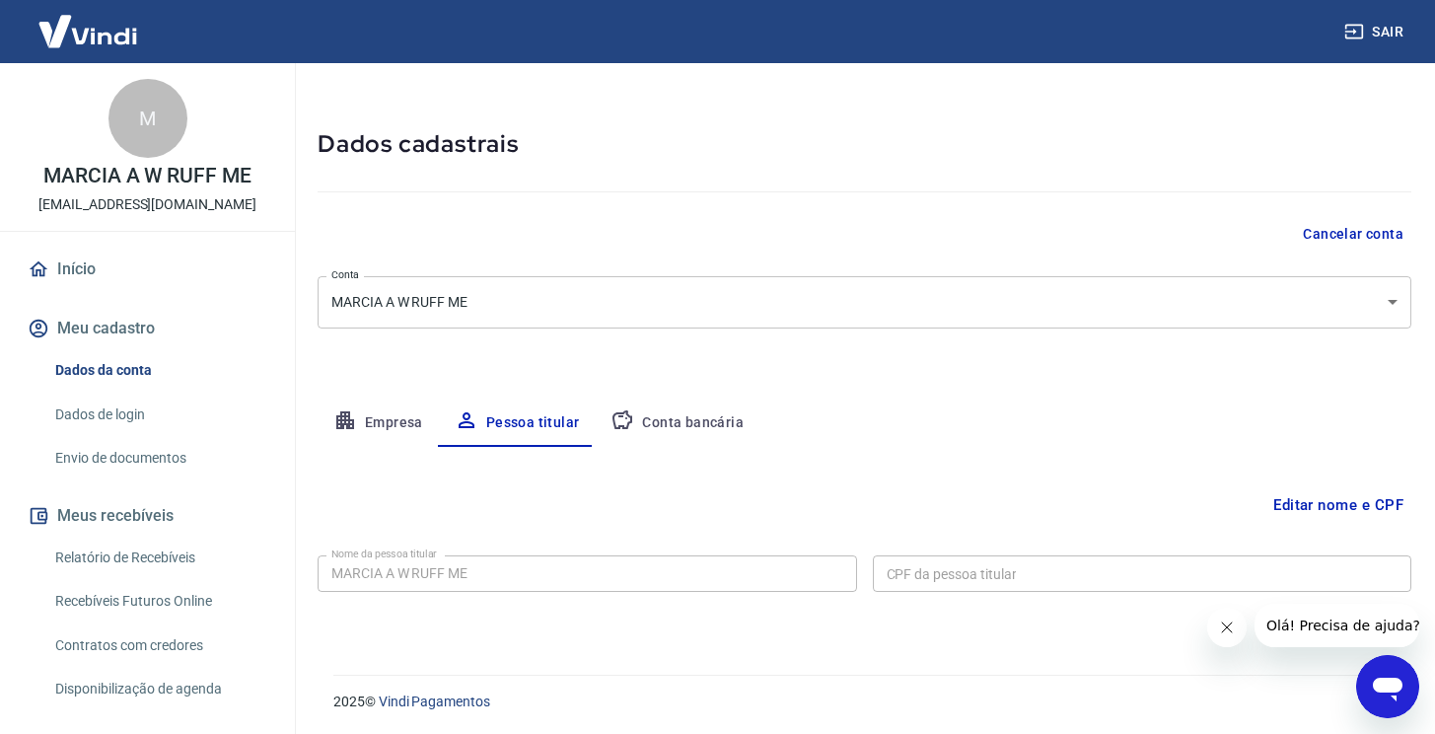
scroll to position [55, 0]
click at [1305, 498] on button "Editar nome e CPF" at bounding box center [1338, 502] width 146 height 37
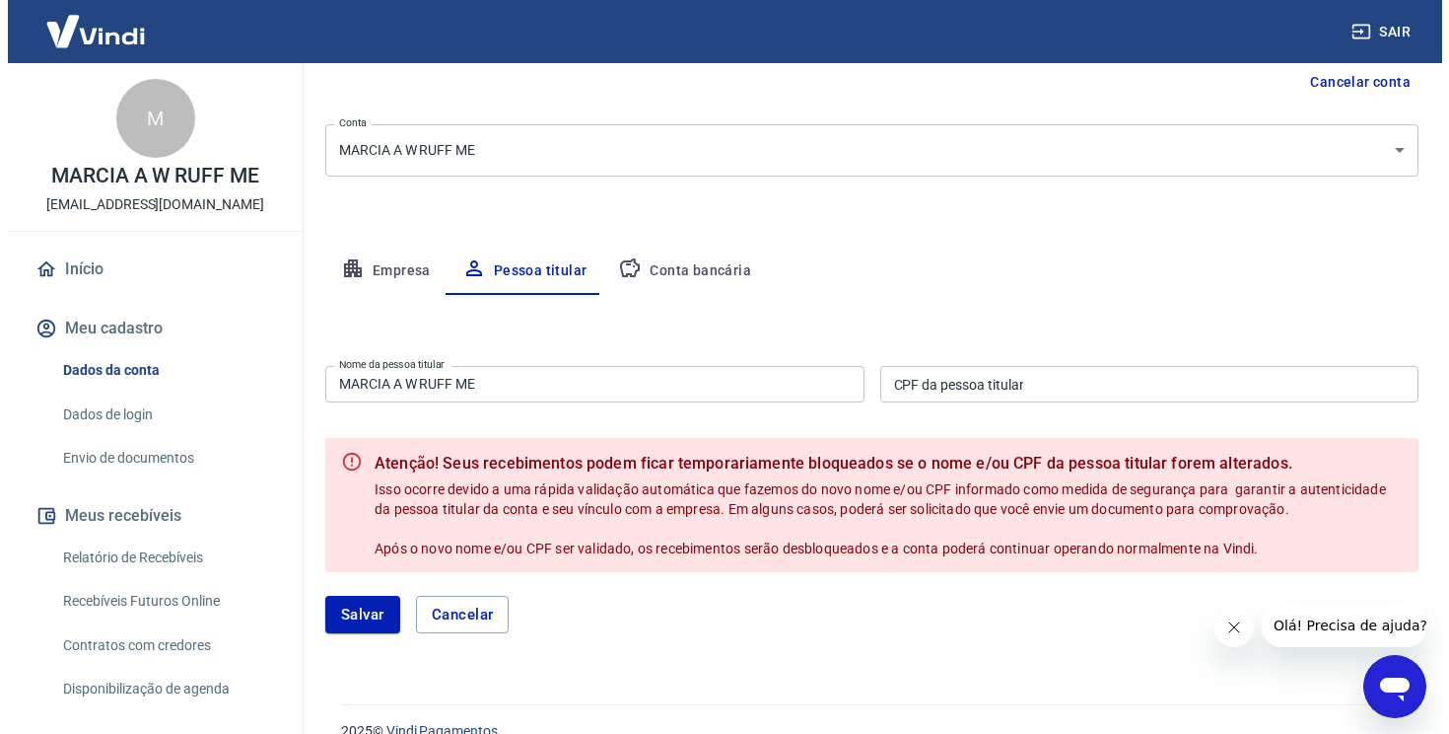
scroll to position [205, 0]
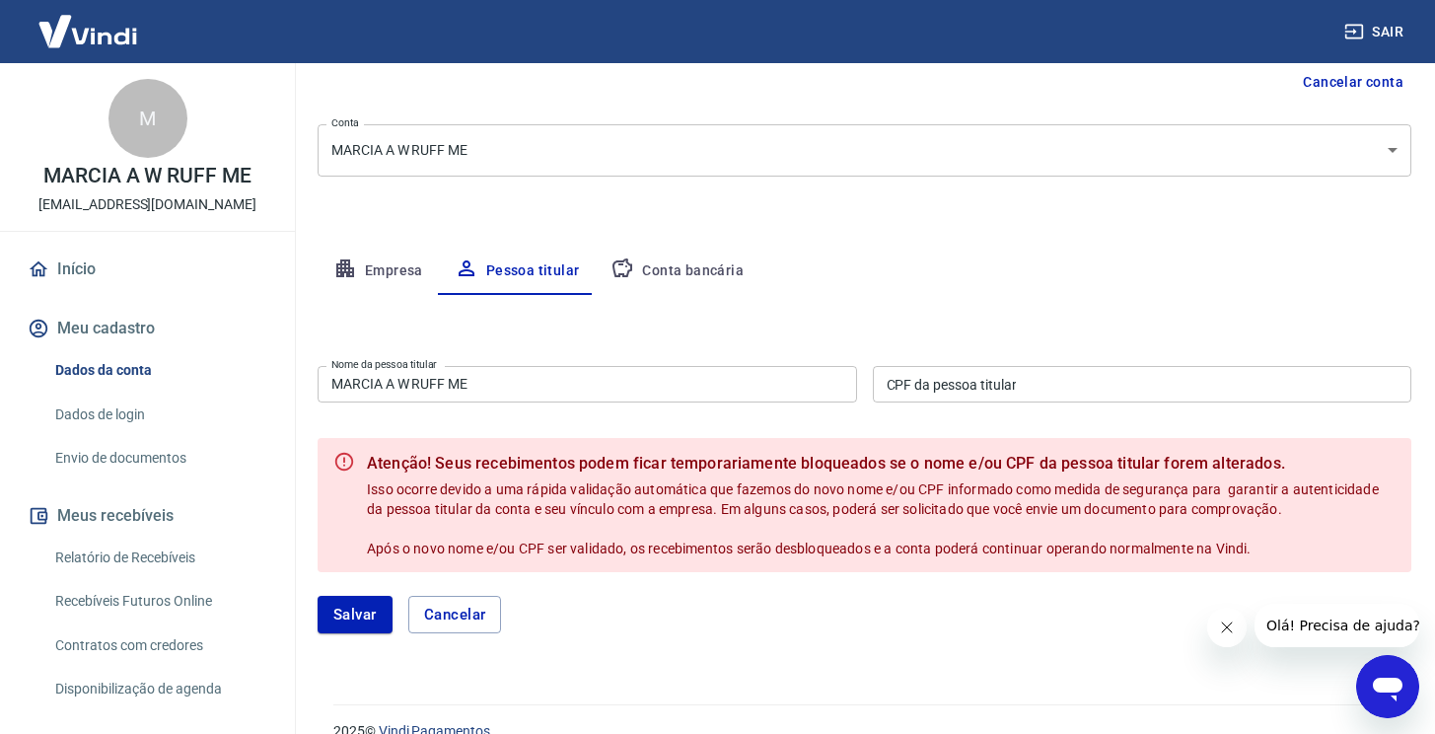
click at [985, 382] on input "CPF da pessoa titular" at bounding box center [1142, 384] width 539 height 36
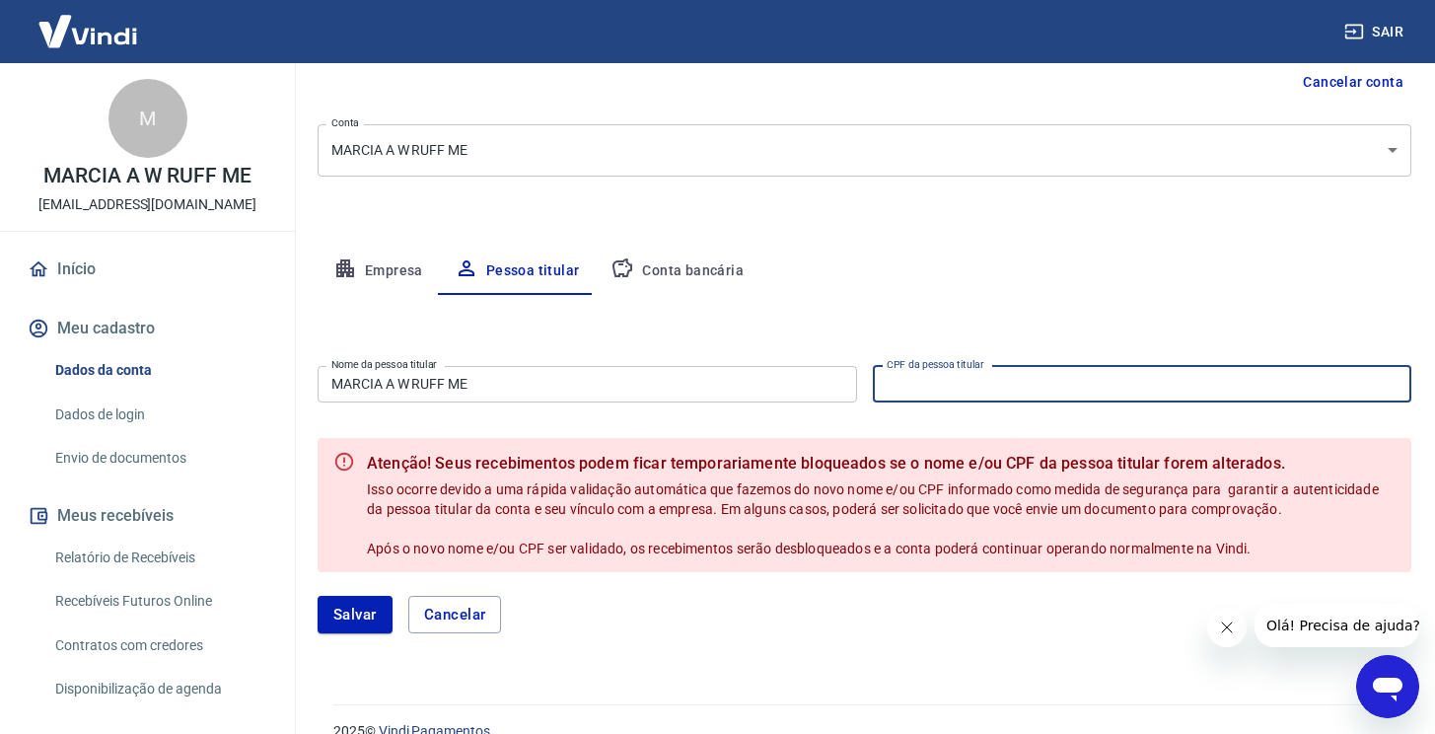
paste input "904.207.051-04"
type input "904.207.051-04"
click at [373, 612] on button "Salvar" at bounding box center [354, 614] width 75 height 37
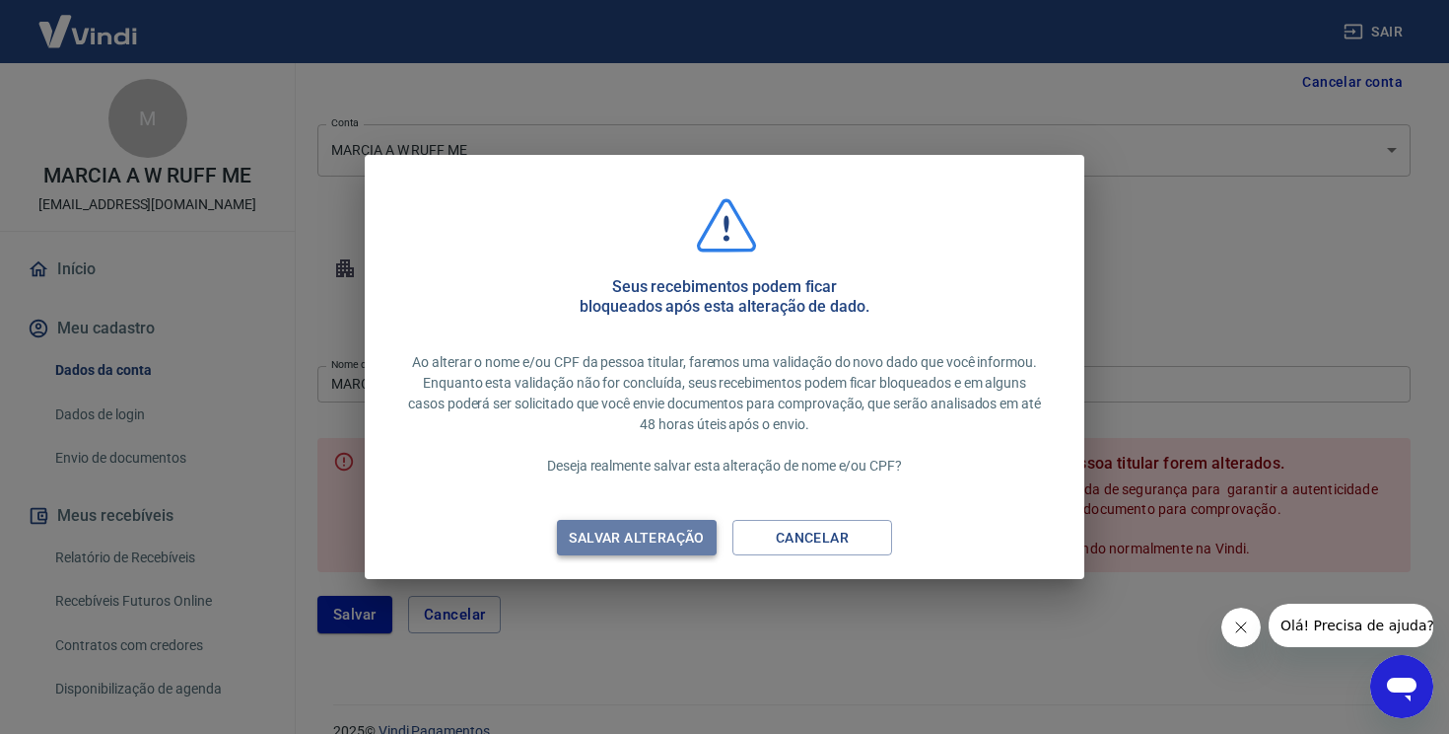
click at [621, 523] on button "Salvar alteração" at bounding box center [637, 538] width 160 height 36
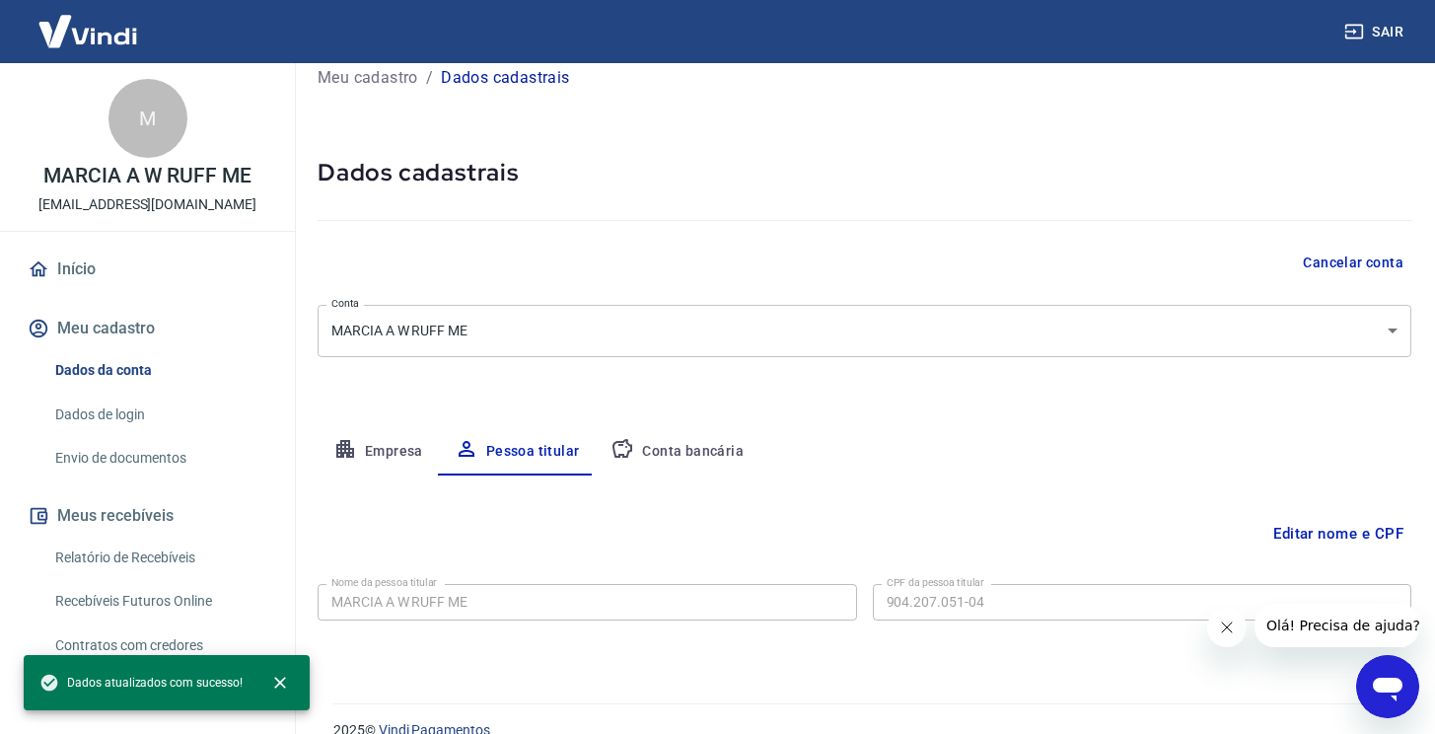
scroll to position [55, 0]
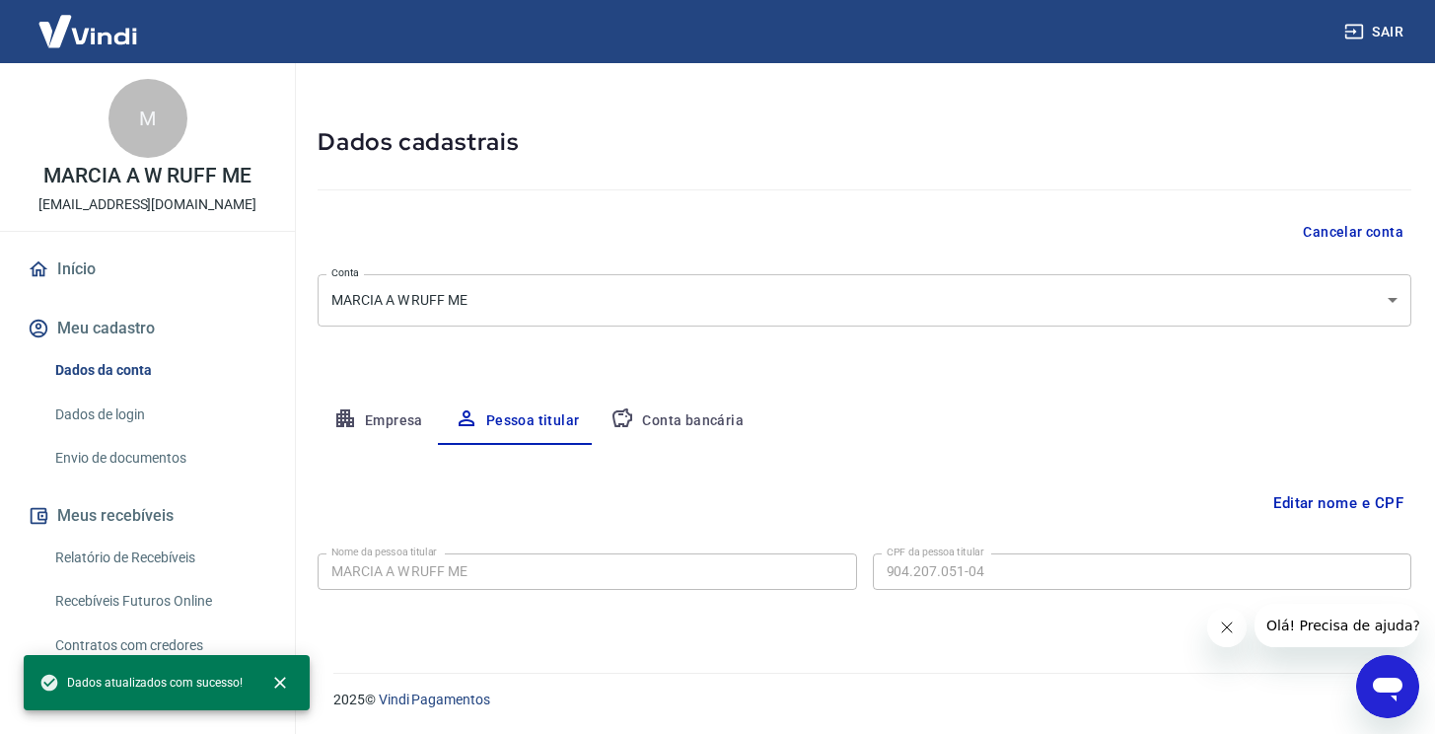
drag, startPoint x: 185, startPoint y: 450, endPoint x: 196, endPoint y: 449, distance: 10.9
click at [185, 450] on link "Envio de documentos" at bounding box center [159, 458] width 224 height 40
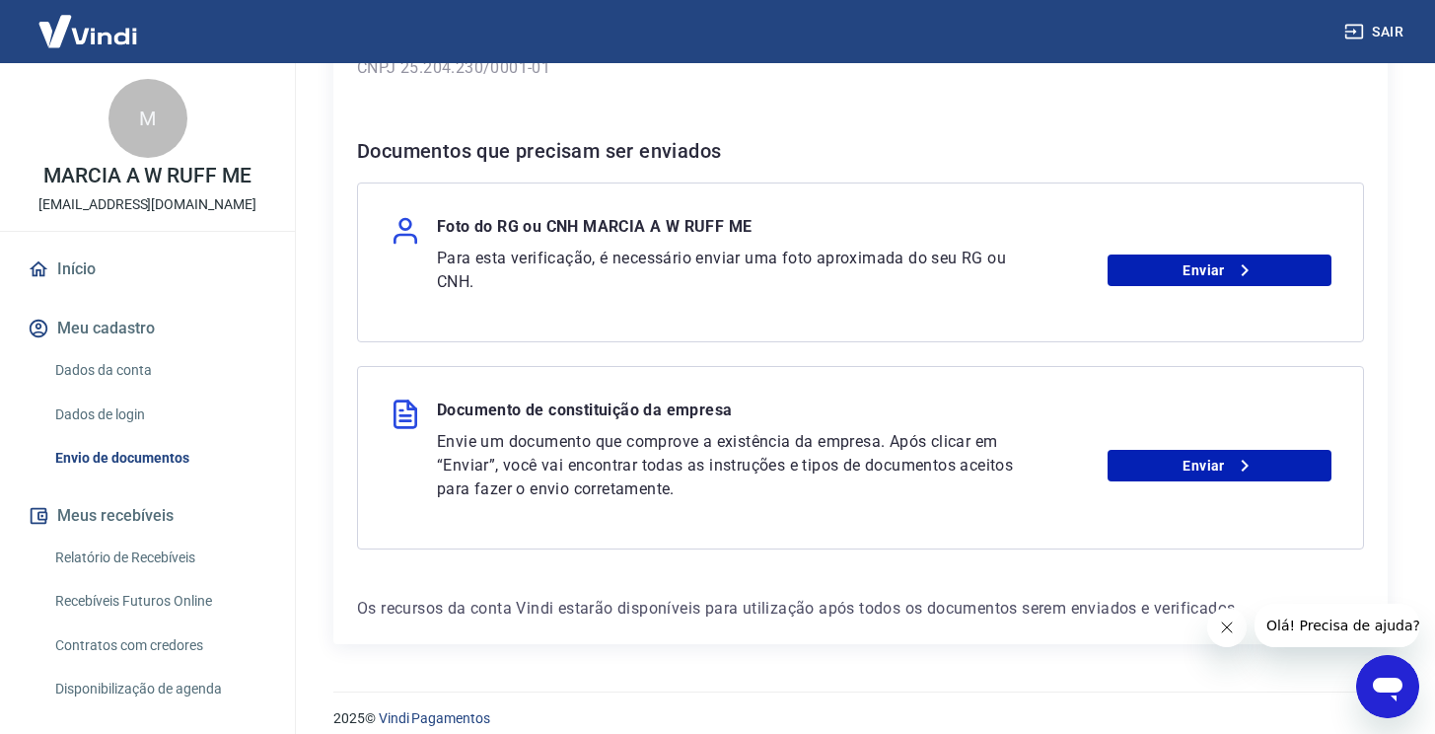
scroll to position [362, 0]
